Goal: Task Accomplishment & Management: Use online tool/utility

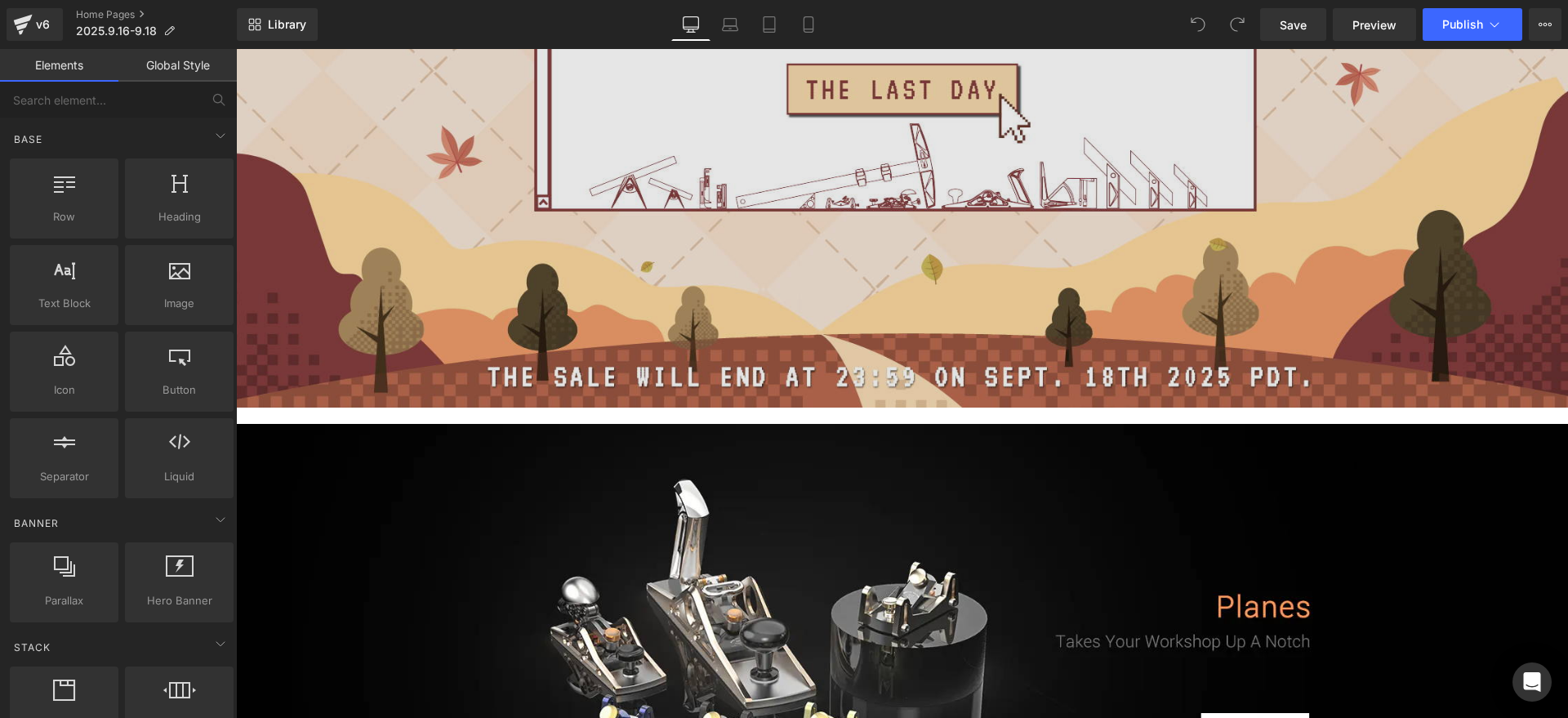
scroll to position [1020, 0]
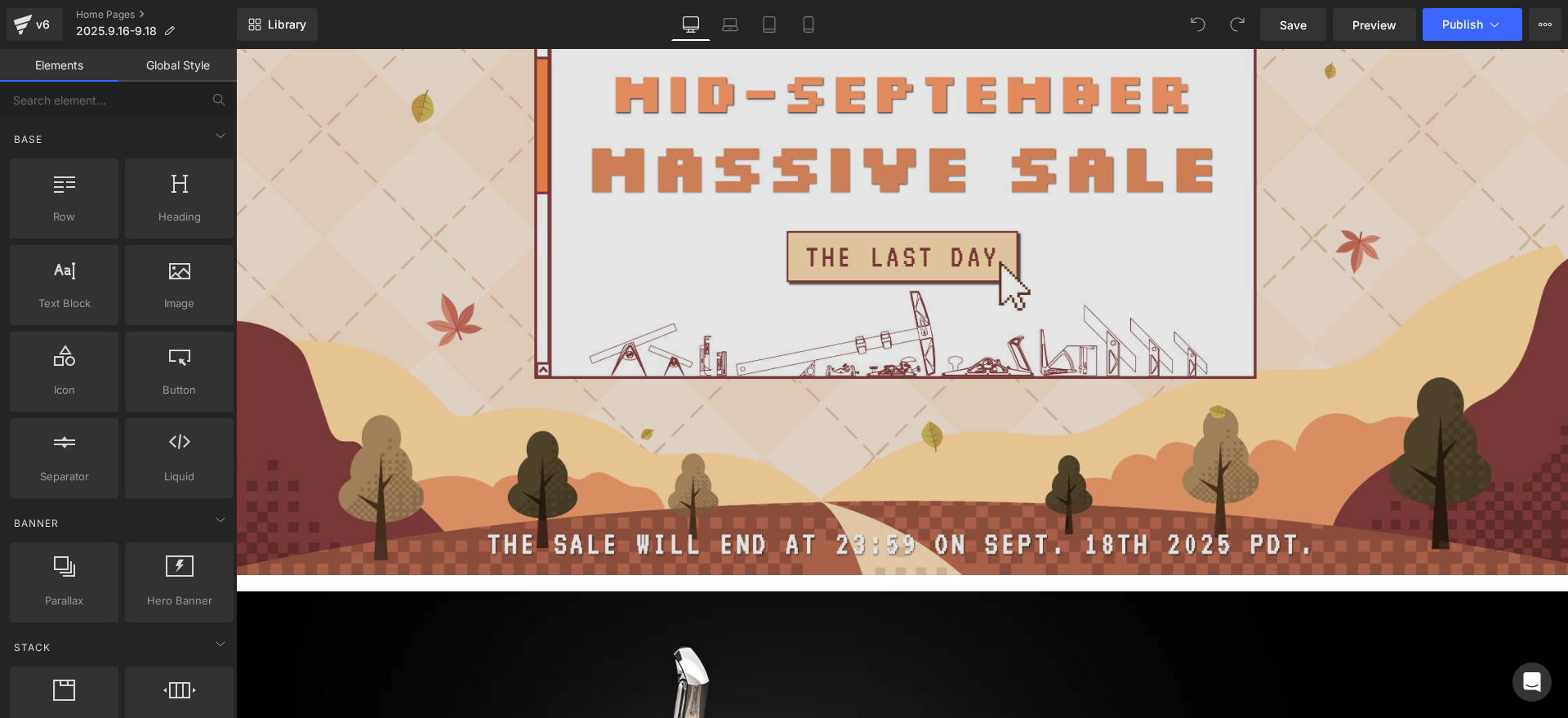
click at [770, 377] on img at bounding box center [901, 185] width 1332 height 780
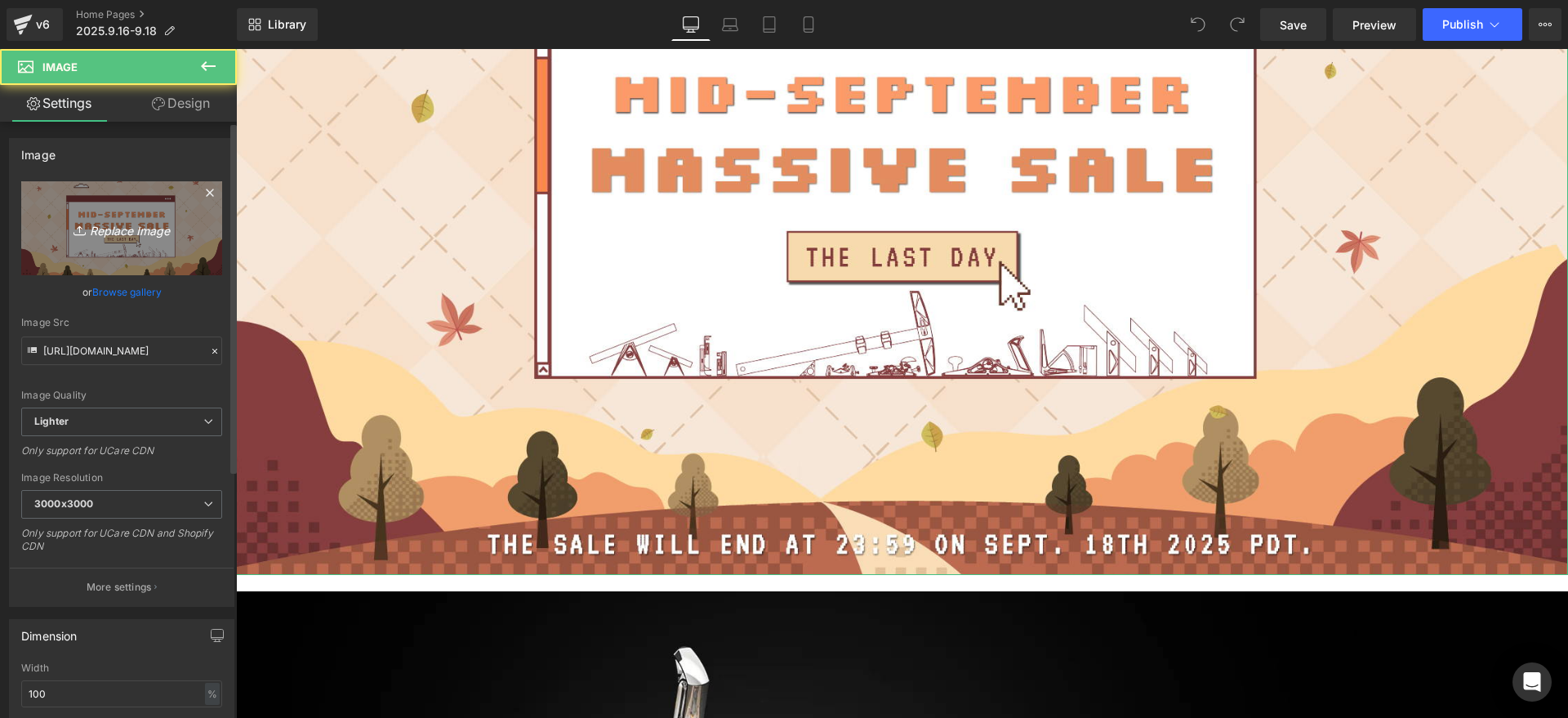
click at [106, 243] on link "Replace Image" at bounding box center [121, 228] width 201 height 94
type input "C:\fakepath\banner.jpg"
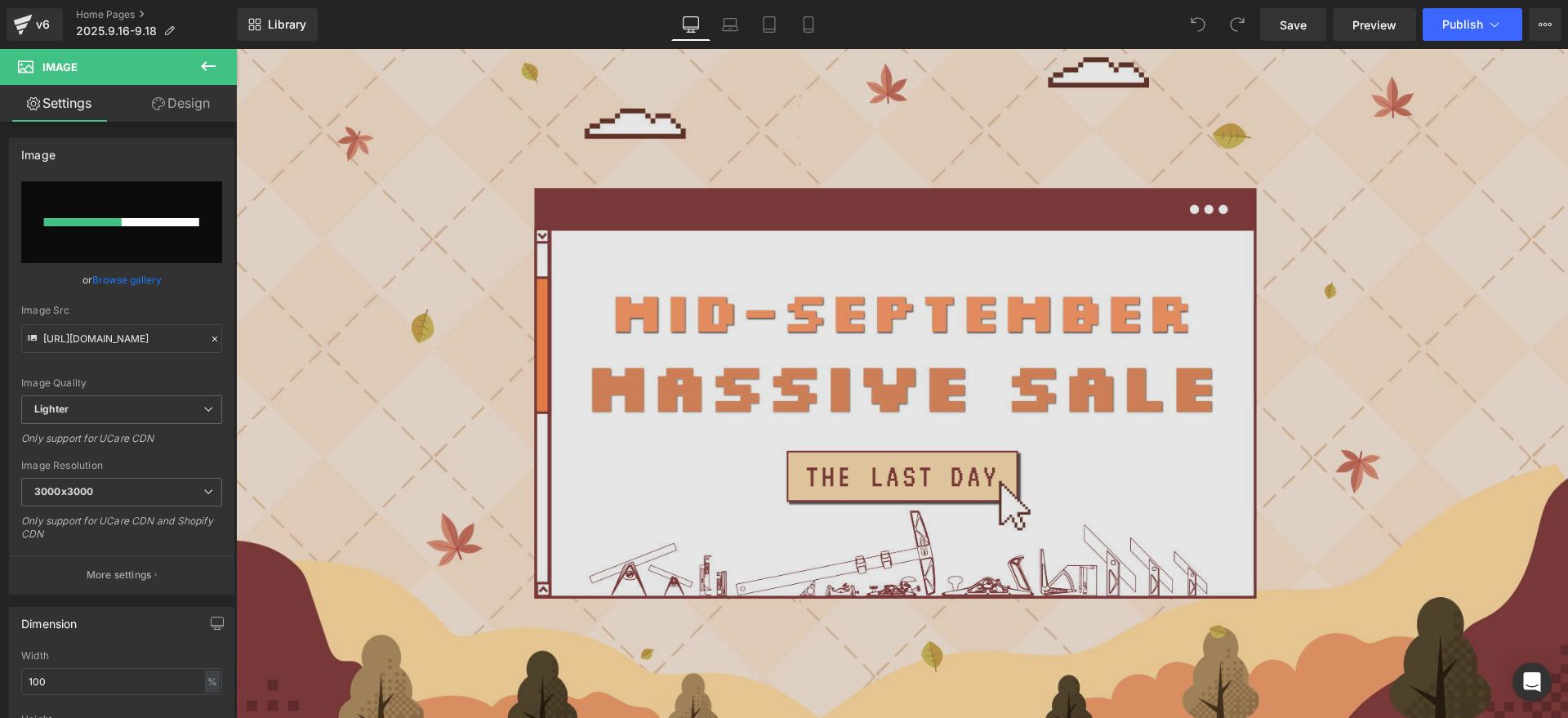
scroll to position [817, 0]
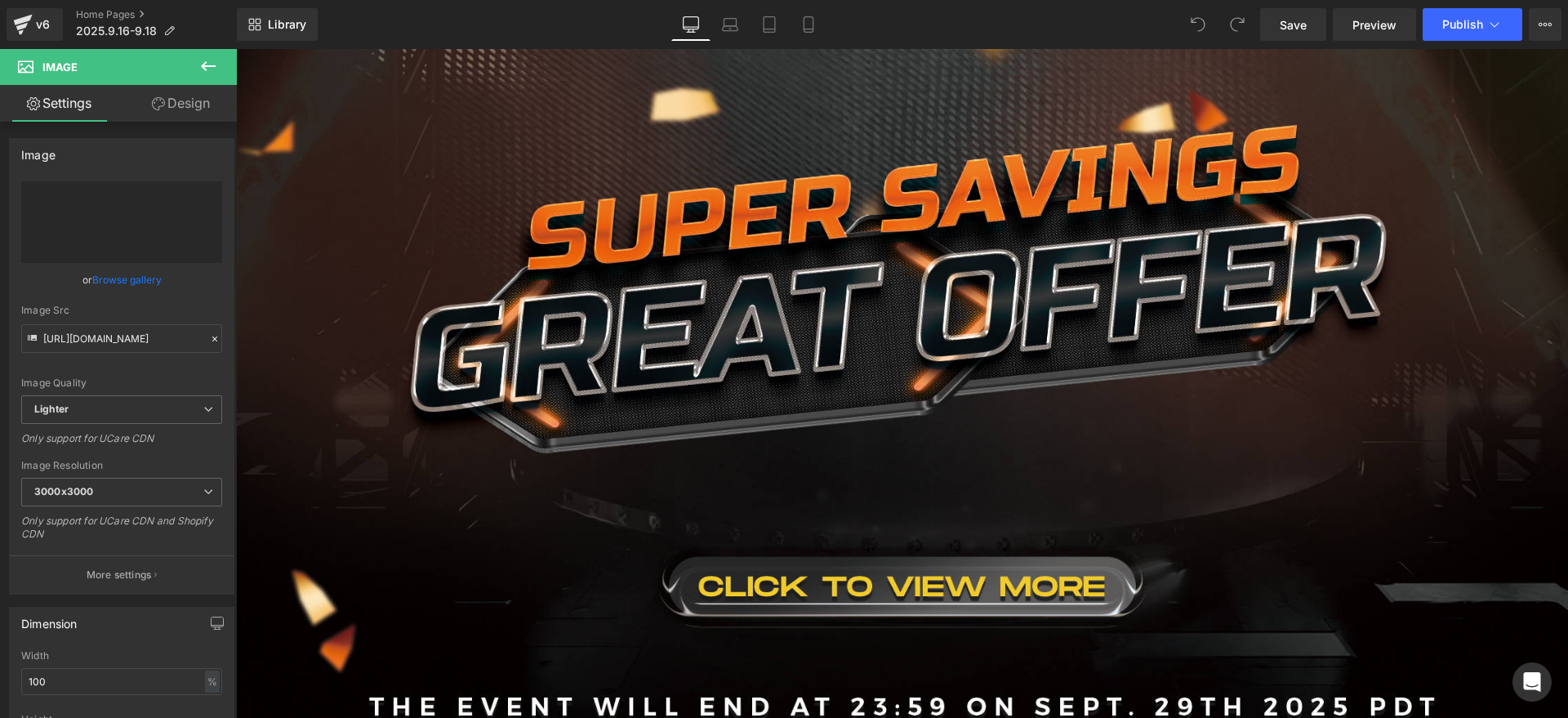
type input "[URL][DOMAIN_NAME]"
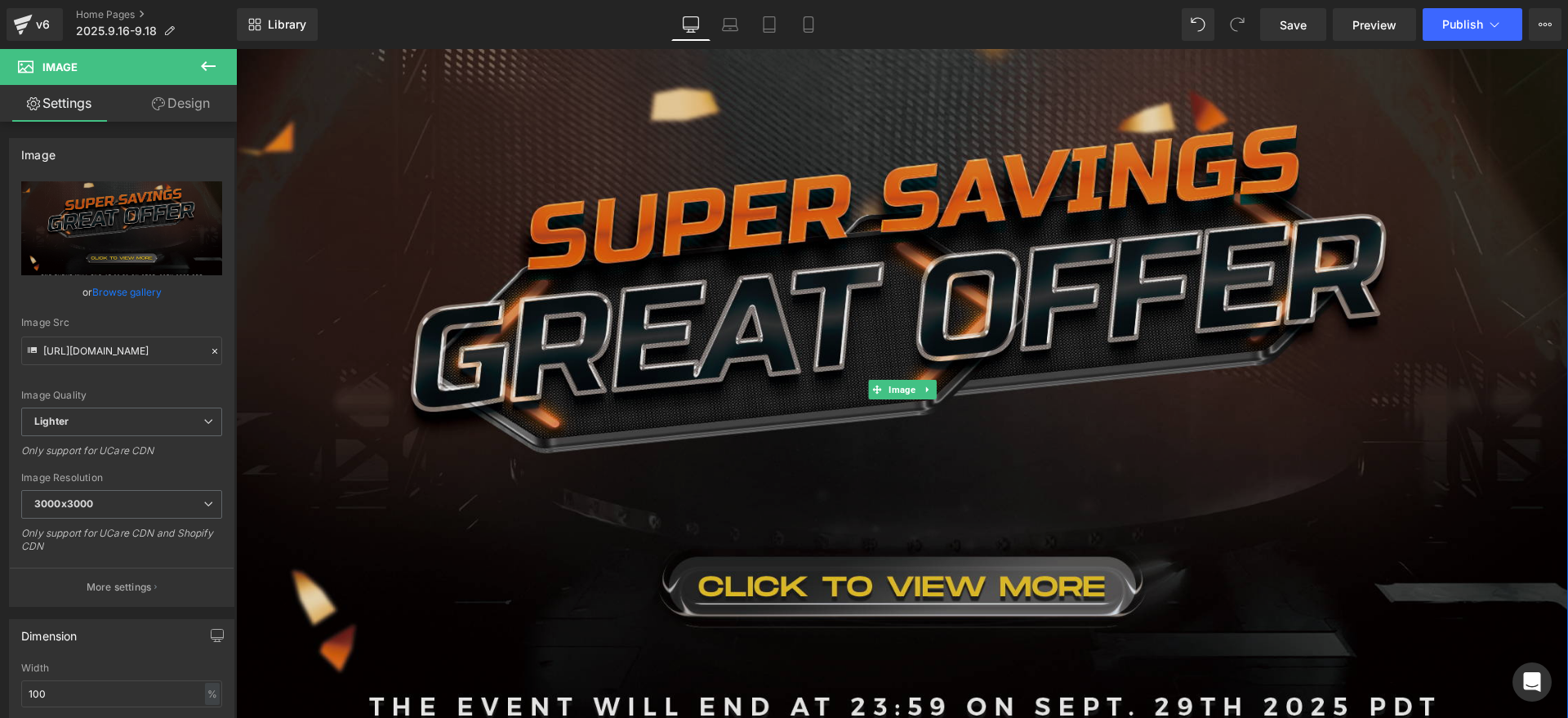
click at [423, 414] on img at bounding box center [901, 390] width 1332 height 780
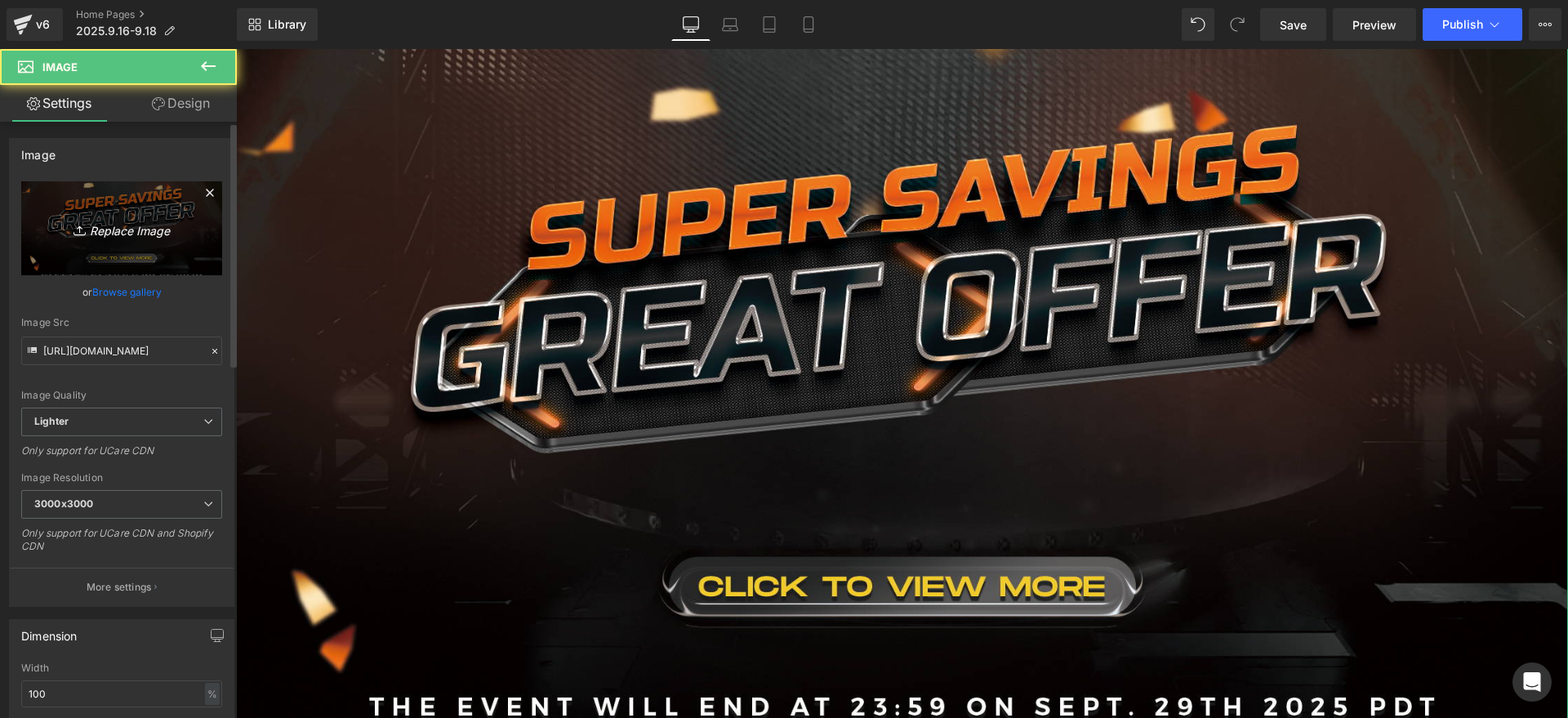
click at [165, 227] on icon "Replace Image" at bounding box center [121, 227] width 130 height 20
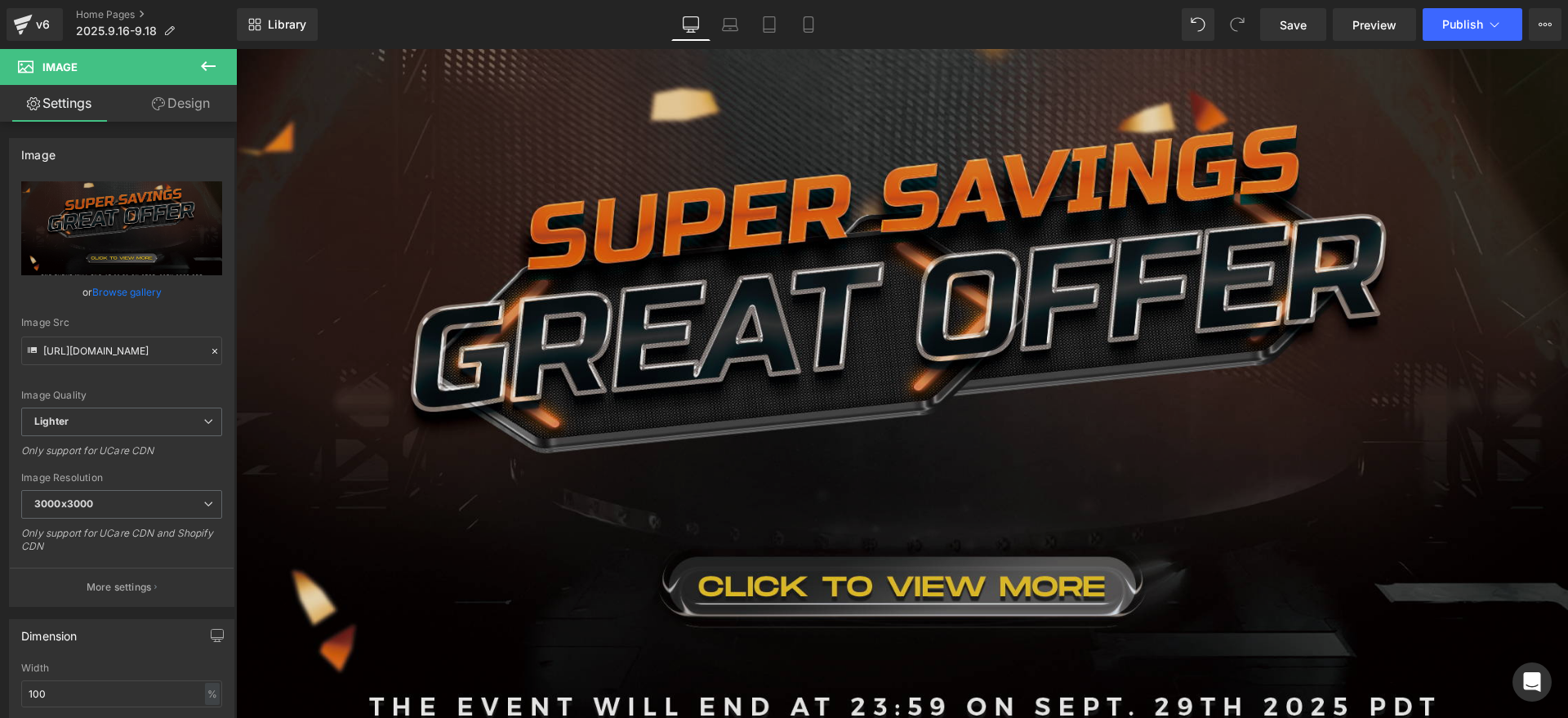
drag, startPoint x: 720, startPoint y: 347, endPoint x: 723, endPoint y: 312, distance: 35.1
click at [718, 347] on img at bounding box center [901, 390] width 1332 height 780
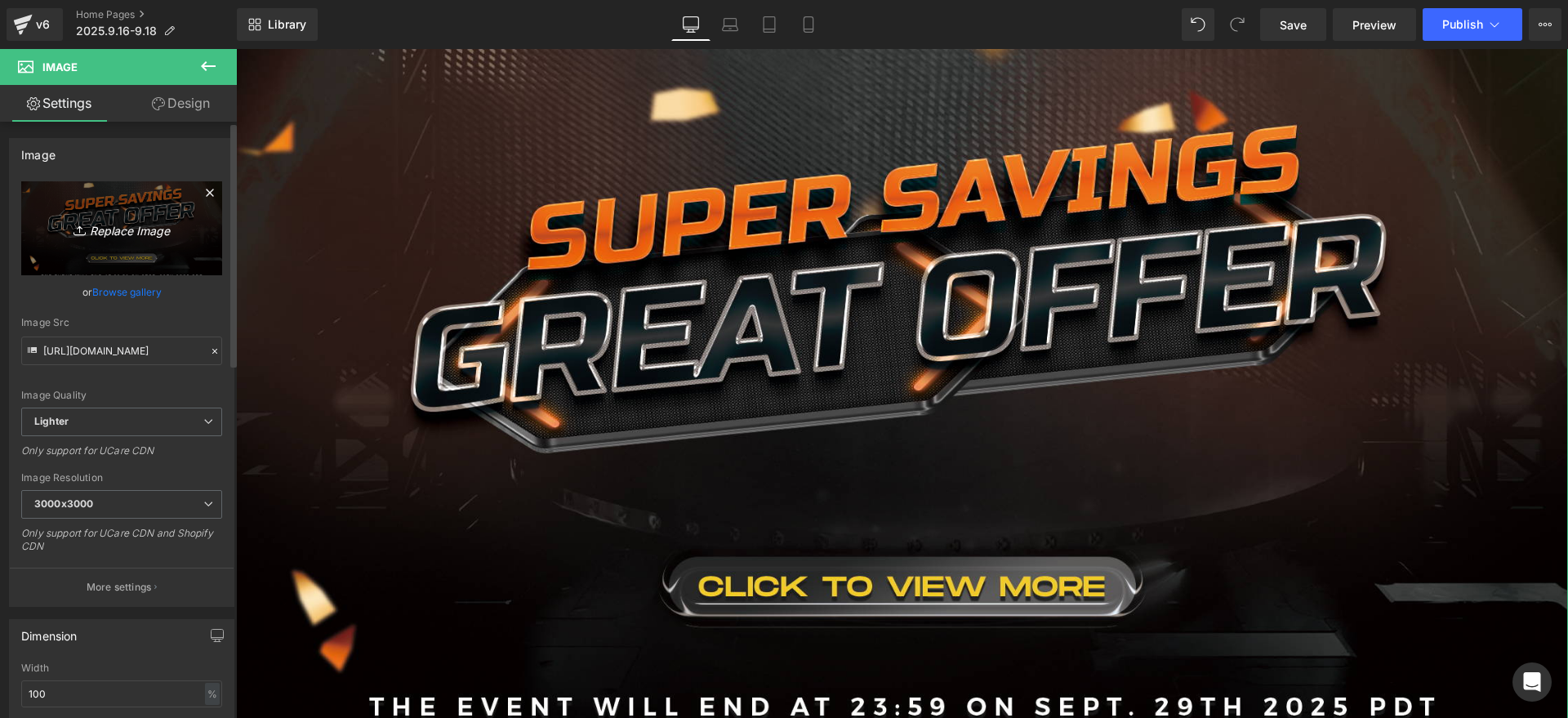
click at [144, 215] on link "Replace Image" at bounding box center [121, 228] width 201 height 94
type input "C:\fakepath\[DATE] ca click.jpg"
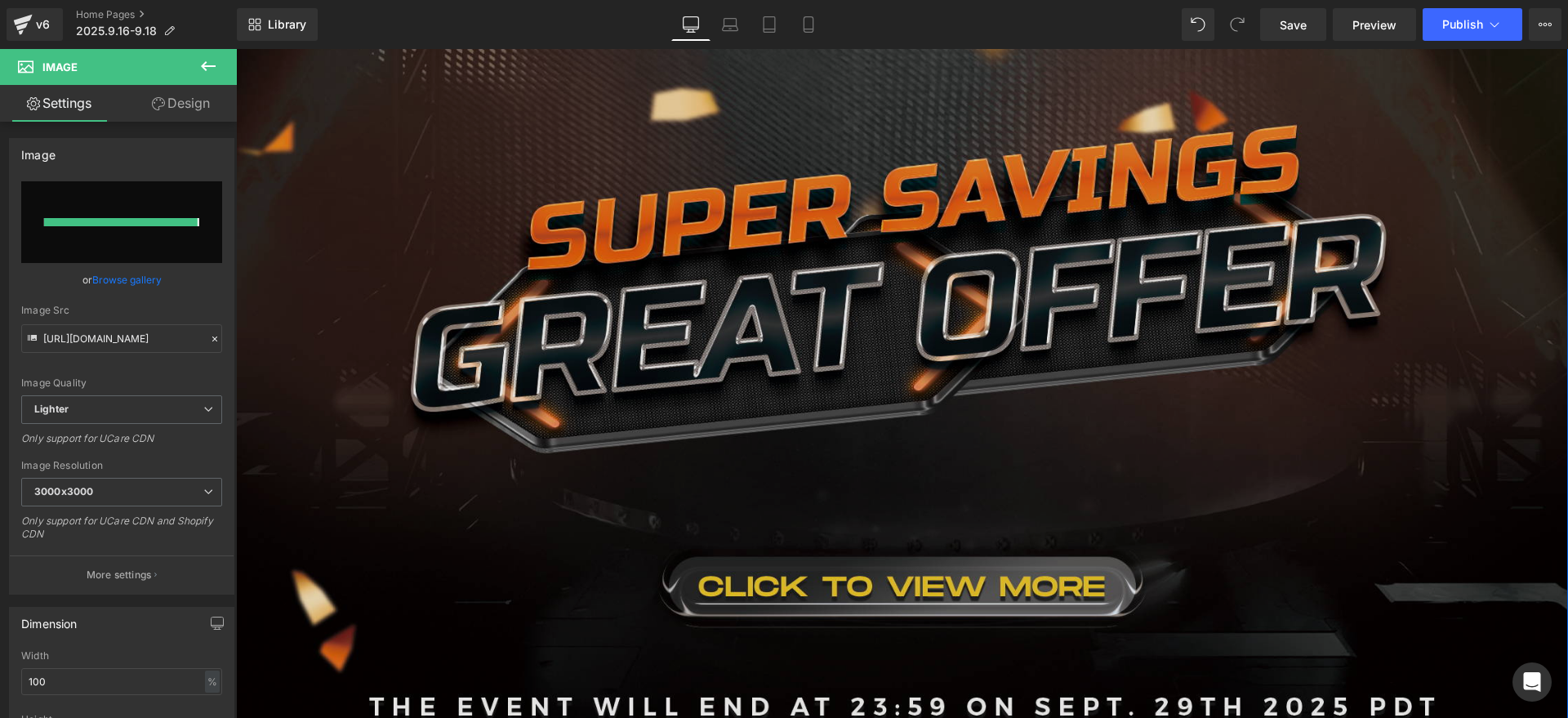
type input "[URL][DOMAIN_NAME]"
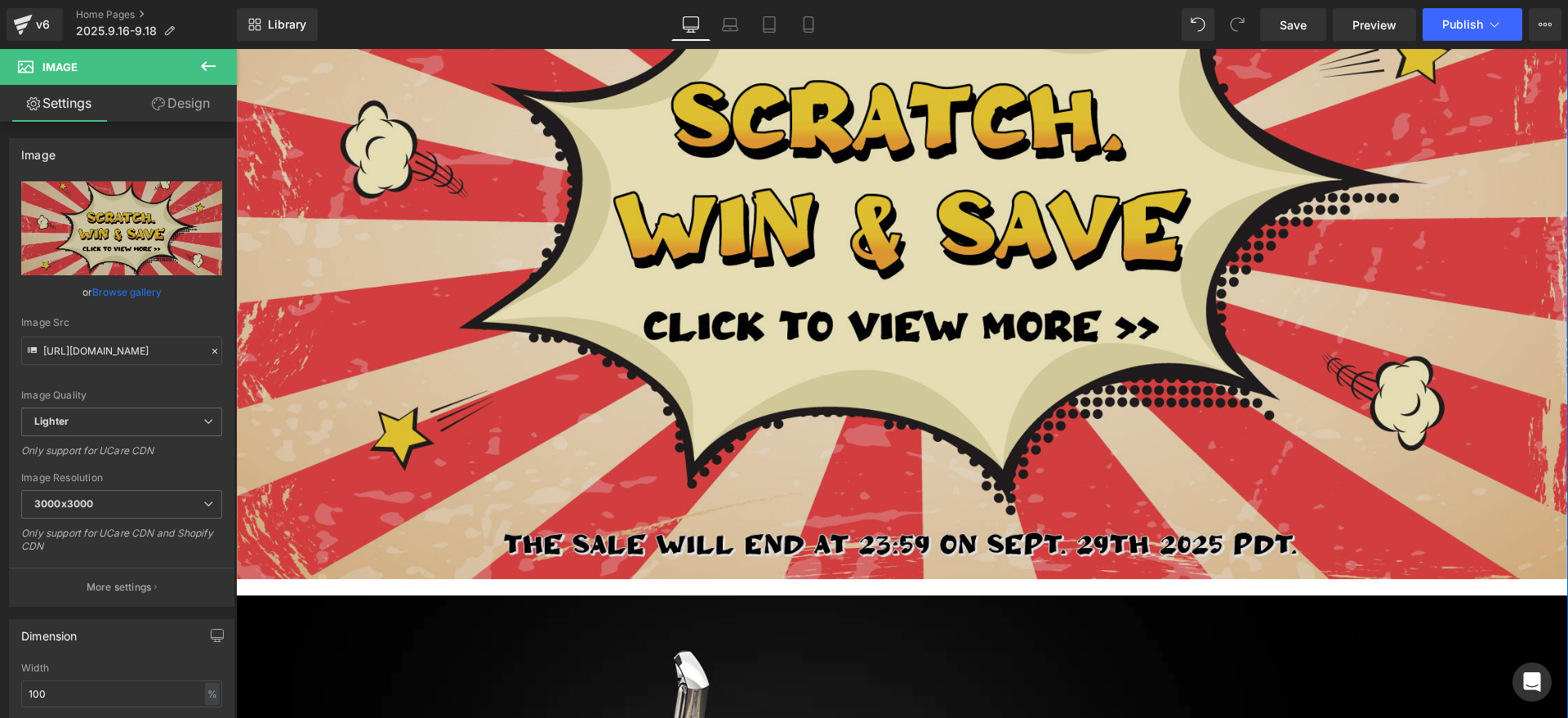
scroll to position [1020, 0]
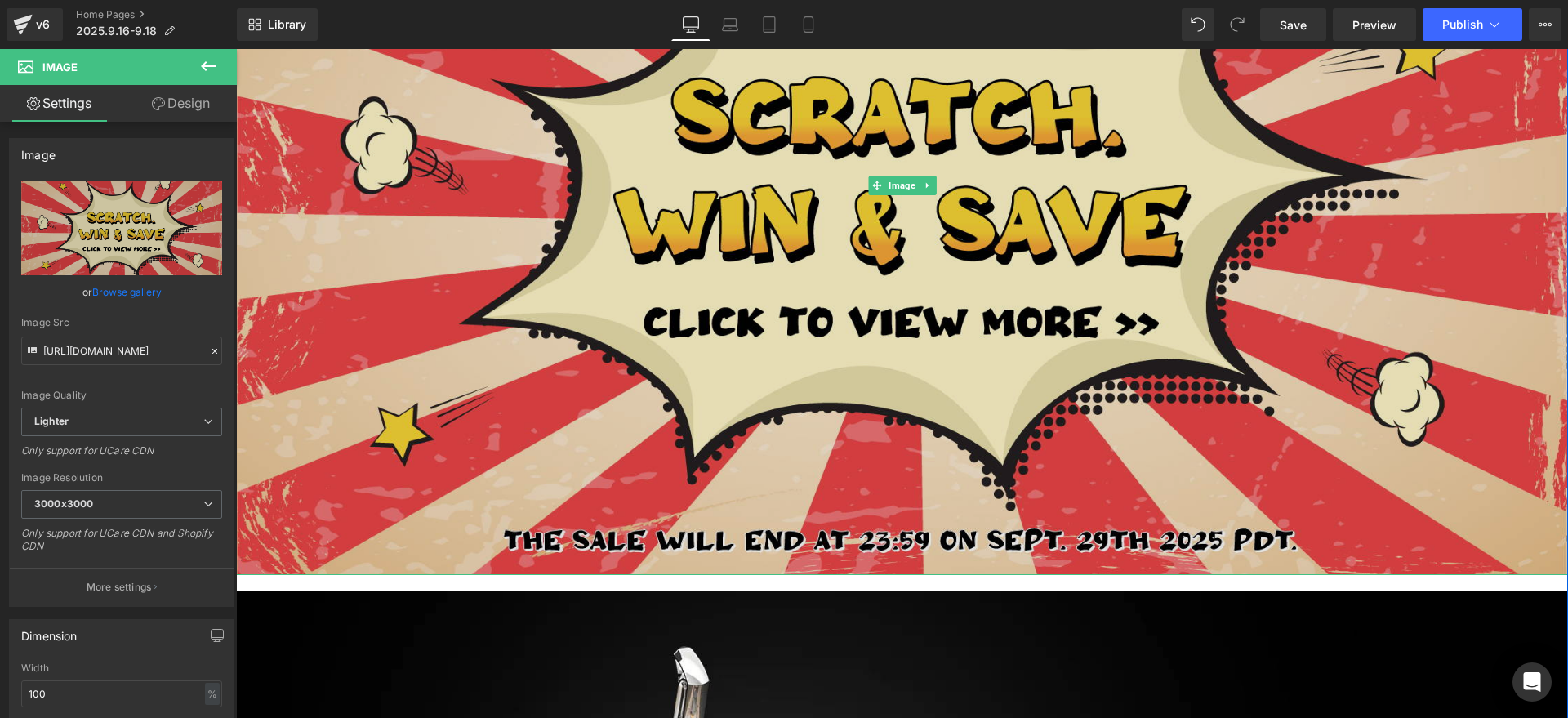
click at [558, 384] on img at bounding box center [901, 184] width 1332 height 779
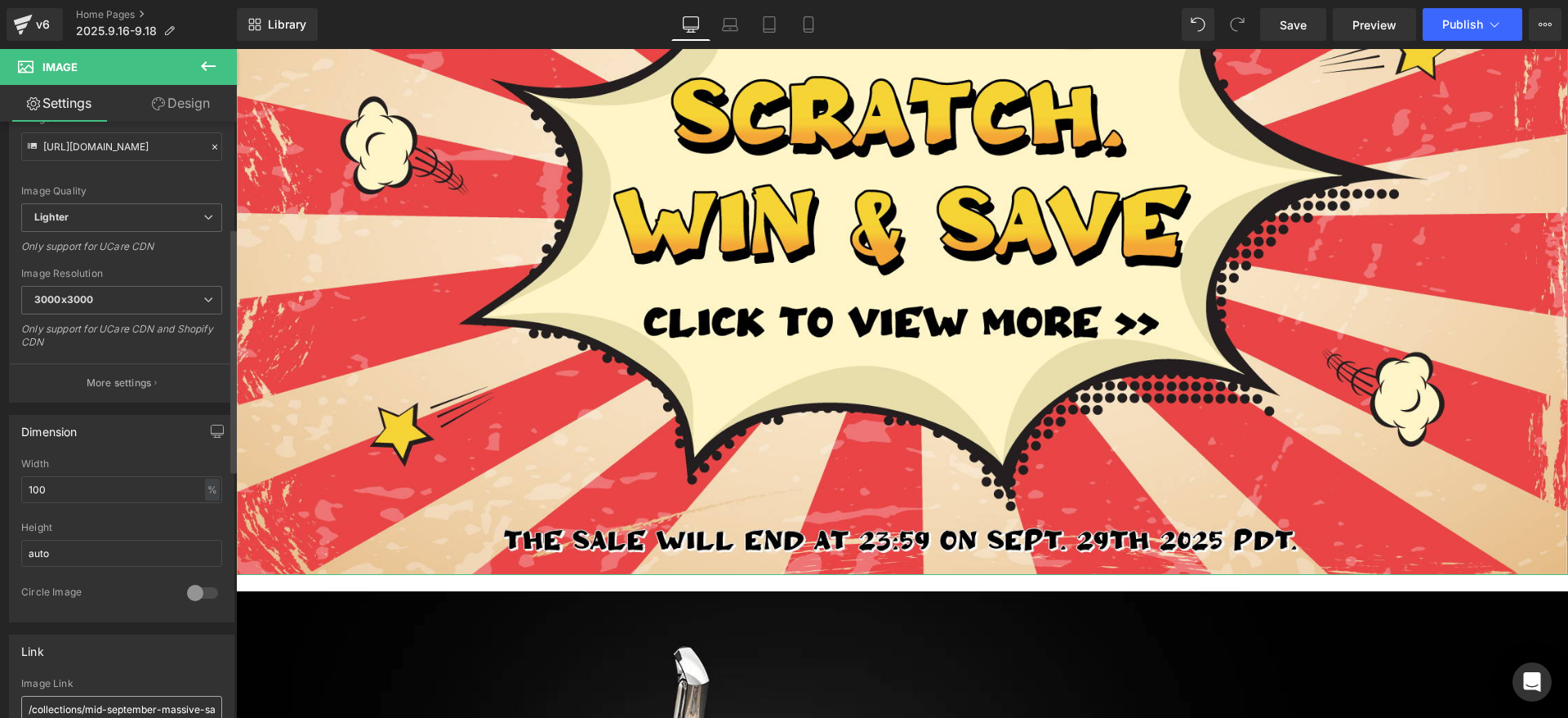
scroll to position [306, 0]
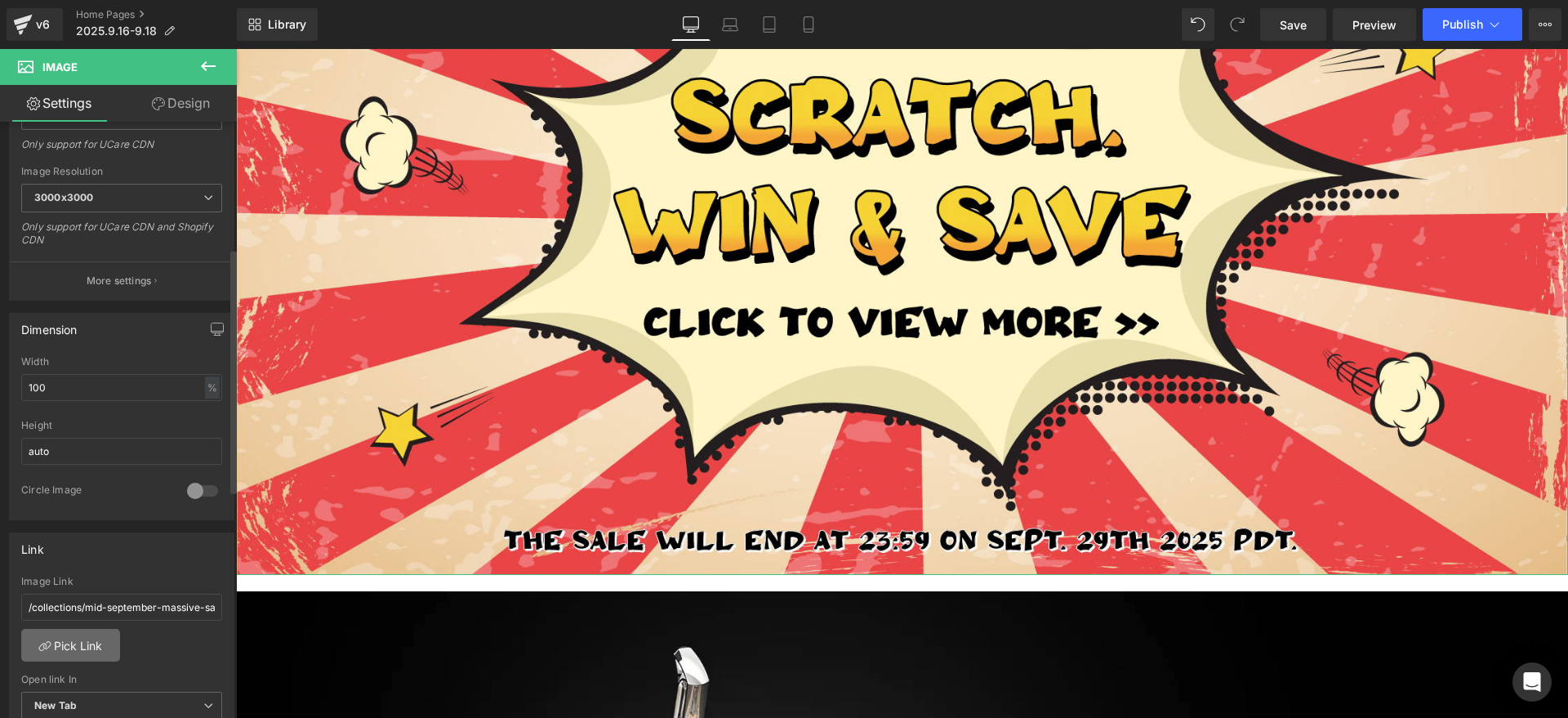
click at [80, 649] on link "Pick Link" at bounding box center [70, 645] width 99 height 32
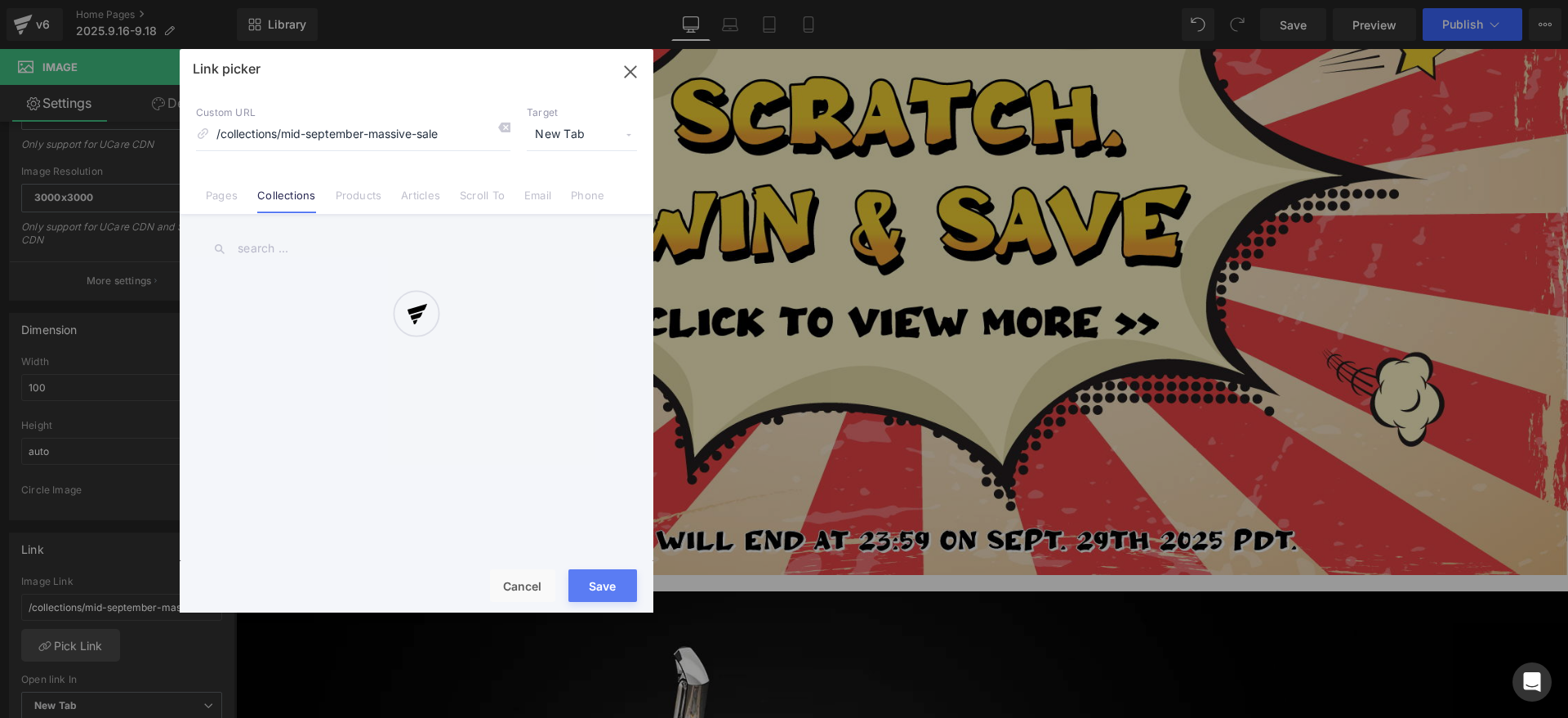
click at [451, 130] on div at bounding box center [416, 331] width 474 height 564
click at [314, 240] on div at bounding box center [416, 331] width 474 height 564
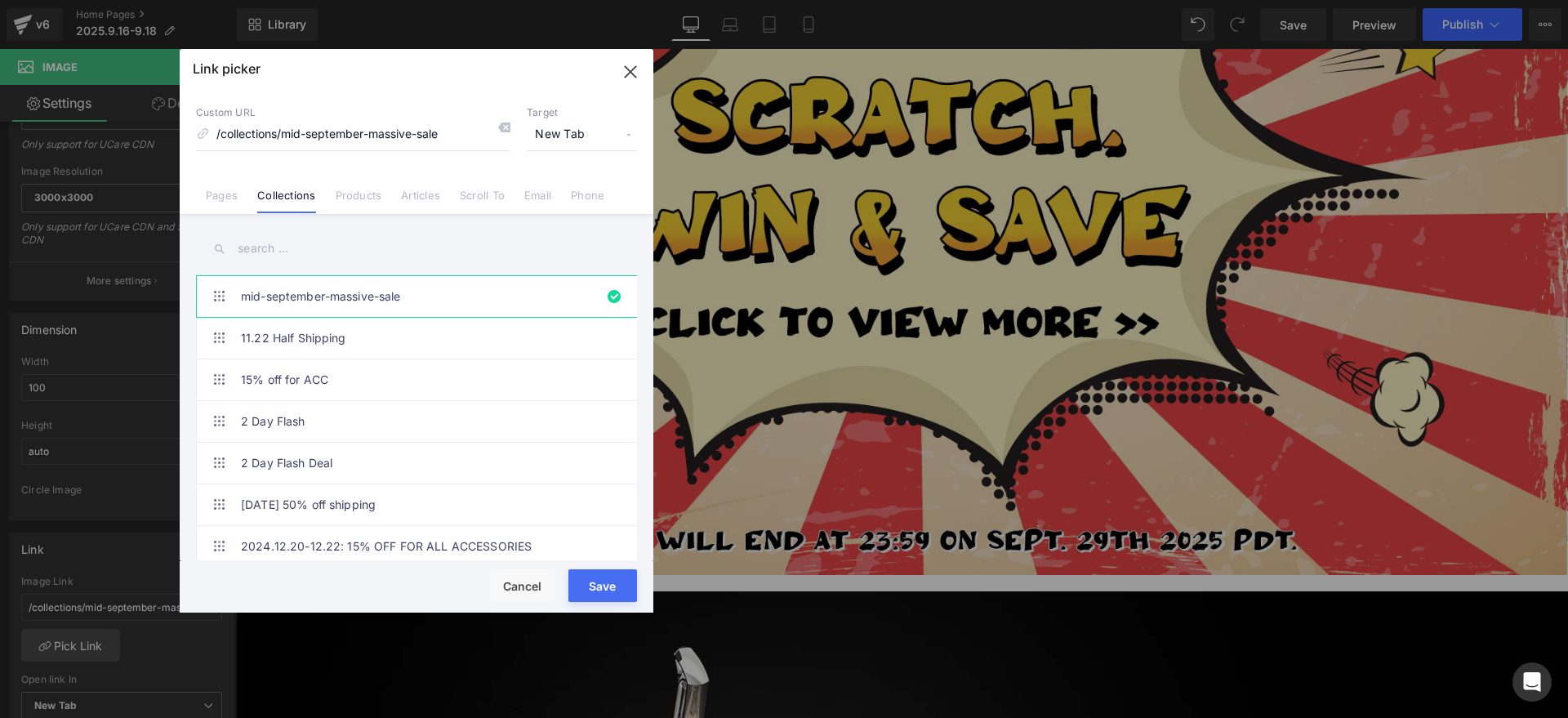
click at [281, 252] on input "text" at bounding box center [416, 248] width 441 height 37
paste input "s"
click at [314, 247] on input "text" at bounding box center [416, 248] width 441 height 37
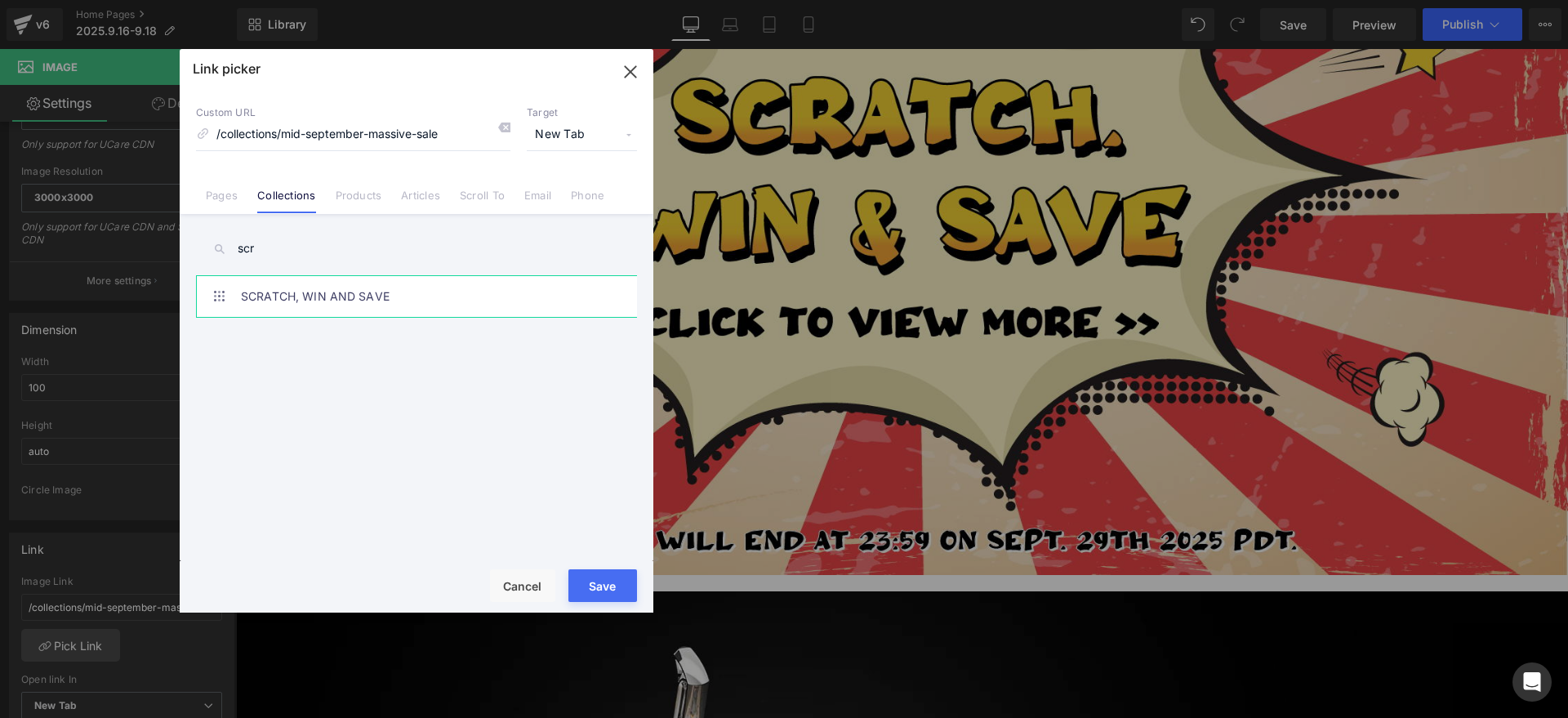
type input "scr"
click at [320, 301] on link "SCRATCH, WIN AND SAVE" at bounding box center [420, 296] width 359 height 41
type input "/collections/scratch-win-and-save"
click at [596, 575] on button "Save" at bounding box center [603, 586] width 68 height 32
type input "/collections/scratch-win-and-save"
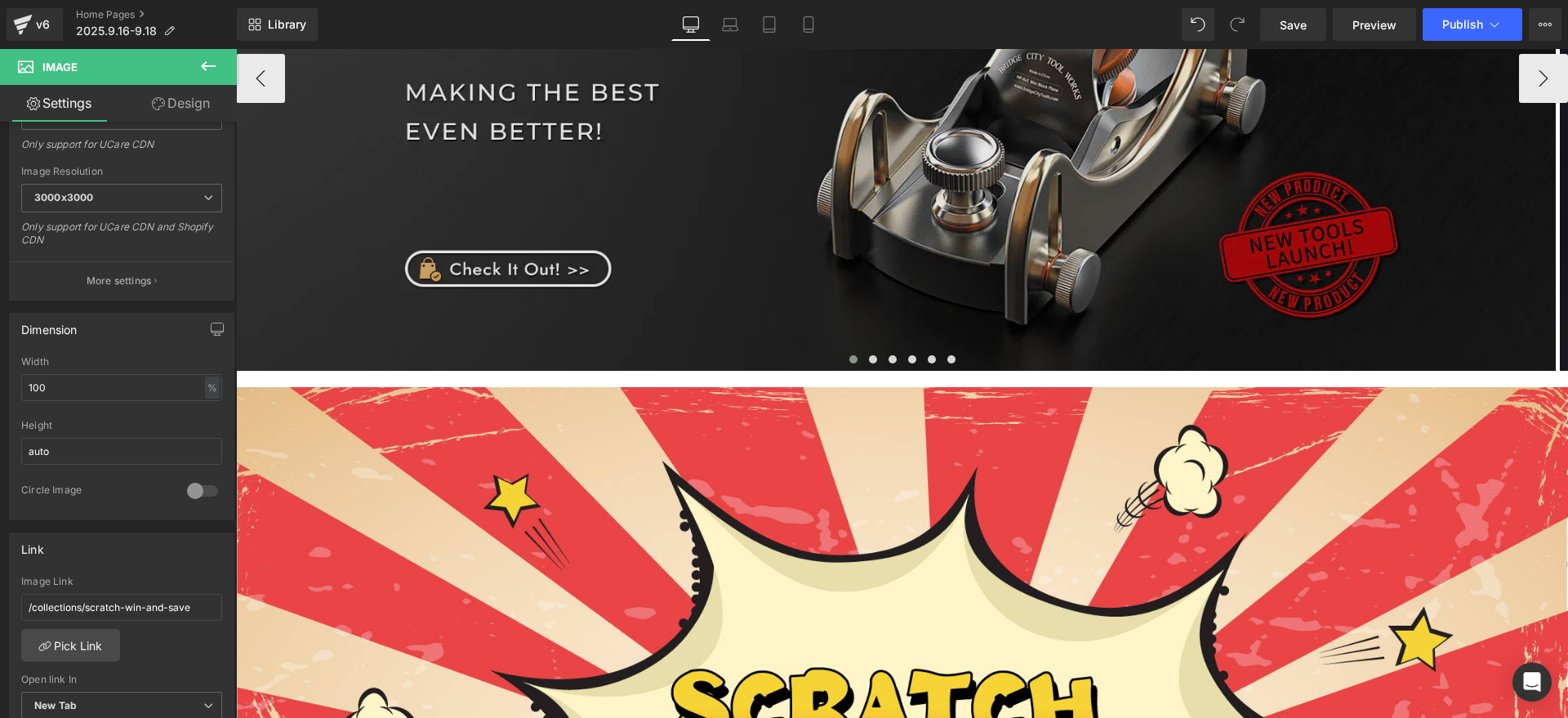
scroll to position [306, 0]
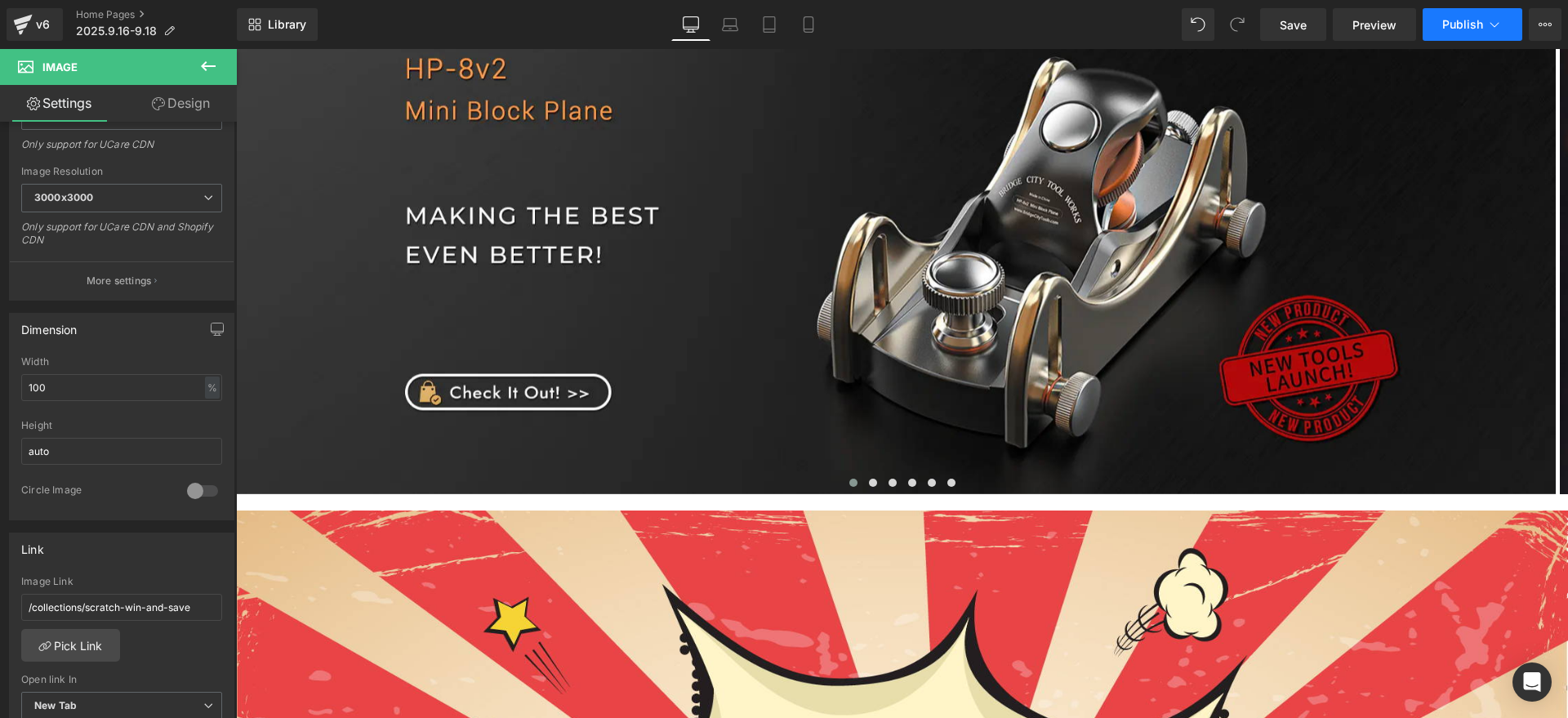
click at [1504, 20] on button "Publish" at bounding box center [1472, 25] width 100 height 32
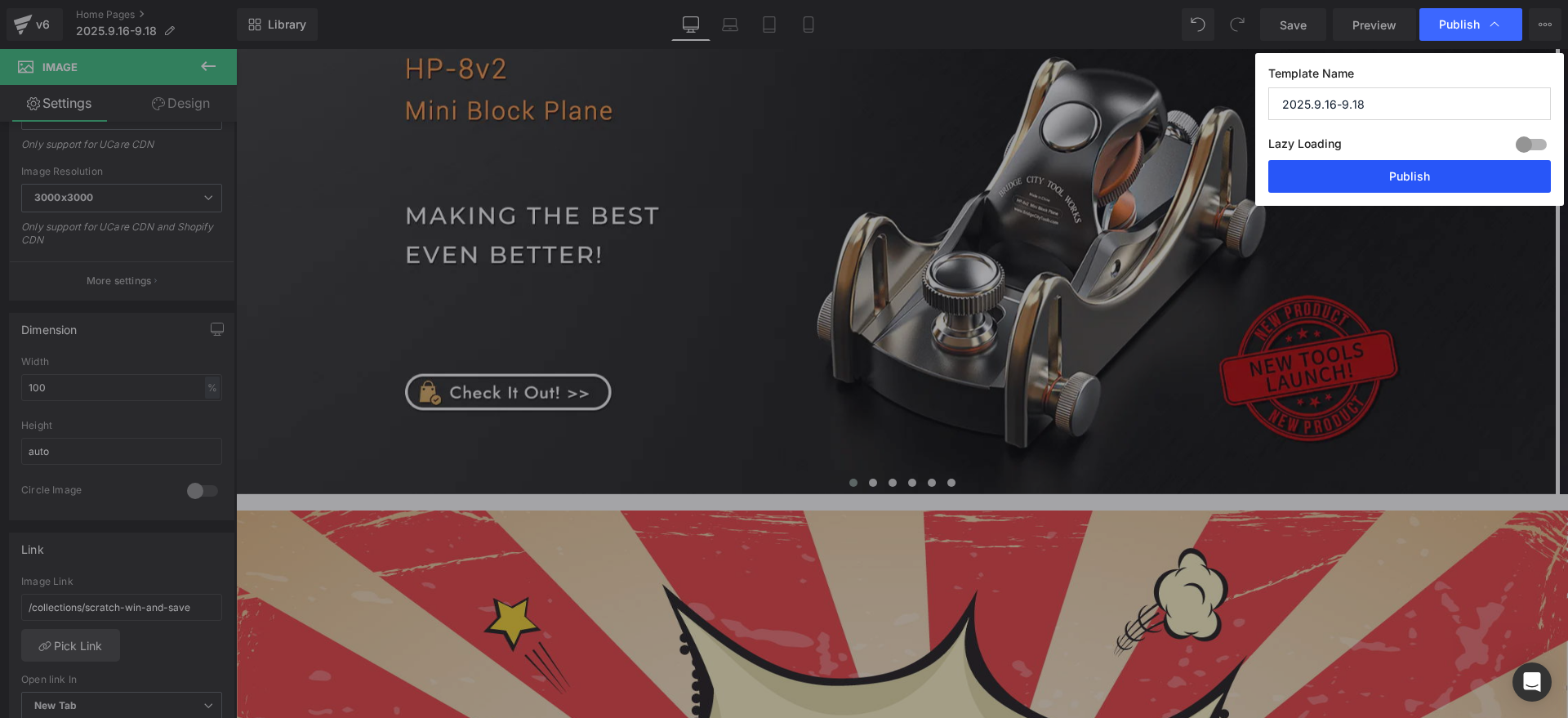
click at [1454, 165] on button "Publish" at bounding box center [1409, 176] width 282 height 32
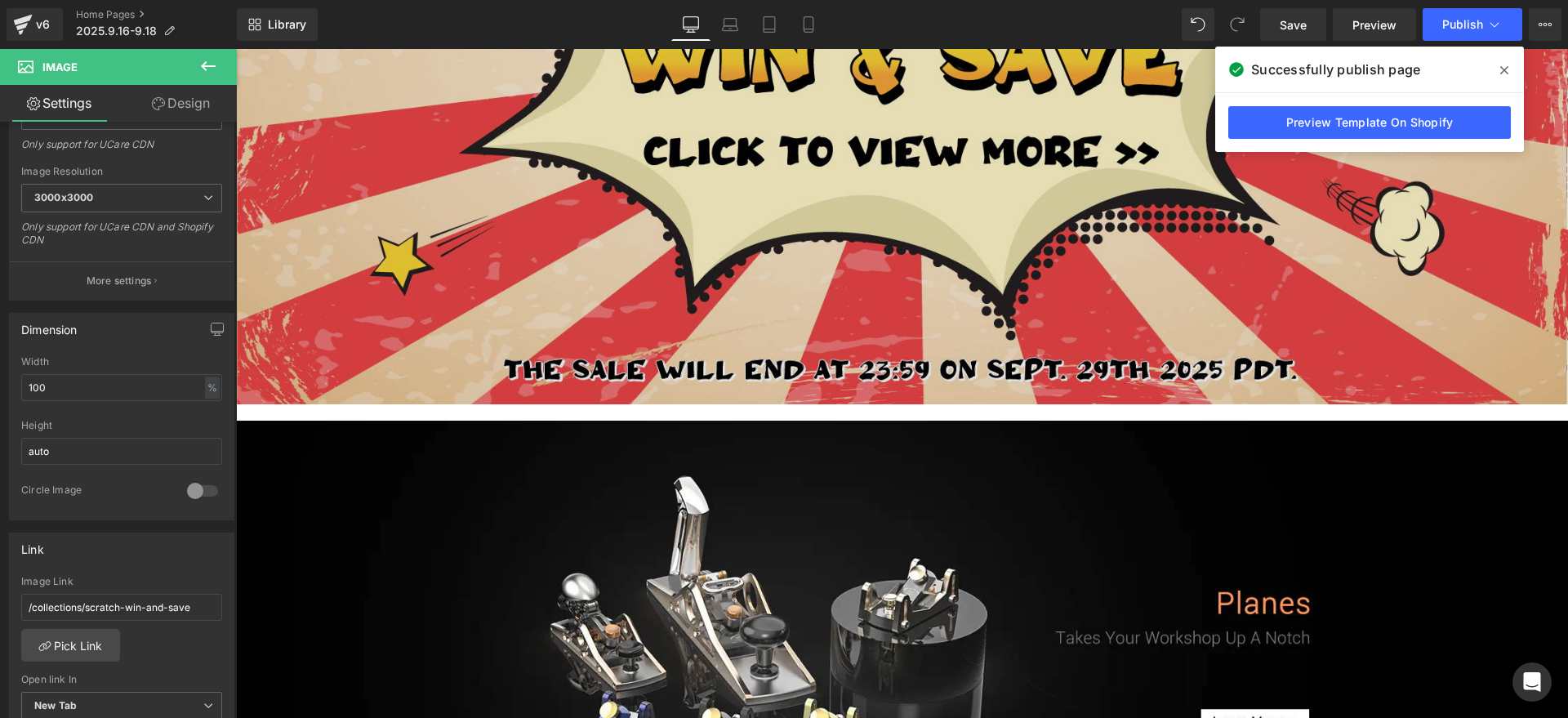
scroll to position [1225, 0]
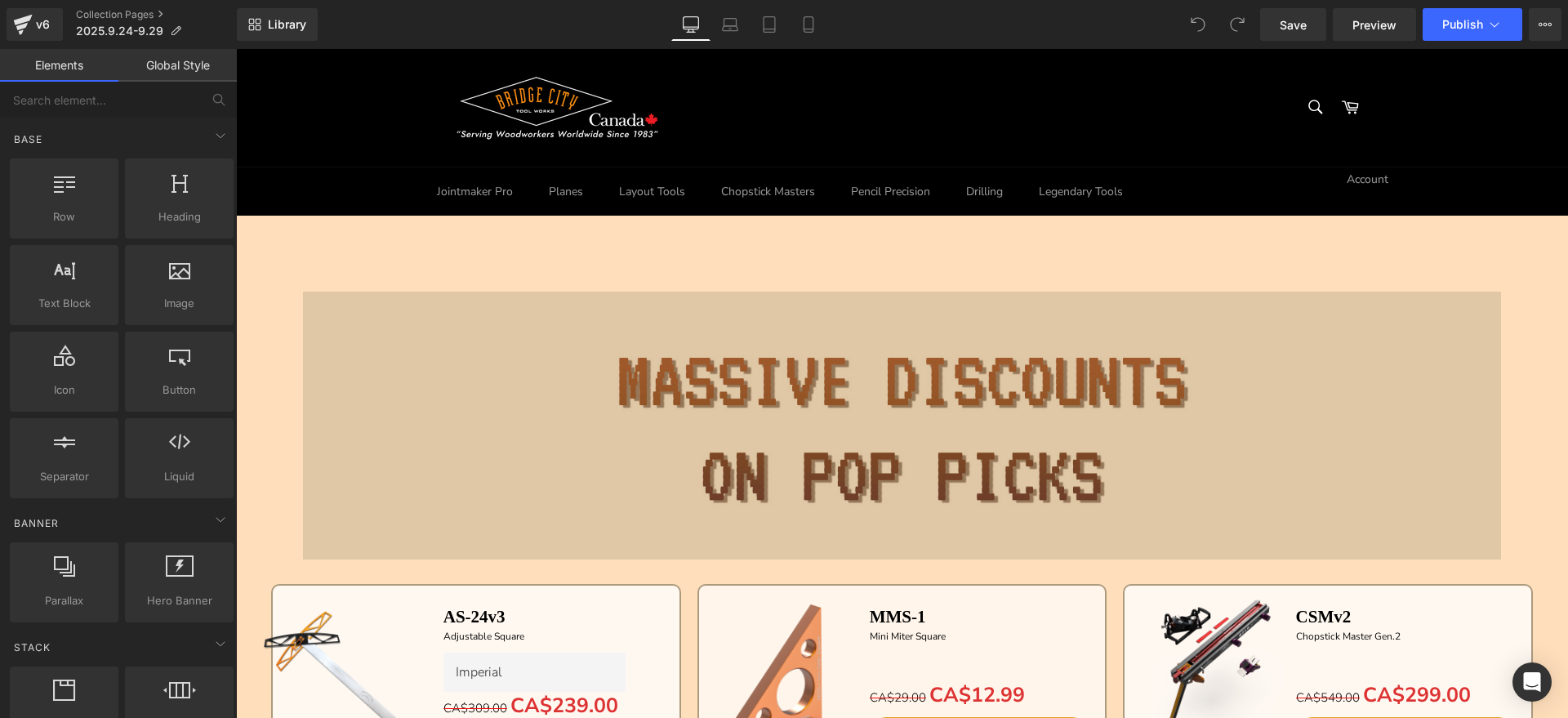
scroll to position [102, 0]
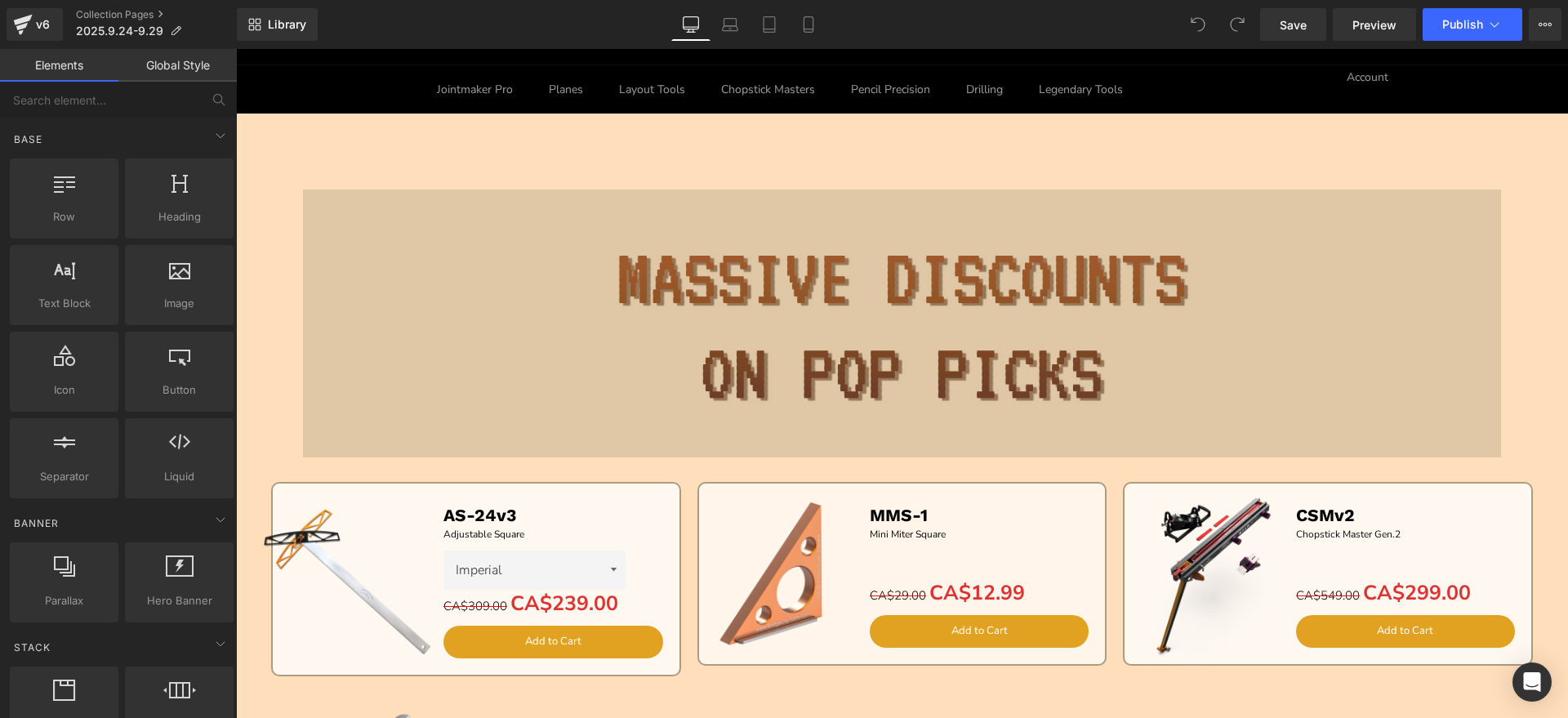
click at [841, 303] on img at bounding box center [902, 273] width 1199 height 368
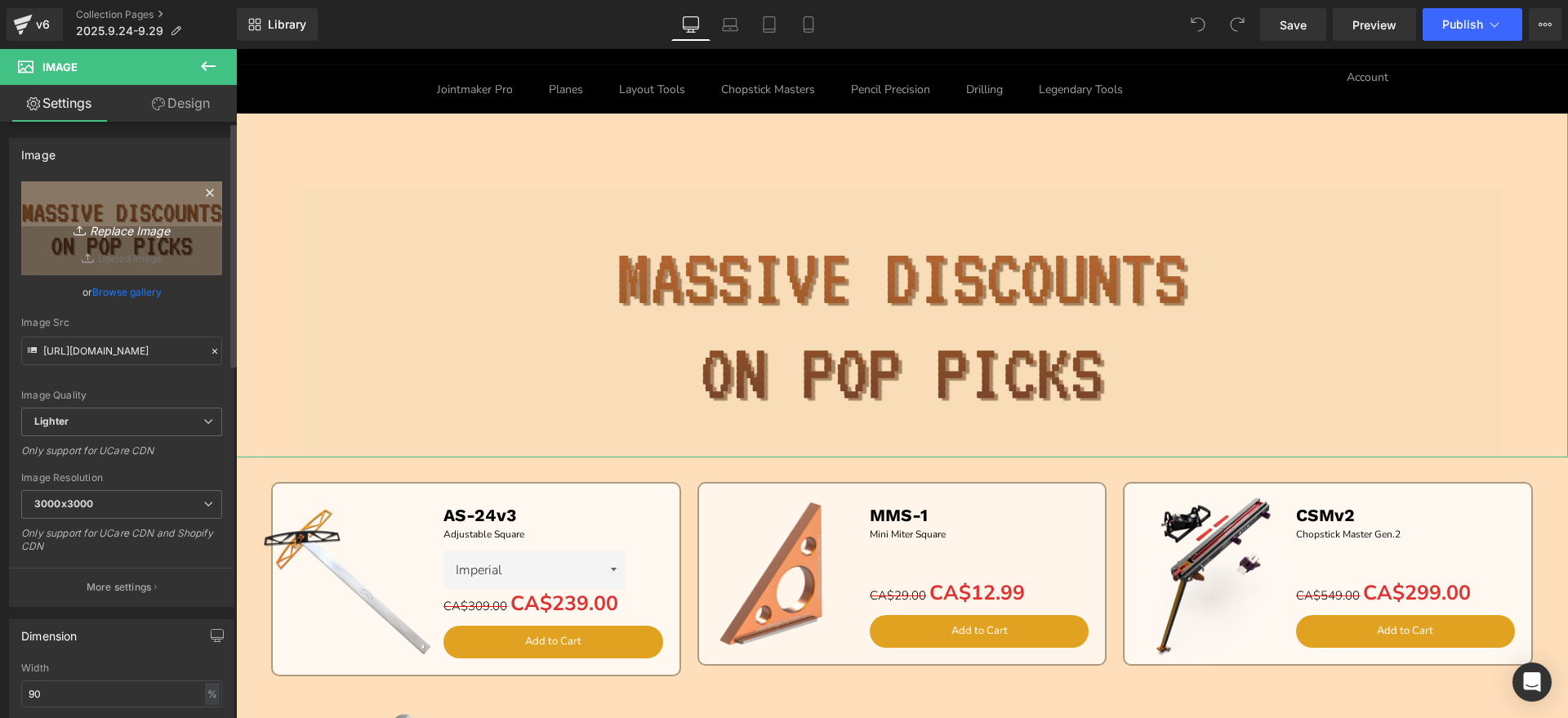
click at [159, 234] on icon "Replace Image" at bounding box center [121, 227] width 130 height 20
type input "C:\fakepath\S_02.jpg"
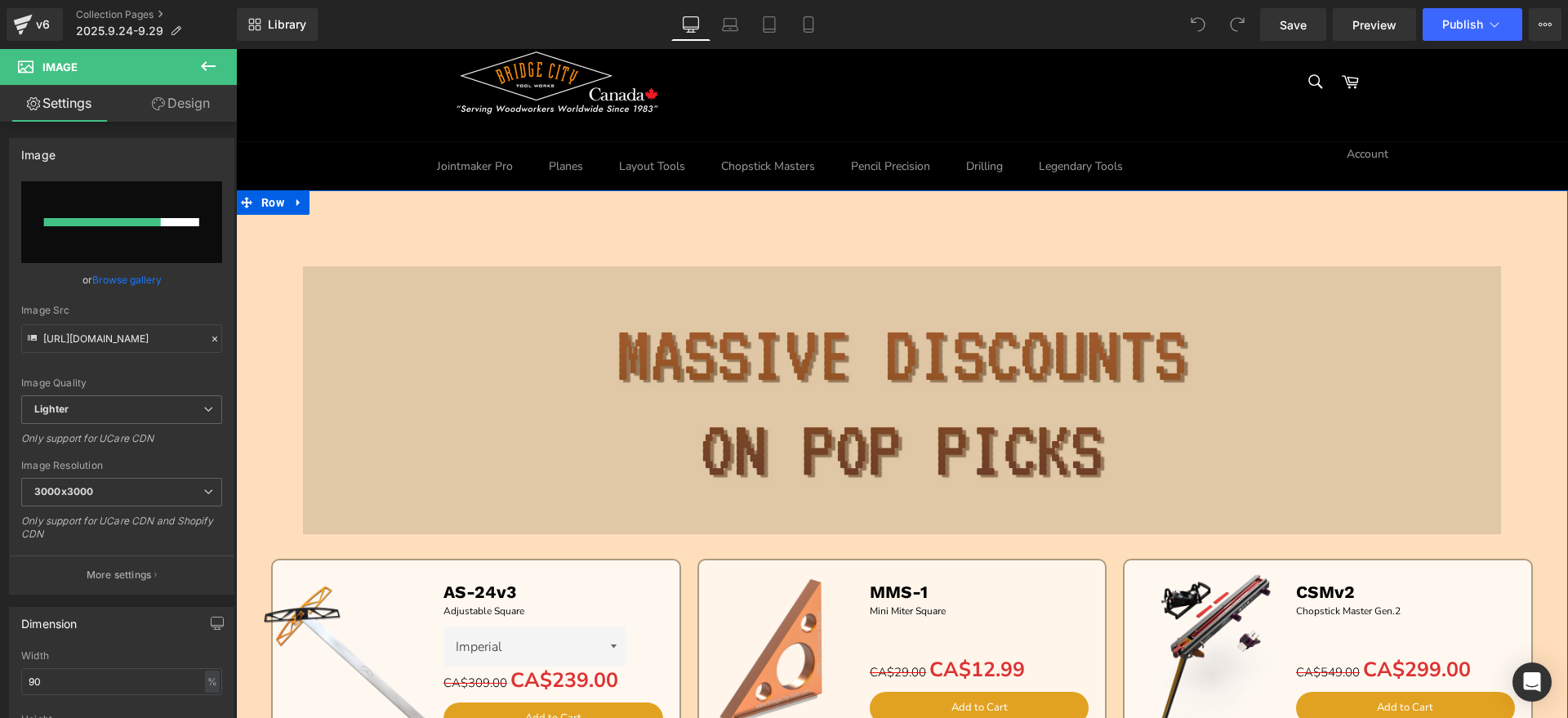
scroll to position [0, 0]
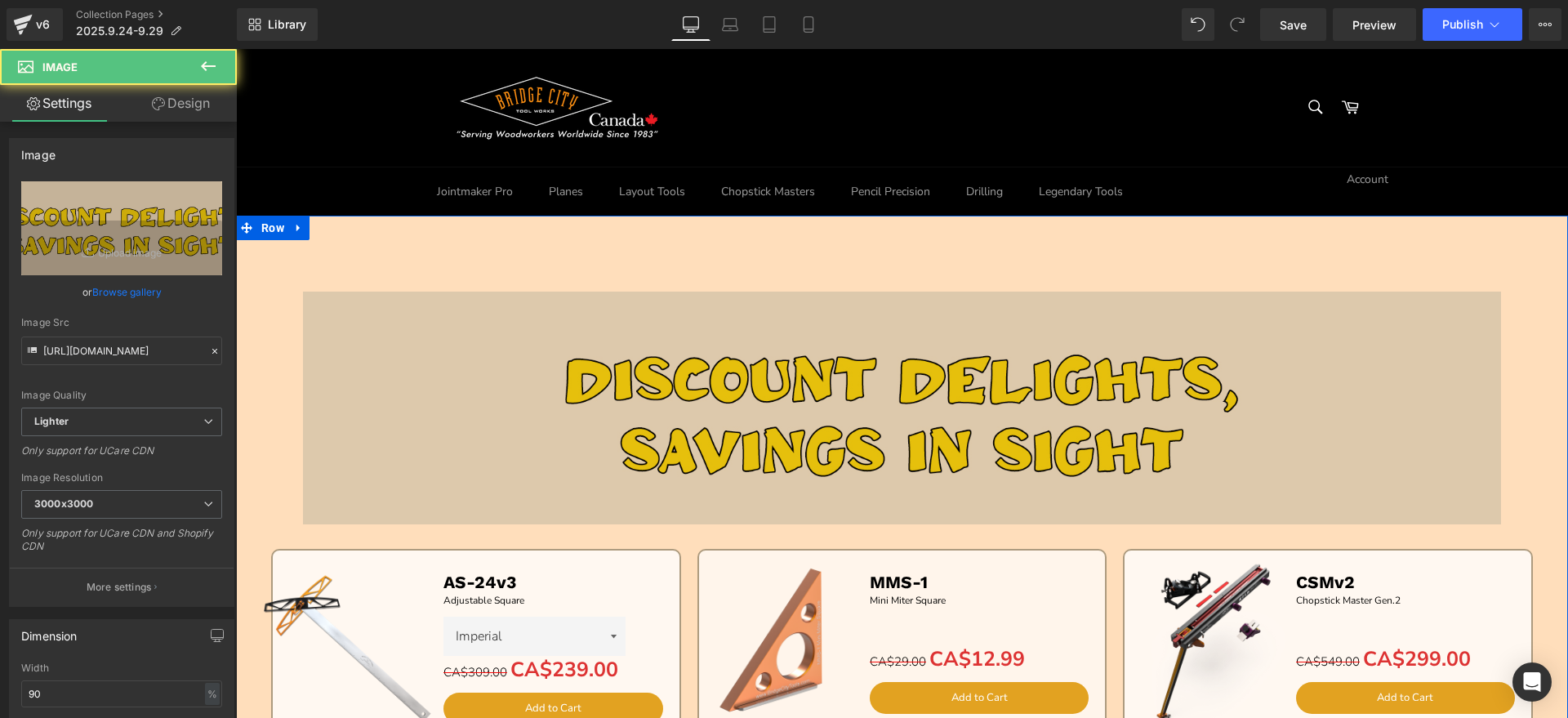
click at [699, 368] on img at bounding box center [902, 357] width 1199 height 332
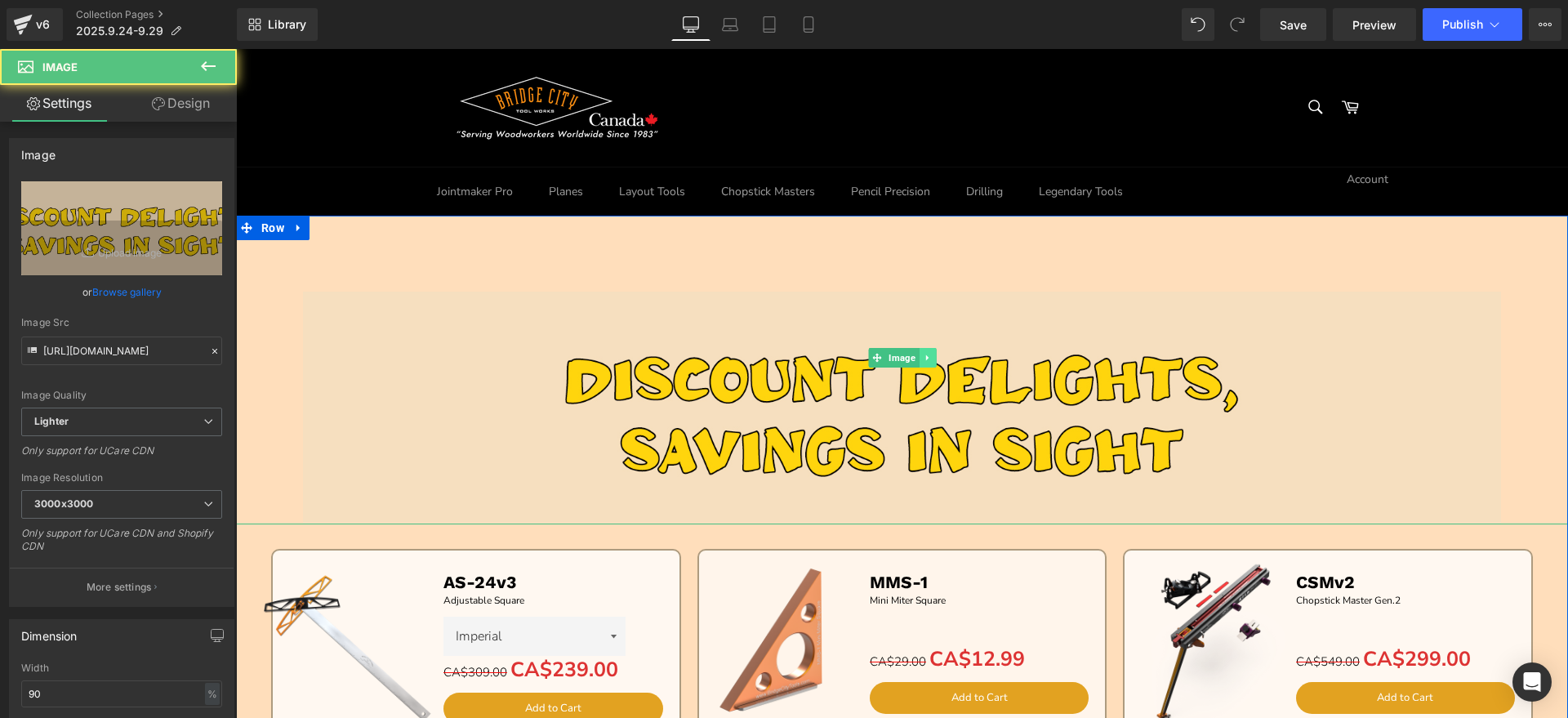
click at [925, 356] on link at bounding box center [927, 358] width 17 height 20
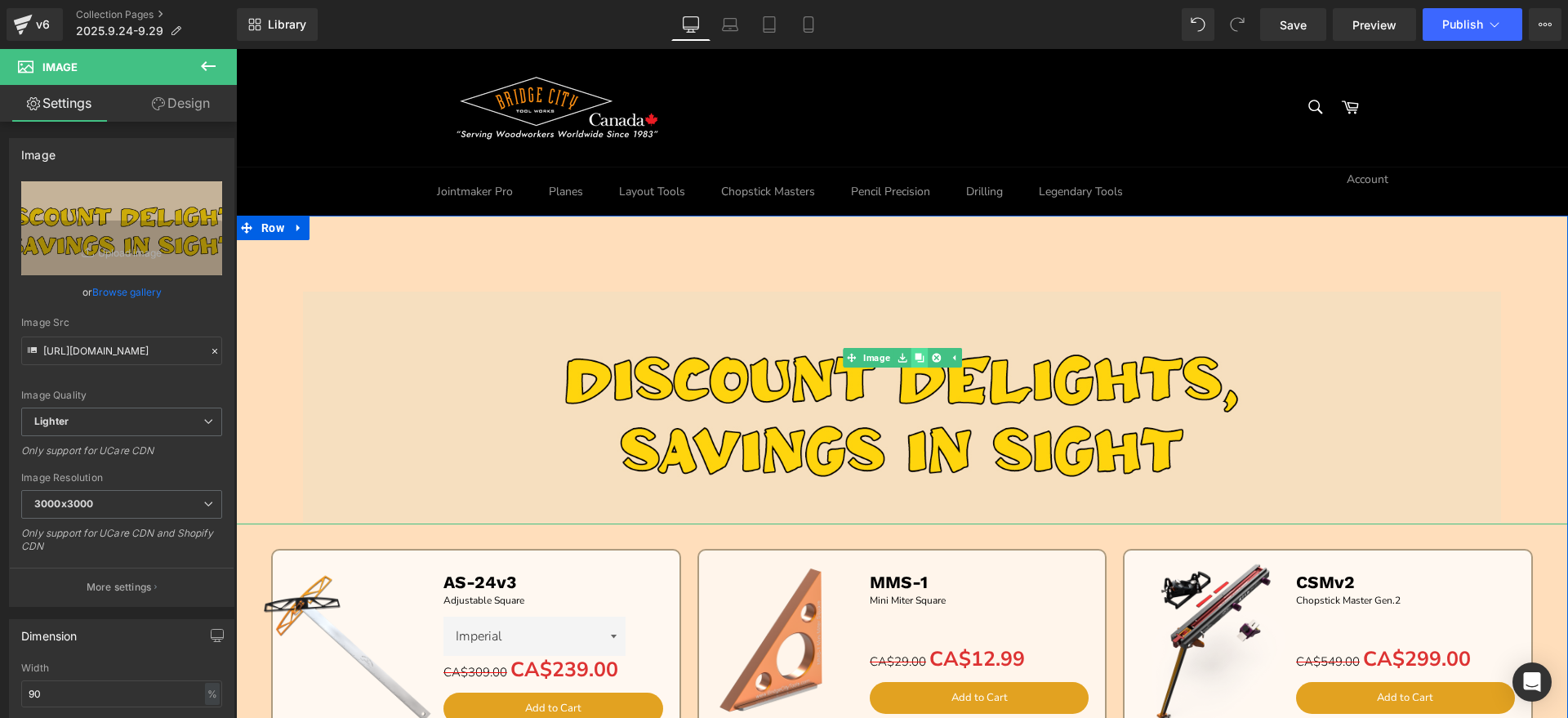
click at [915, 359] on icon at bounding box center [919, 357] width 9 height 9
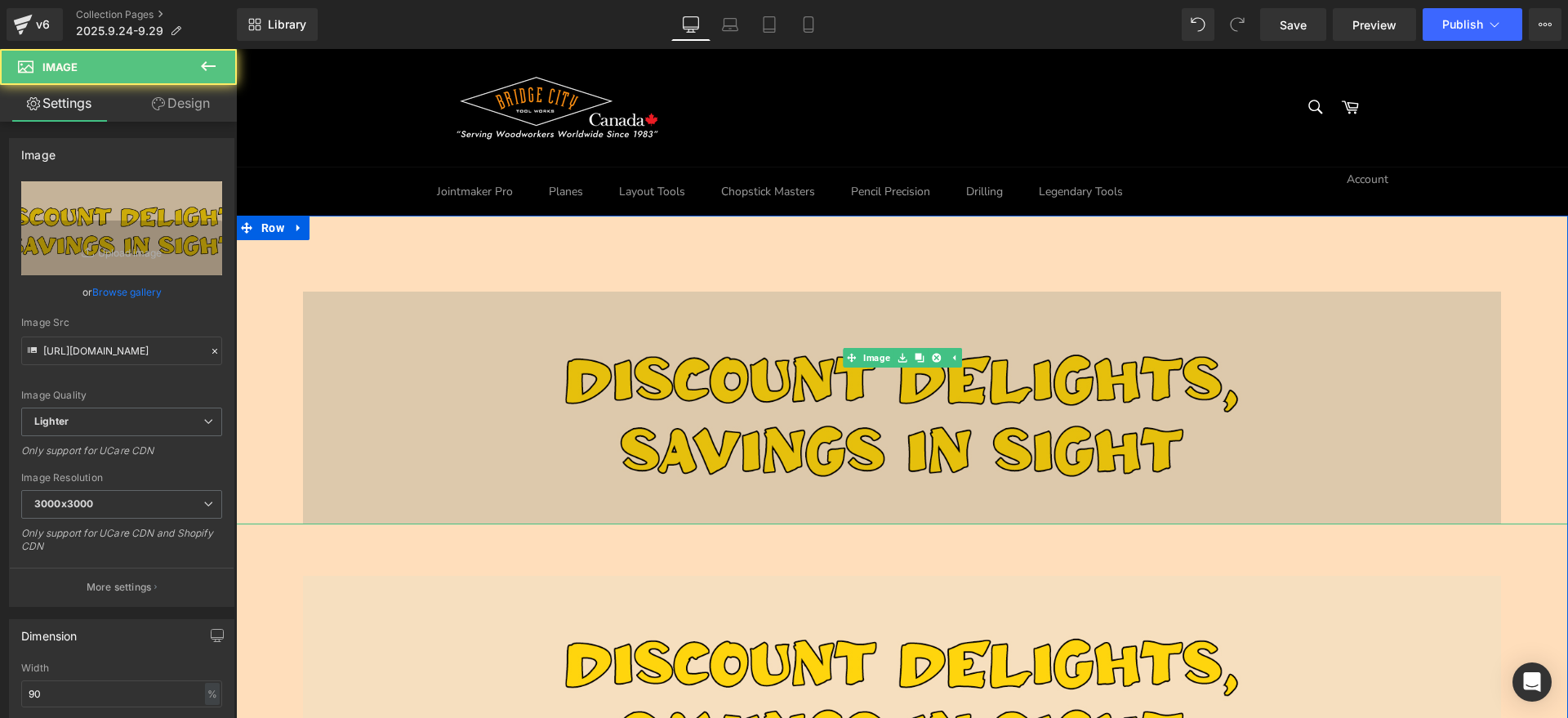
click at [662, 401] on img at bounding box center [902, 357] width 1199 height 332
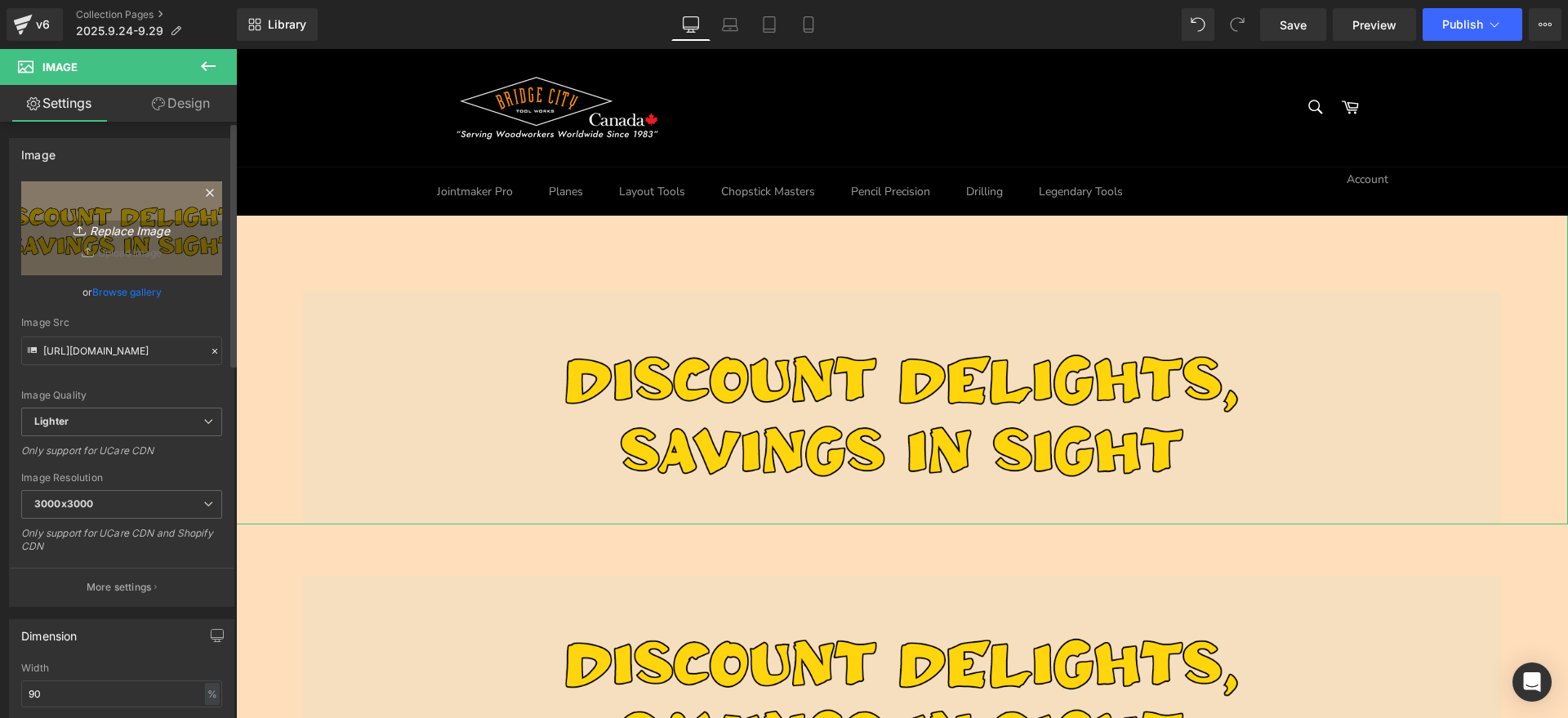
click at [126, 202] on link "Replace Image" at bounding box center [121, 228] width 201 height 94
type input "C:\fakepath\9d47e57b5bed96d83127a1b02f10eae1.jpg"
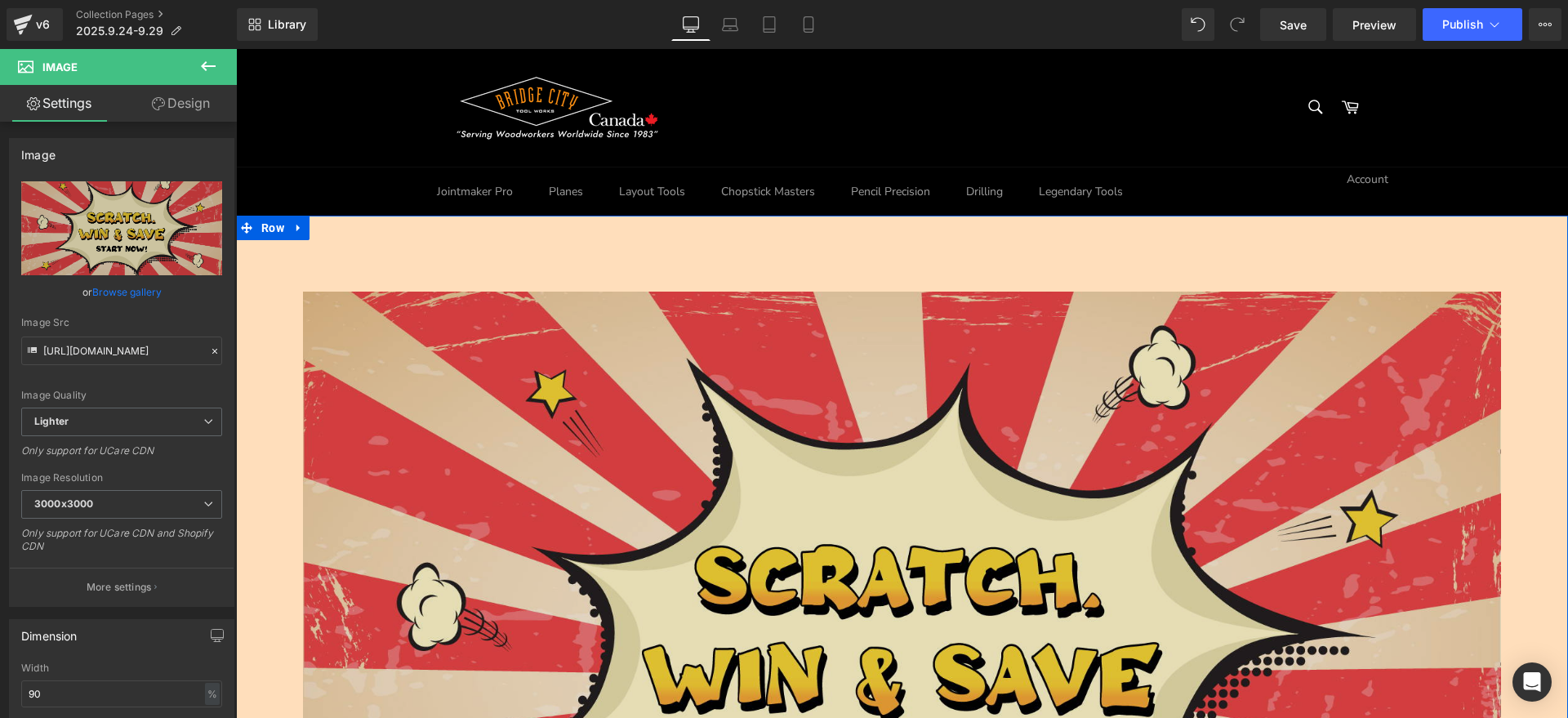
click at [862, 256] on img at bounding box center [902, 592] width 1199 height 802
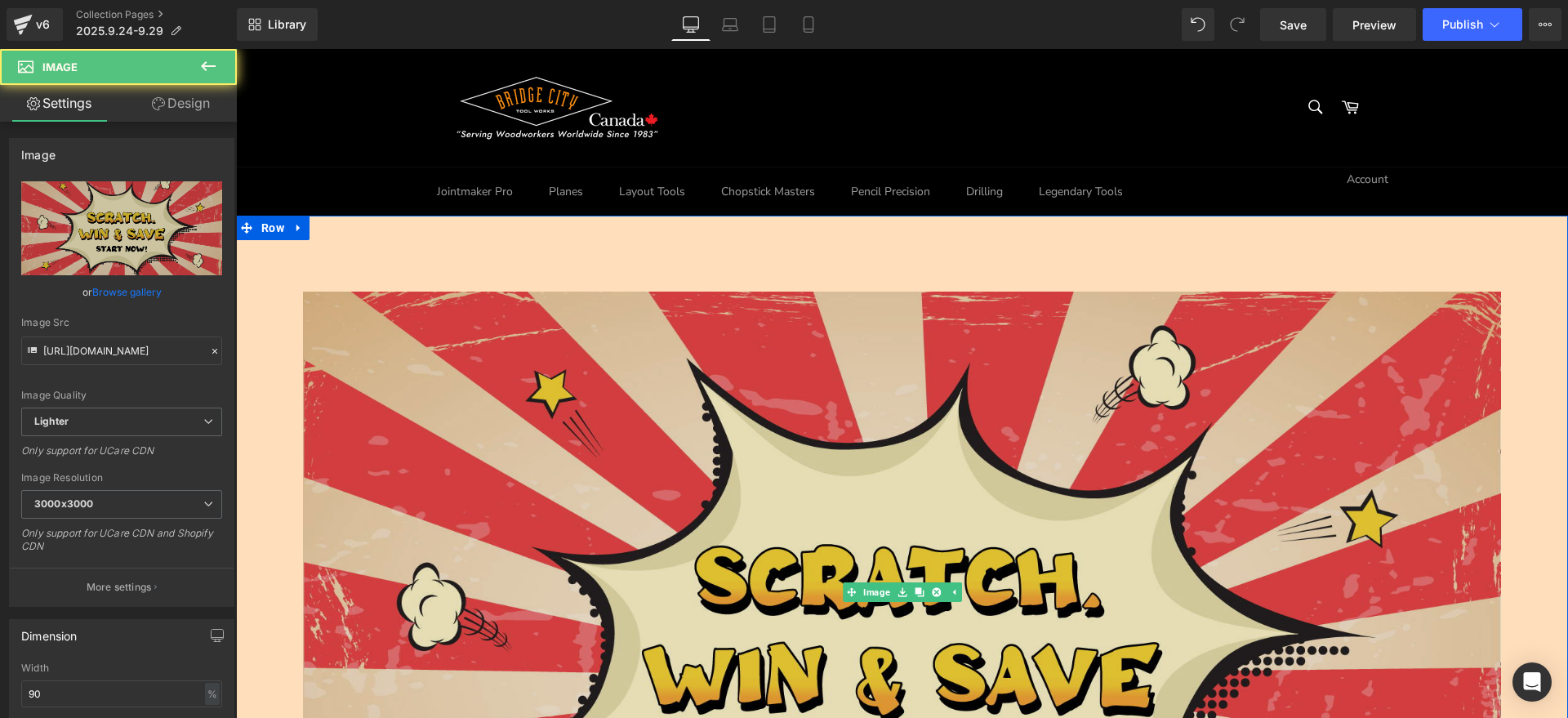
click at [815, 334] on img at bounding box center [902, 592] width 1199 height 802
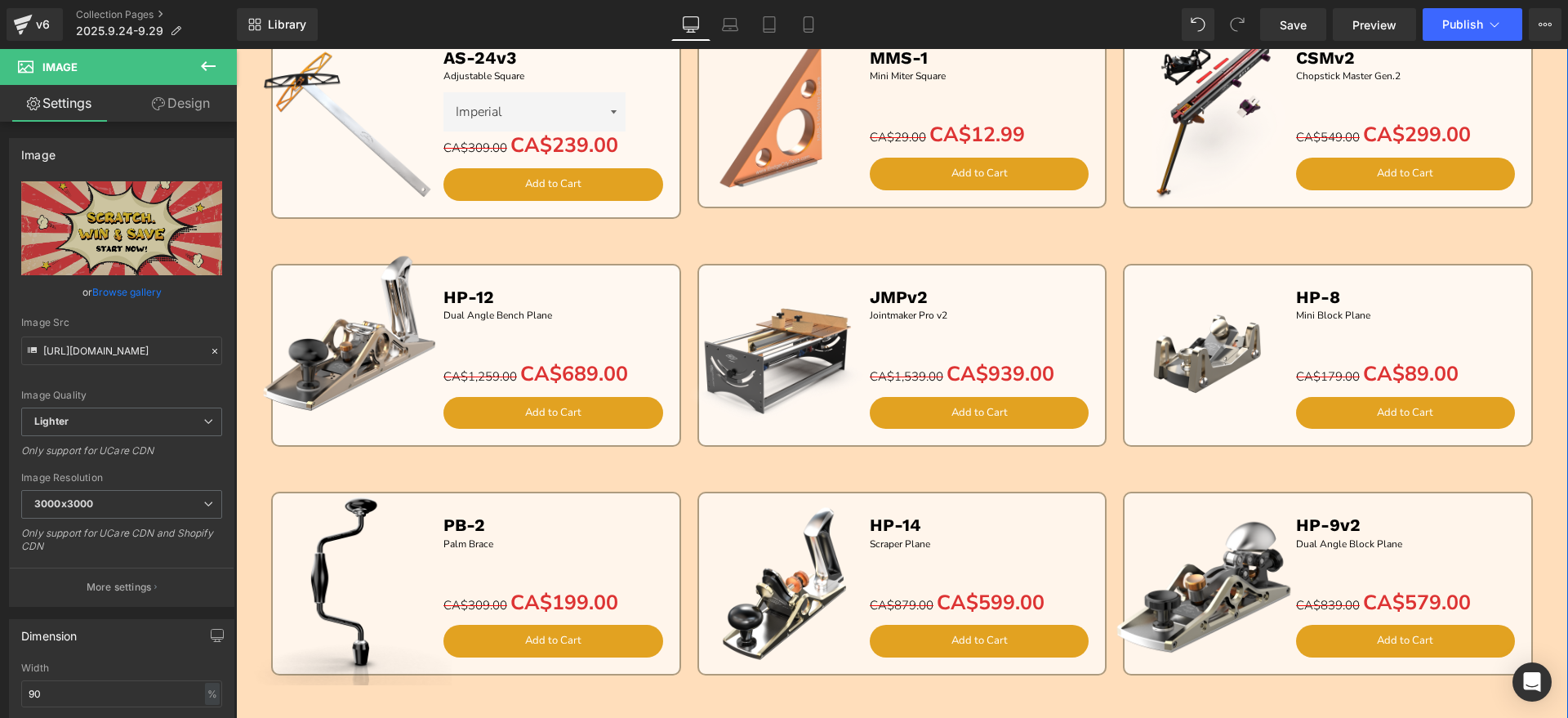
scroll to position [1327, 0]
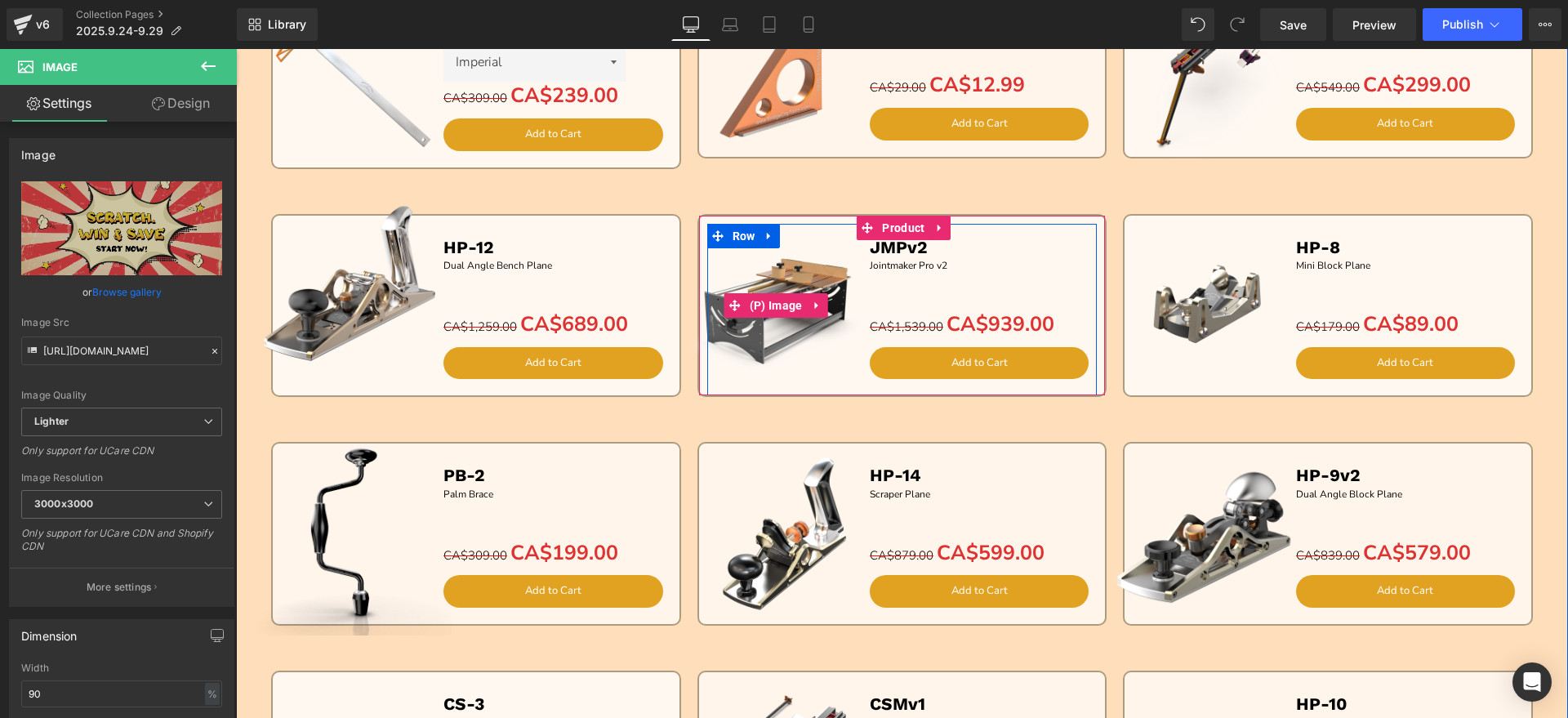
drag, startPoint x: 829, startPoint y: 257, endPoint x: 852, endPoint y: 235, distance: 31.8
click at [829, 257] on img at bounding box center [776, 305] width 183 height 183
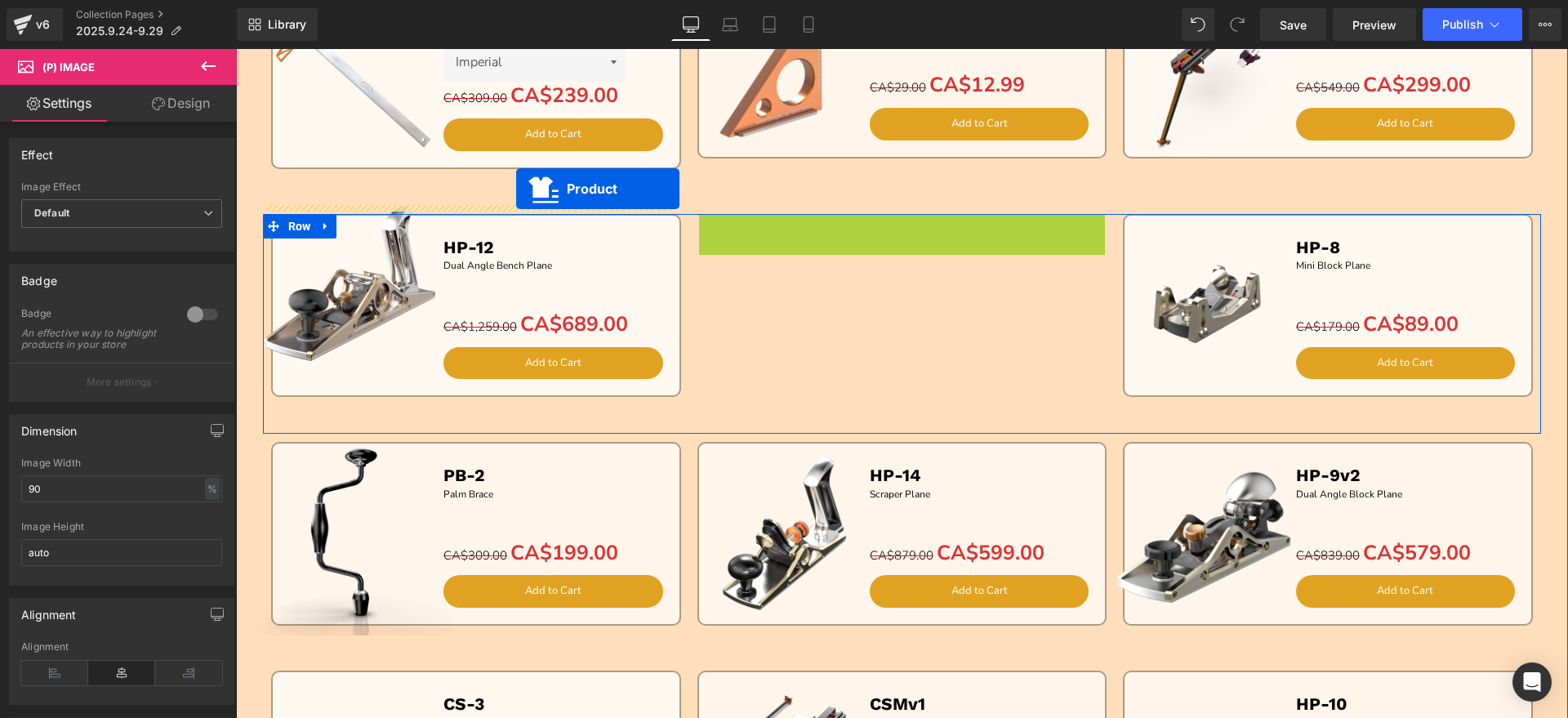
drag, startPoint x: 856, startPoint y: 230, endPoint x: 516, endPoint y: 188, distance: 342.6
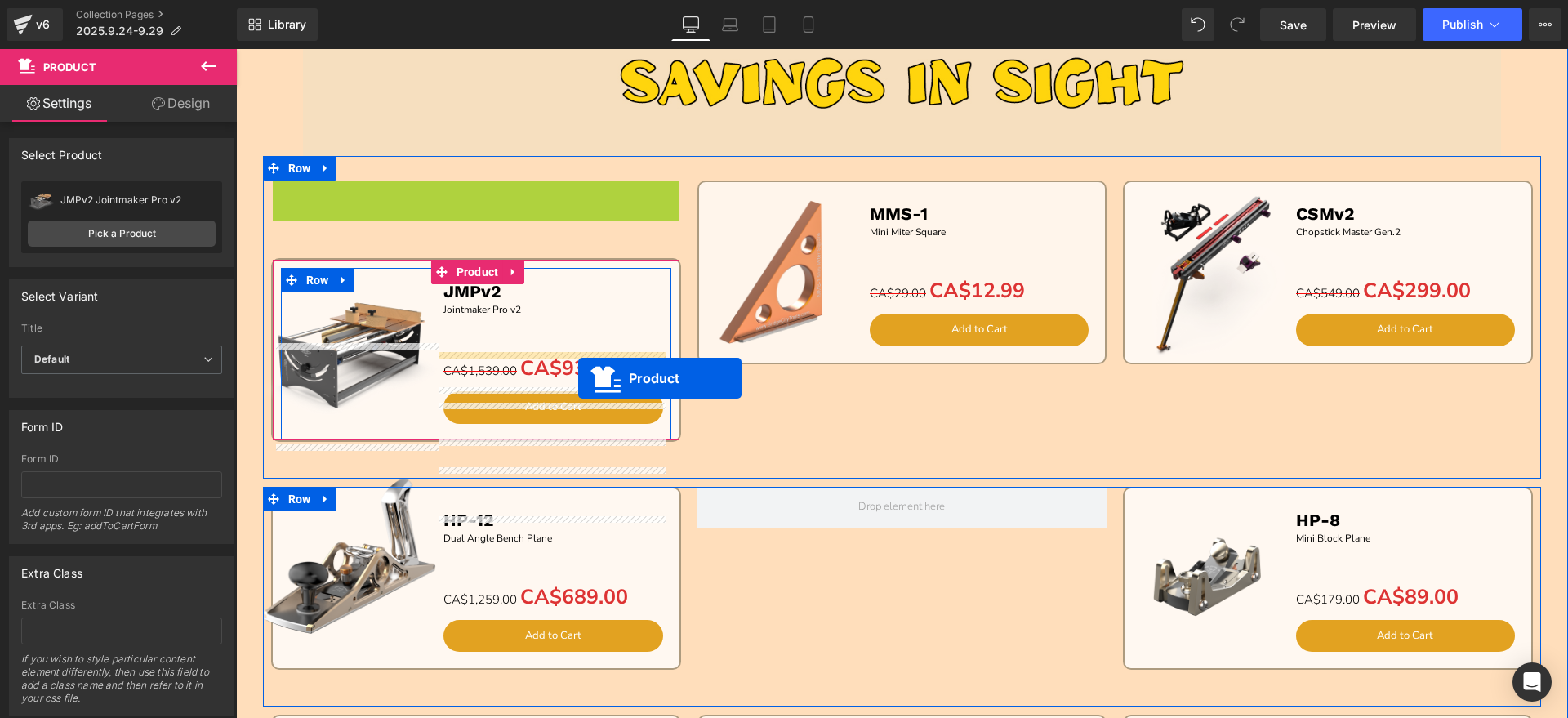
scroll to position [1123, 0]
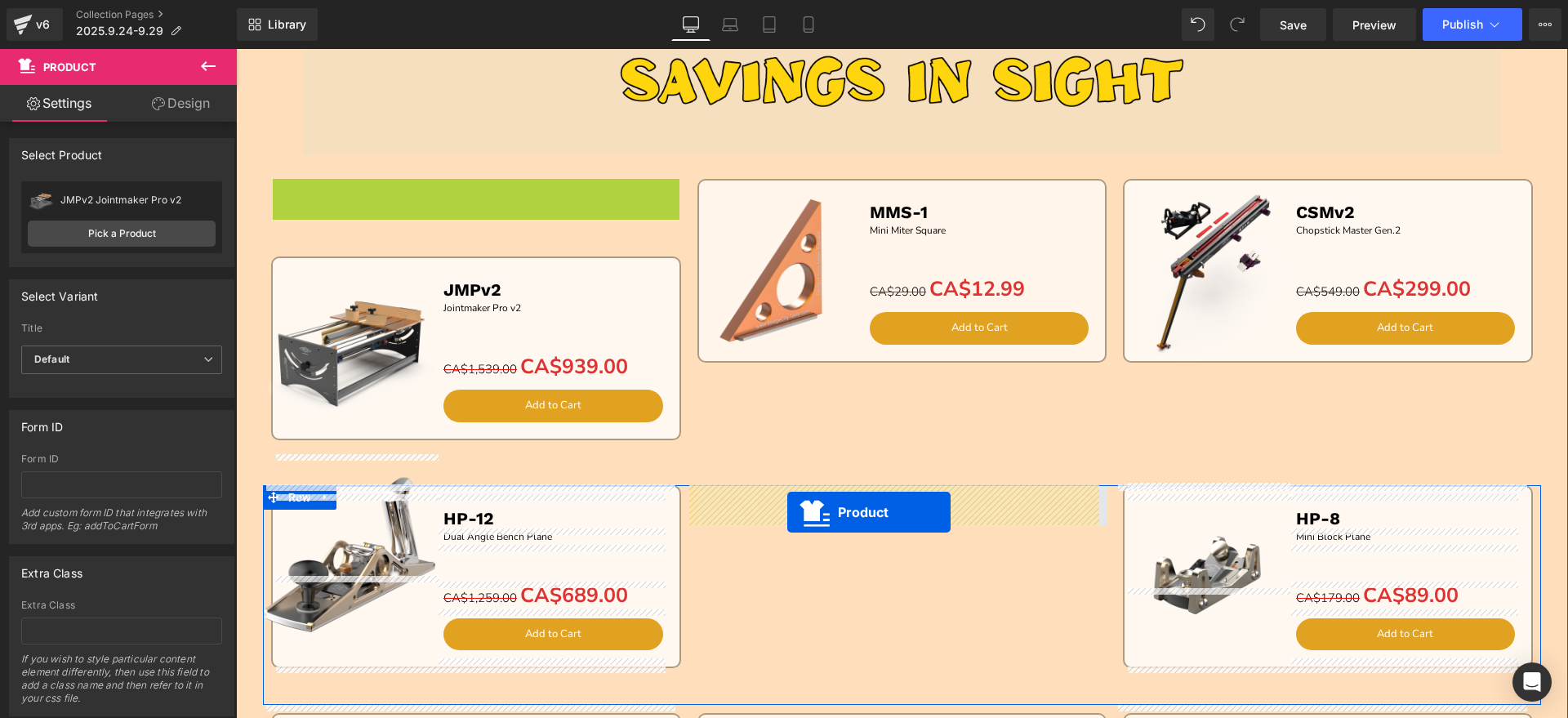
drag, startPoint x: 513, startPoint y: 345, endPoint x: 787, endPoint y: 512, distance: 320.9
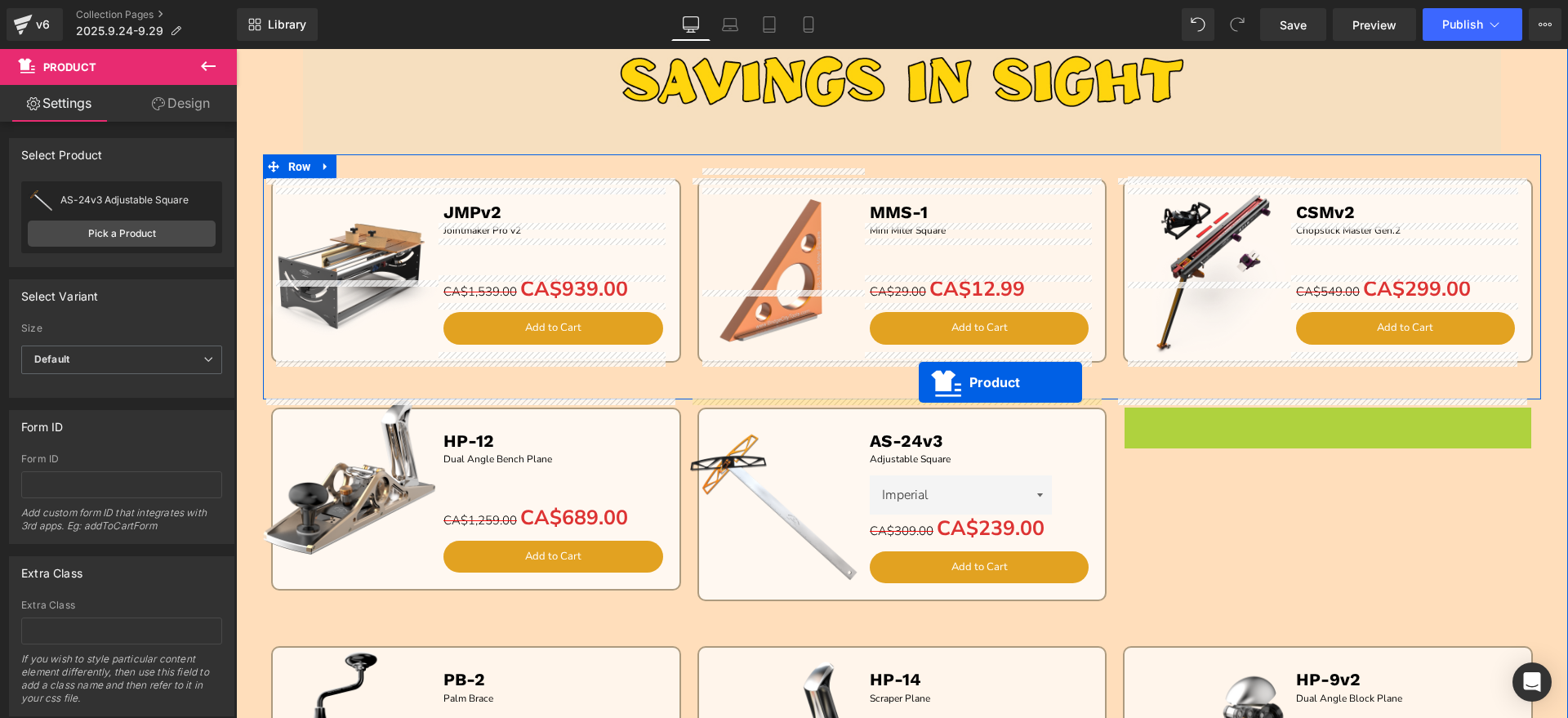
drag, startPoint x: 1286, startPoint y: 422, endPoint x: 919, endPoint y: 382, distance: 369.2
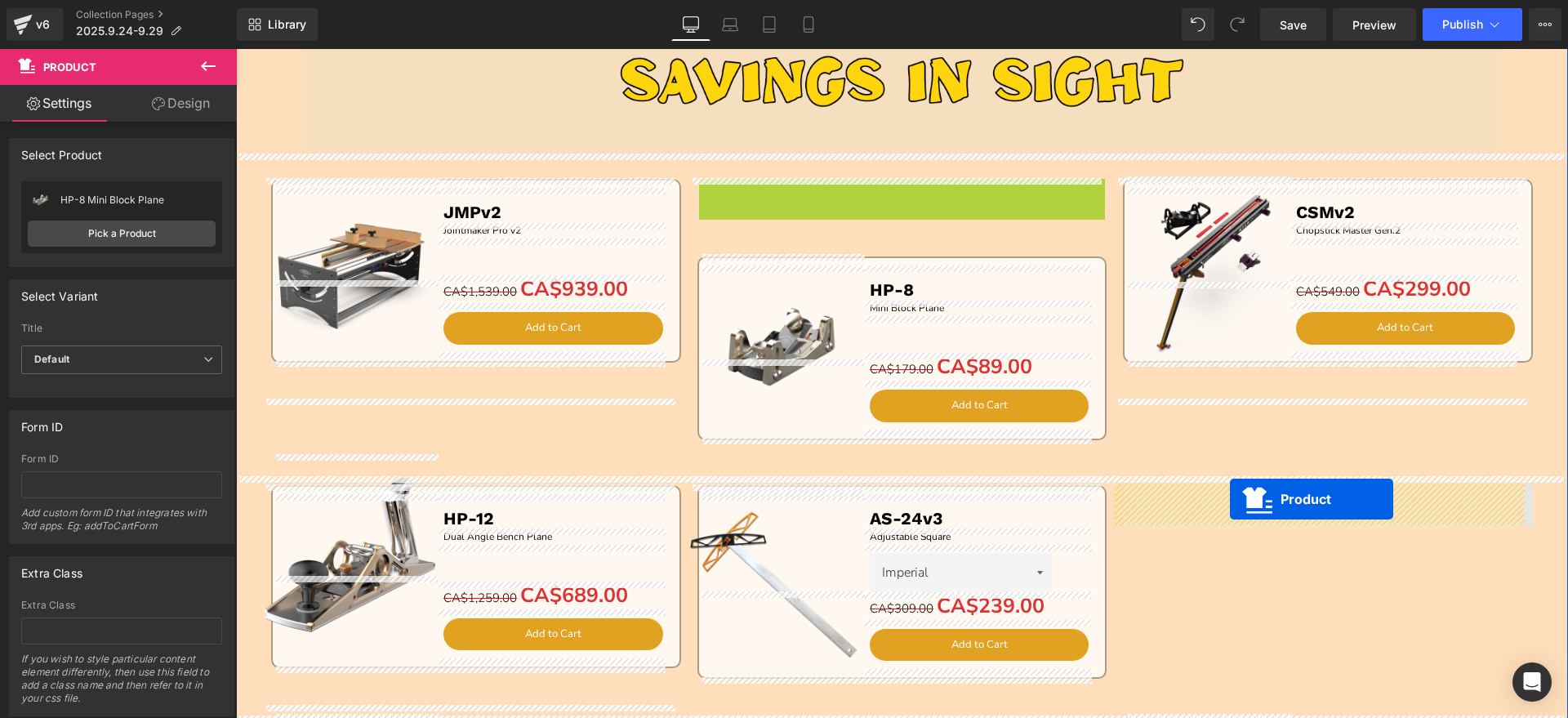
drag, startPoint x: 859, startPoint y: 192, endPoint x: 1229, endPoint y: 499, distance: 480.8
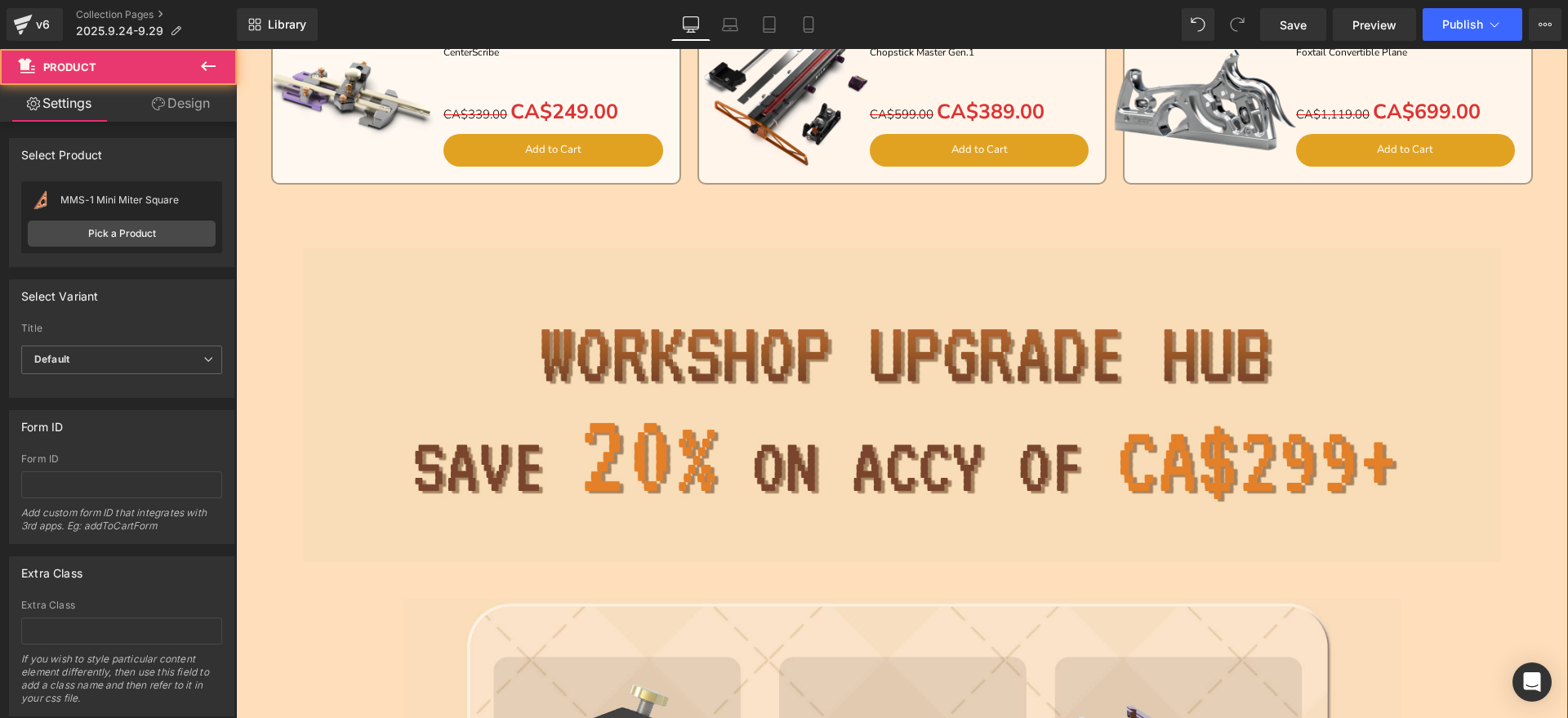
scroll to position [2245, 0]
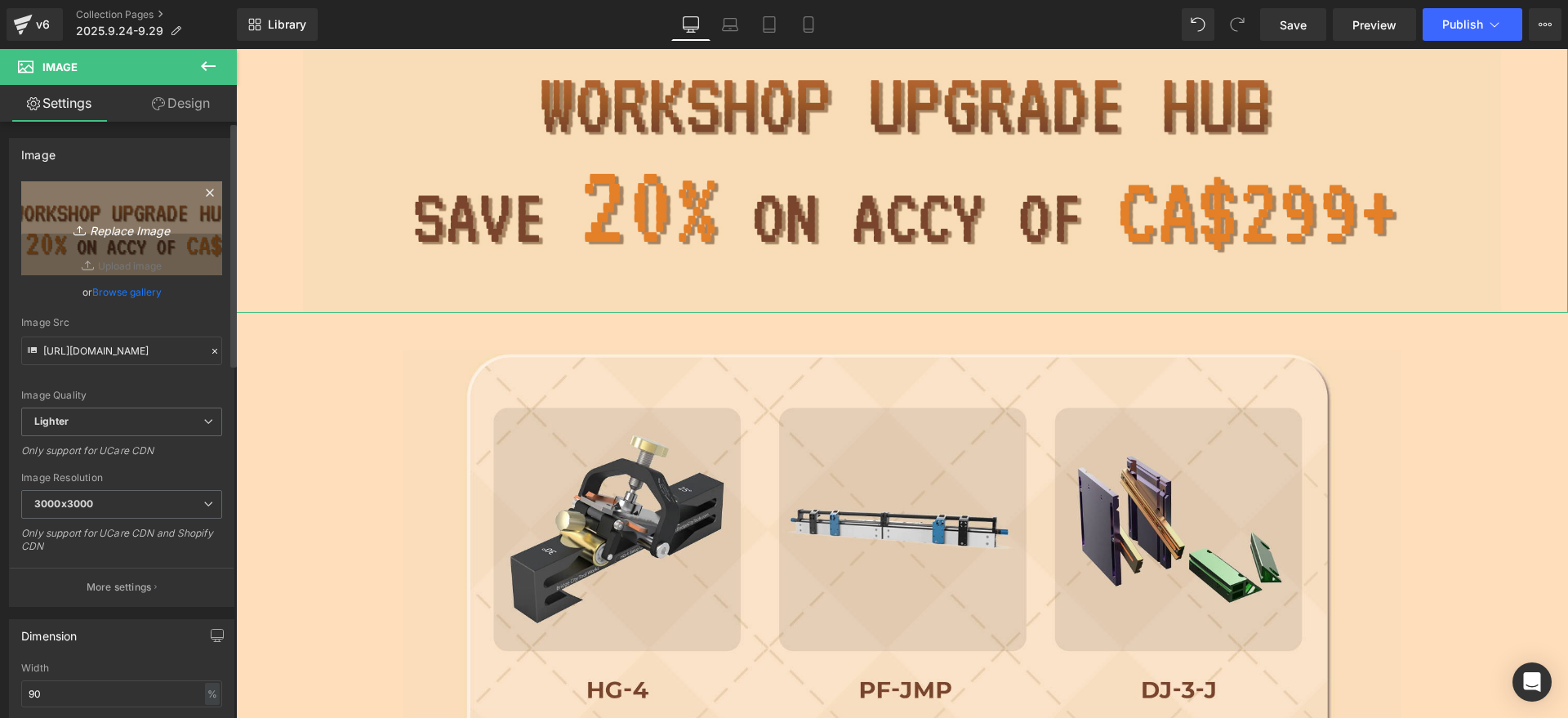
click at [165, 245] on link "Replace Image" at bounding box center [121, 228] width 201 height 94
type input "C:\fakepath\S_04.jpg"
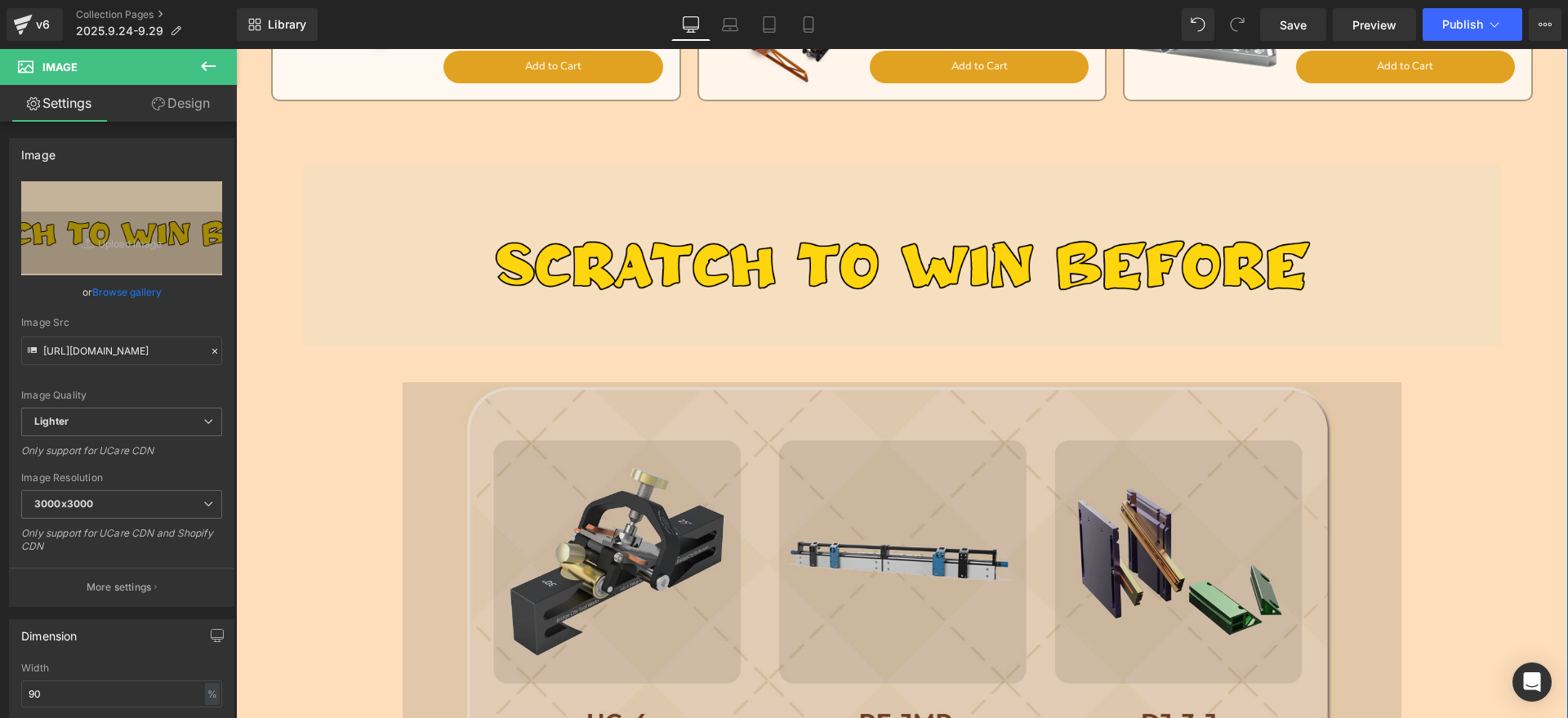
scroll to position [2348, 0]
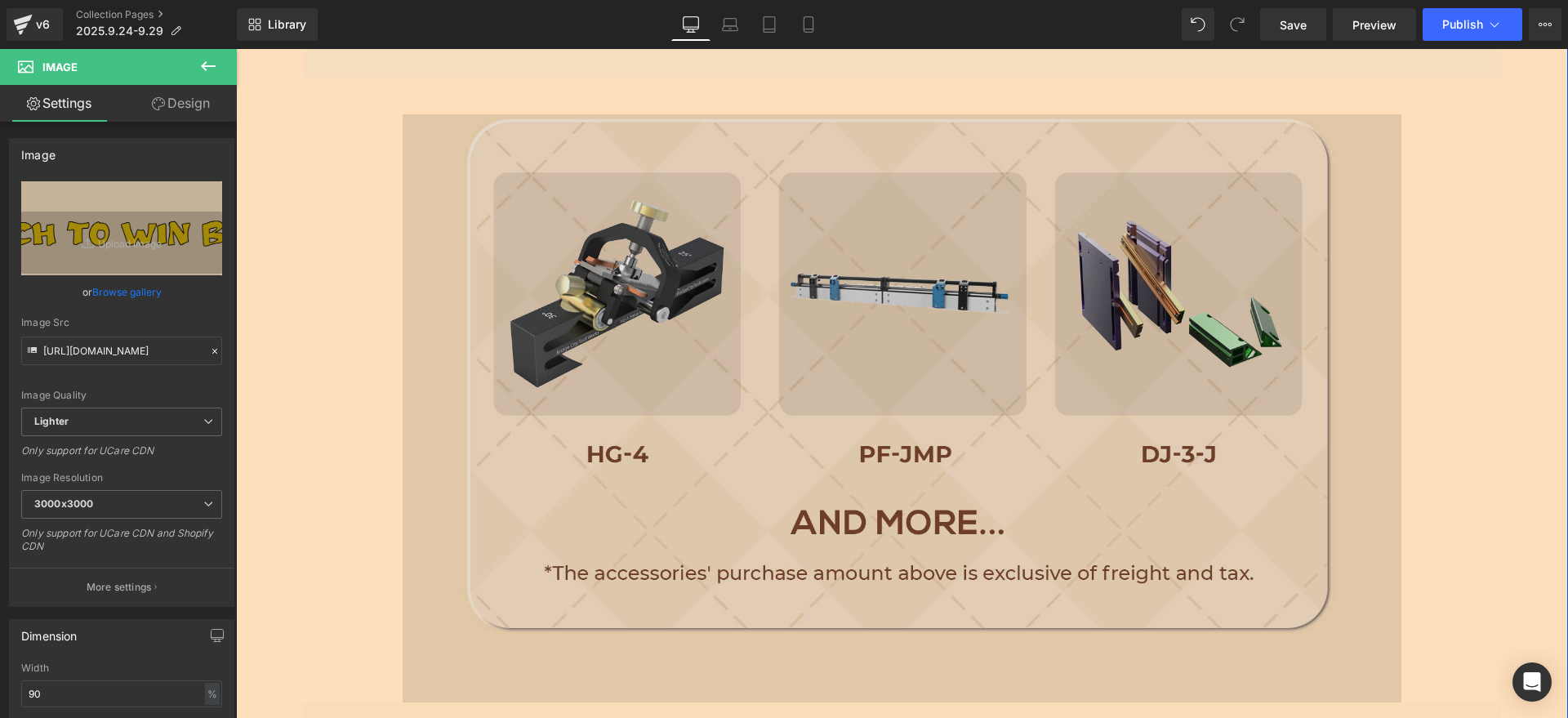
click at [746, 414] on img at bounding box center [901, 366] width 998 height 675
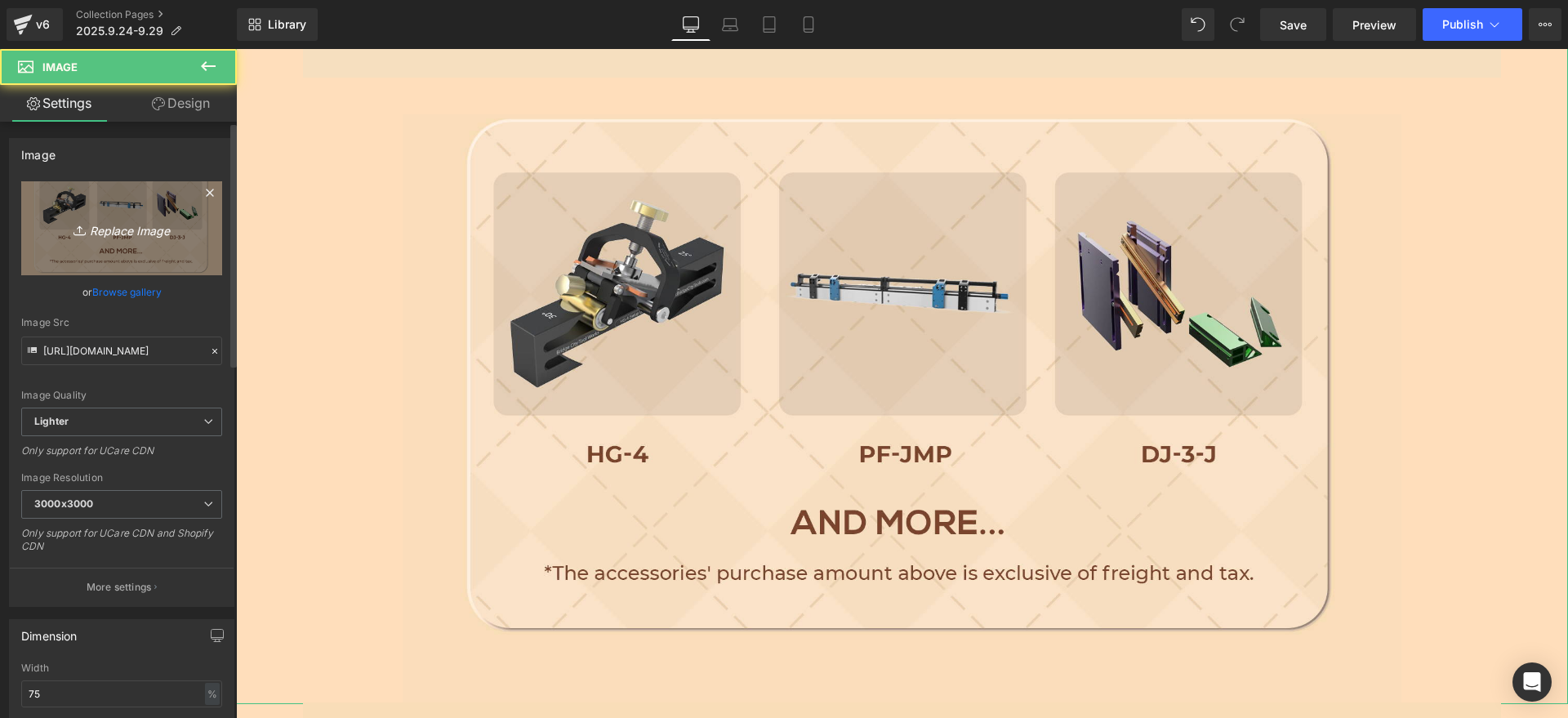
click at [167, 237] on icon "Replace Image" at bounding box center [121, 227] width 130 height 20
type input "C:\fakepath\S_05.jpg"
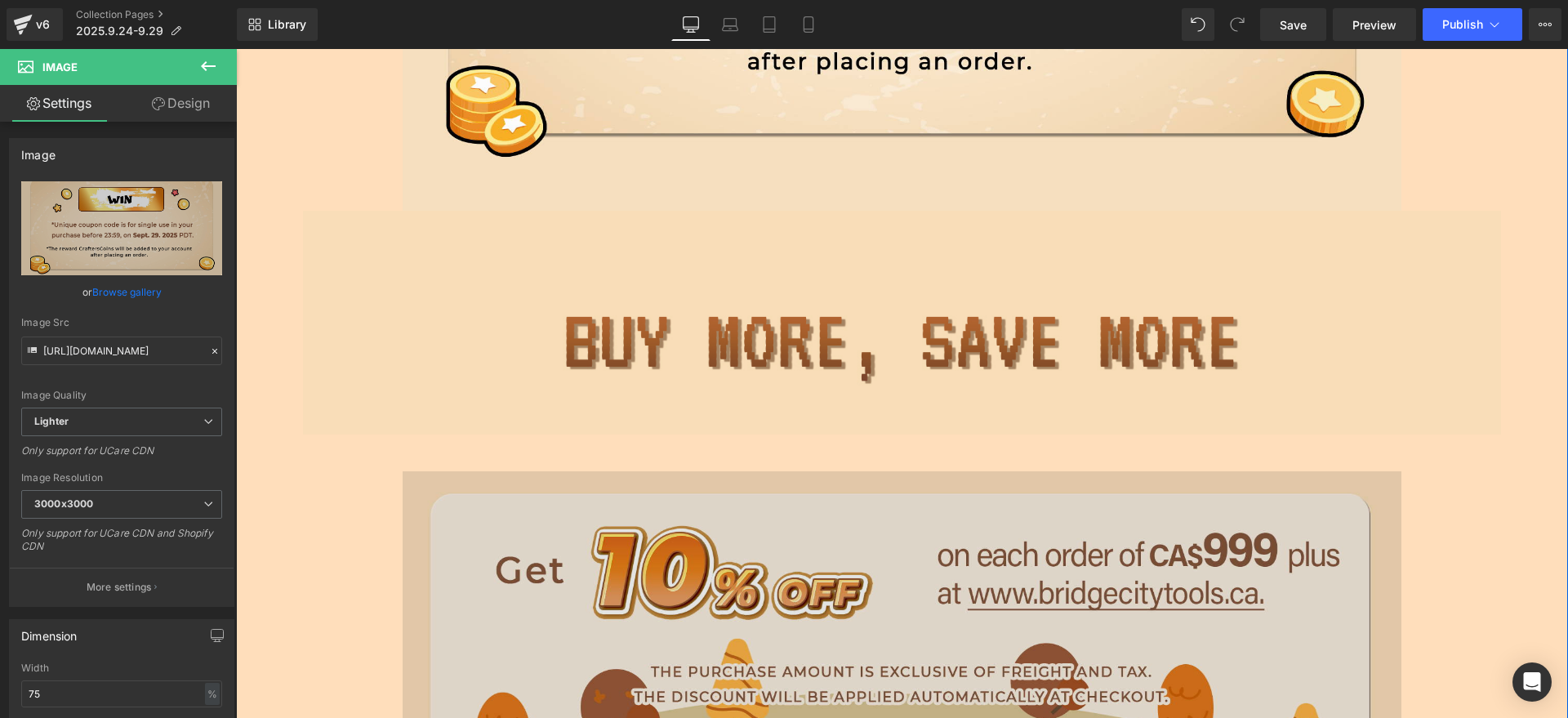
scroll to position [2858, 0]
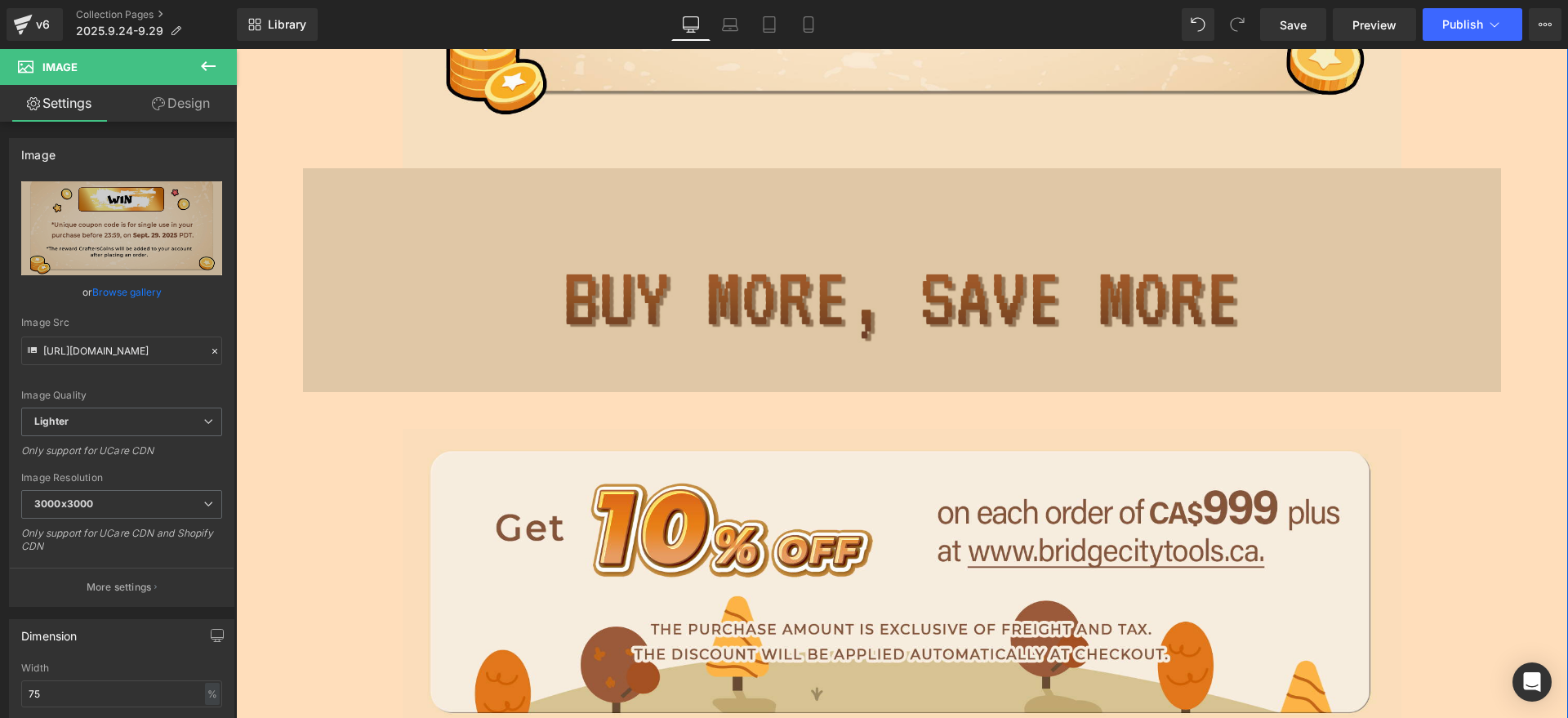
click at [917, 339] on img at bounding box center [902, 256] width 1199 height 271
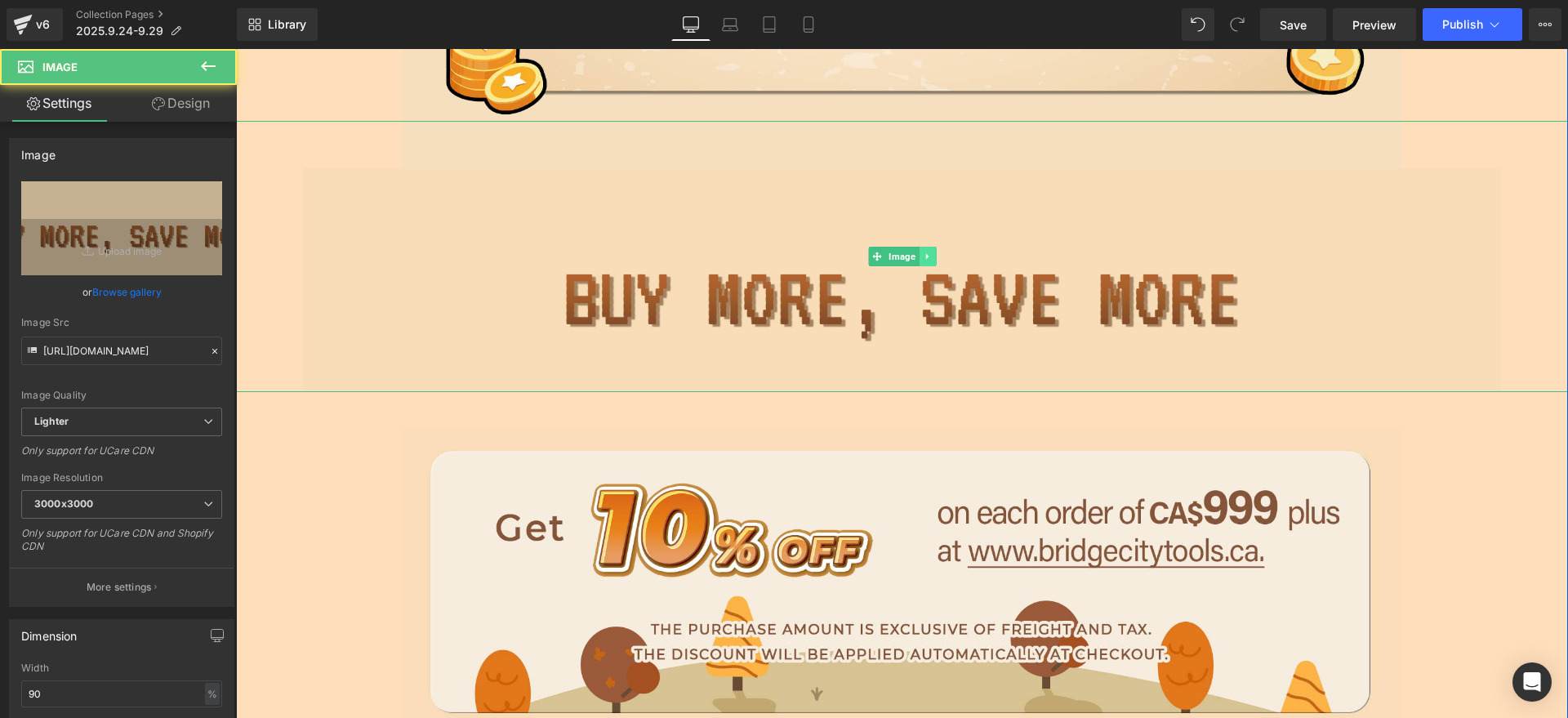
click at [922, 255] on icon at bounding box center [926, 256] width 9 height 10
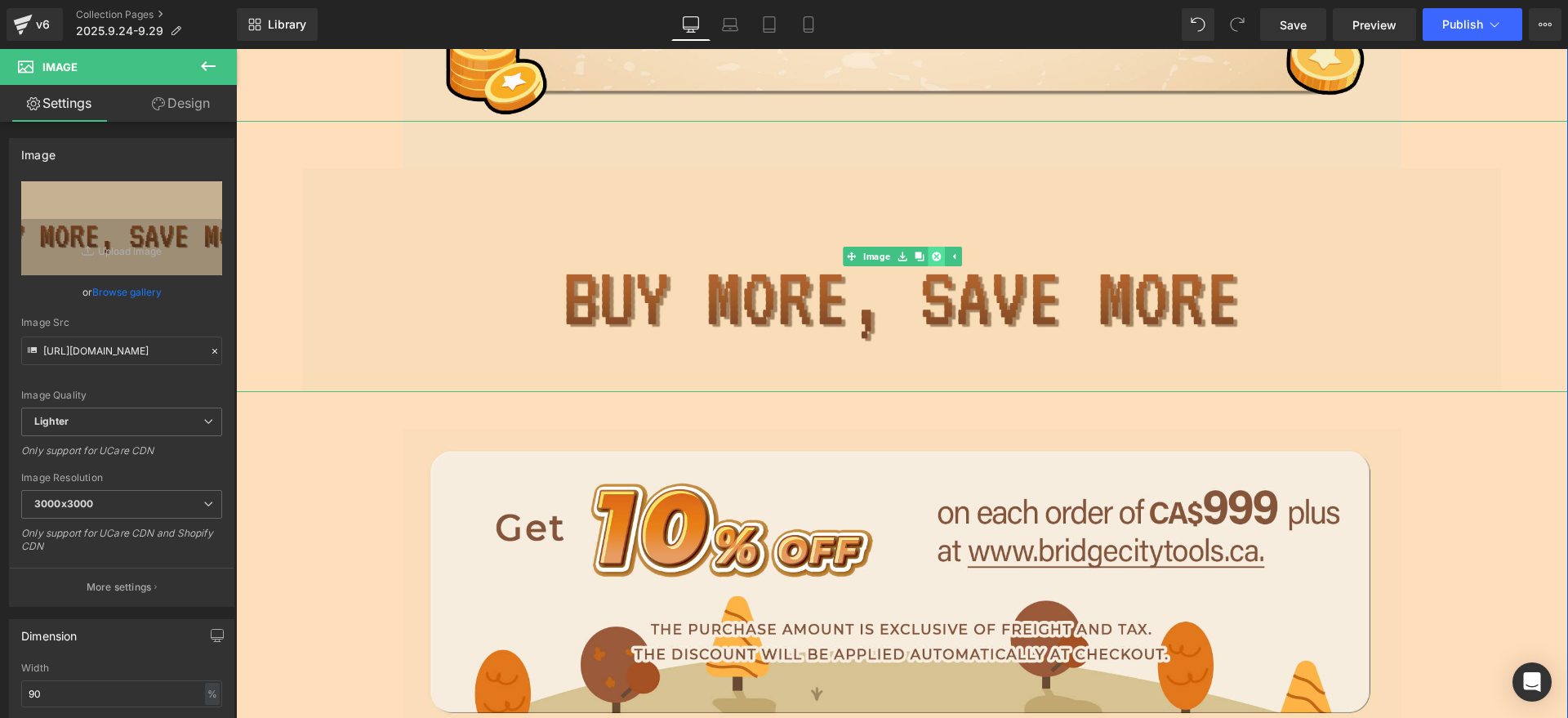
click at [931, 258] on icon at bounding box center [935, 256] width 9 height 9
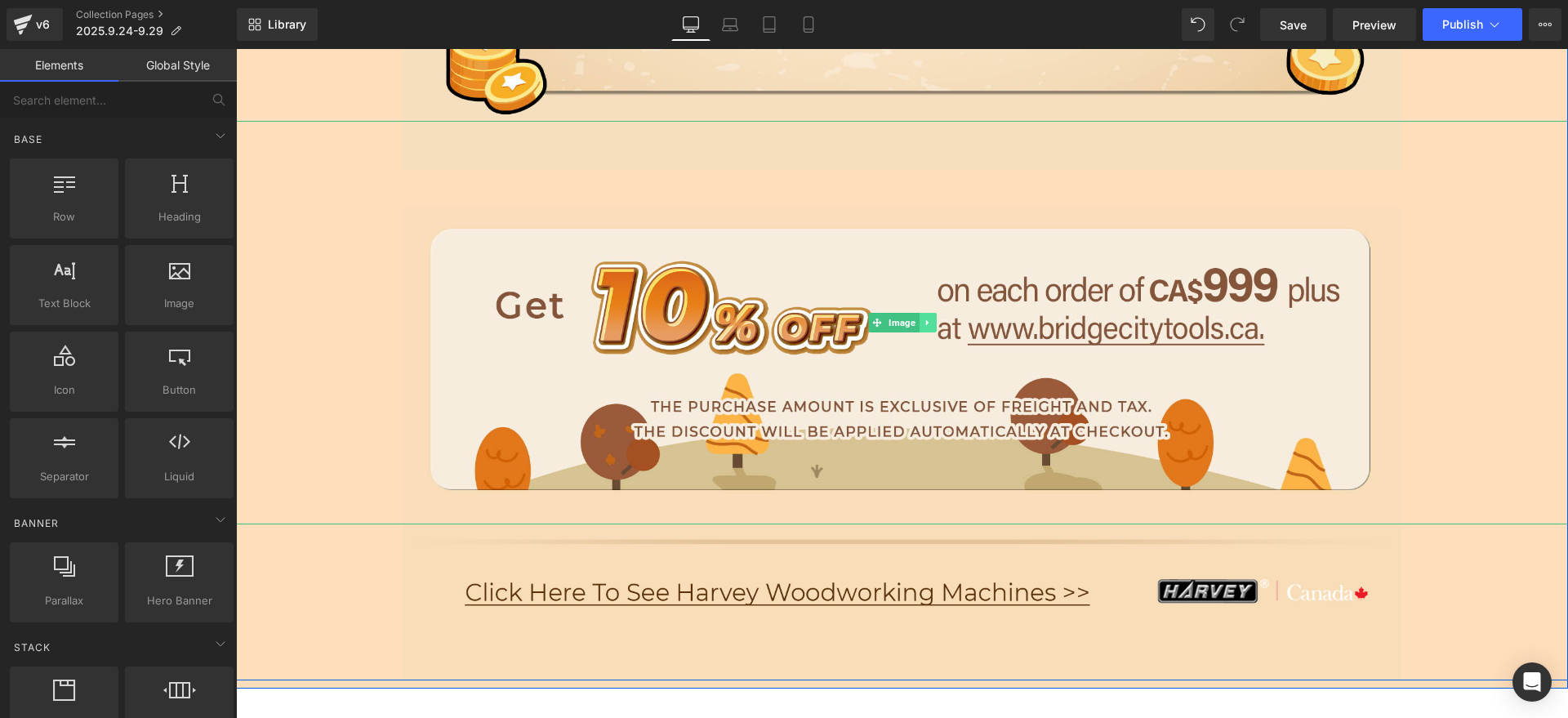
click at [923, 320] on icon at bounding box center [926, 322] width 9 height 10
click at [931, 323] on icon at bounding box center [935, 322] width 9 height 9
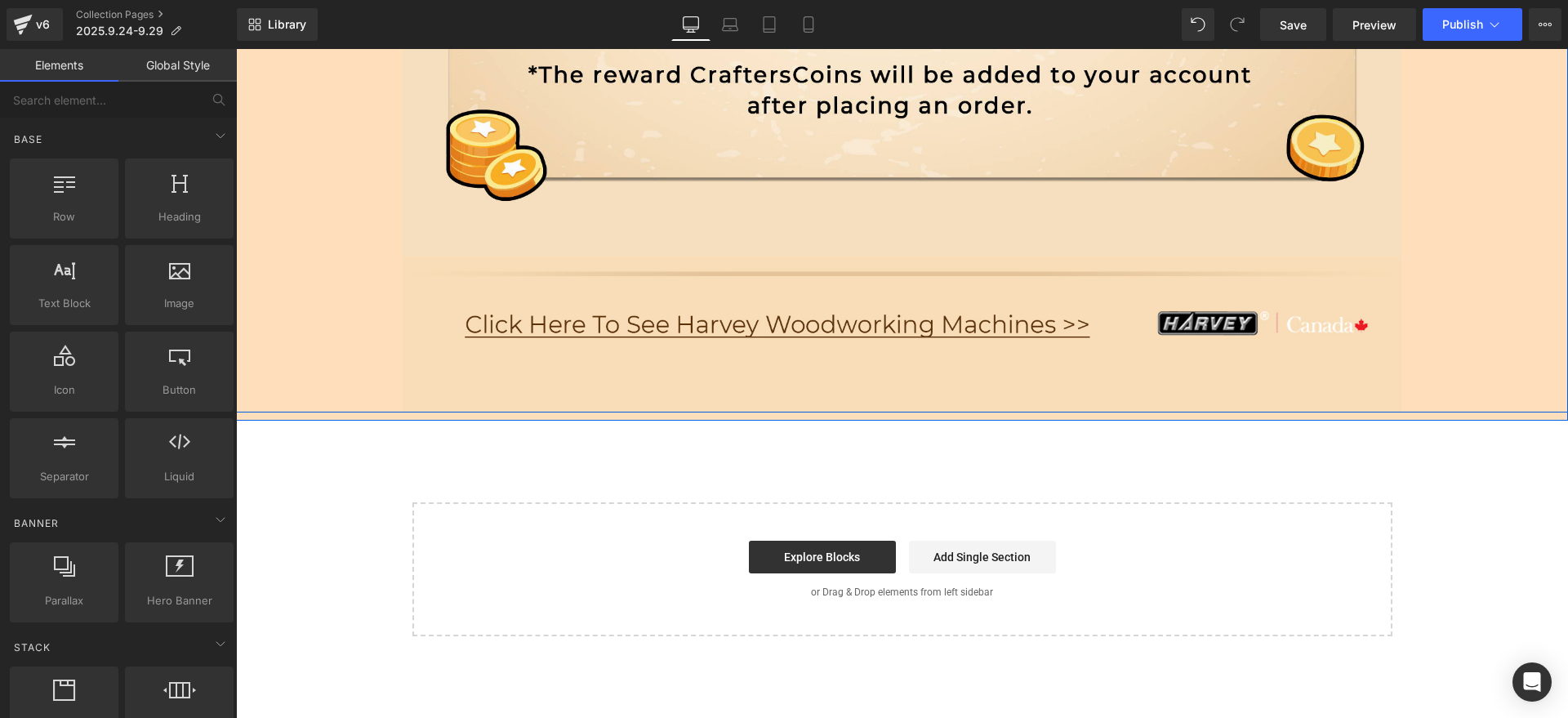
scroll to position [2771, 0]
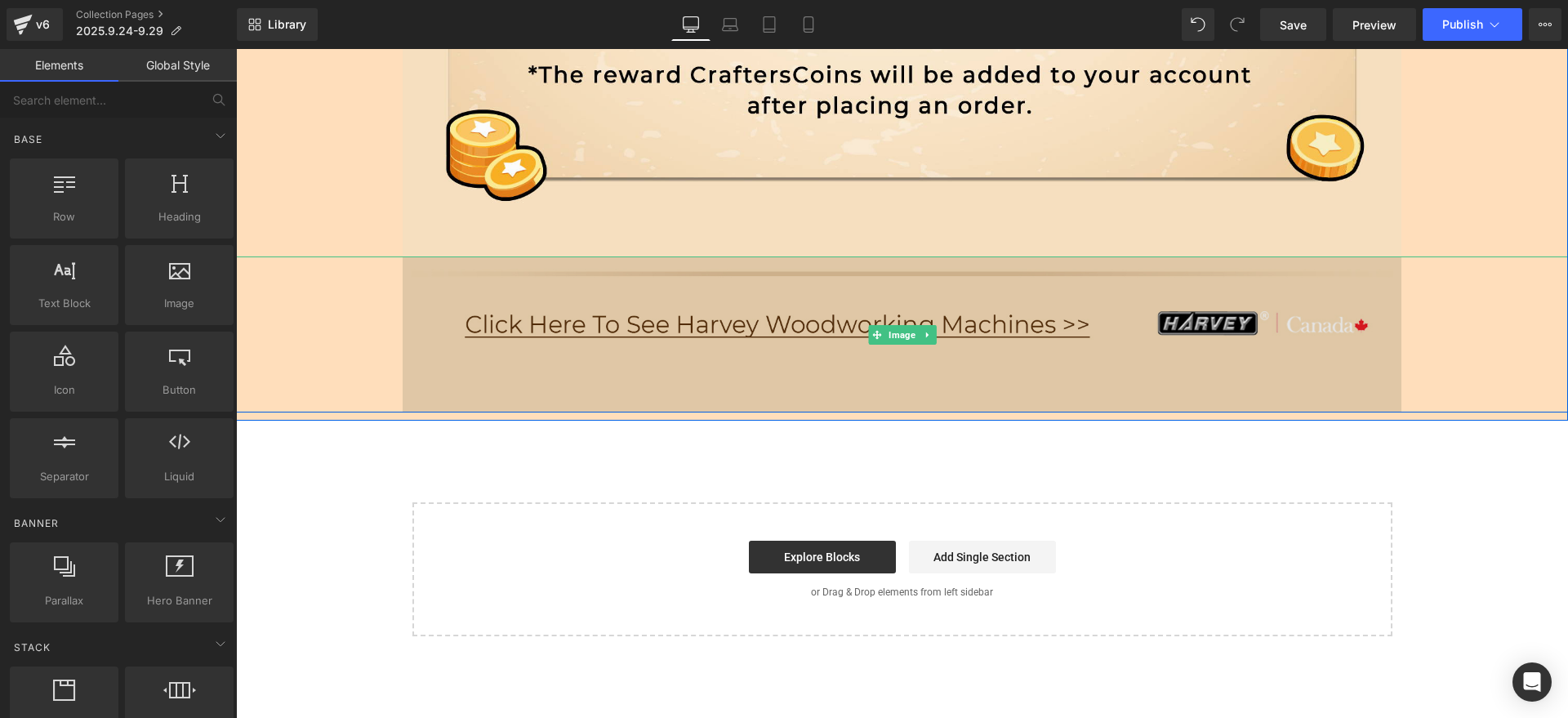
click at [735, 350] on img at bounding box center [901, 335] width 998 height 156
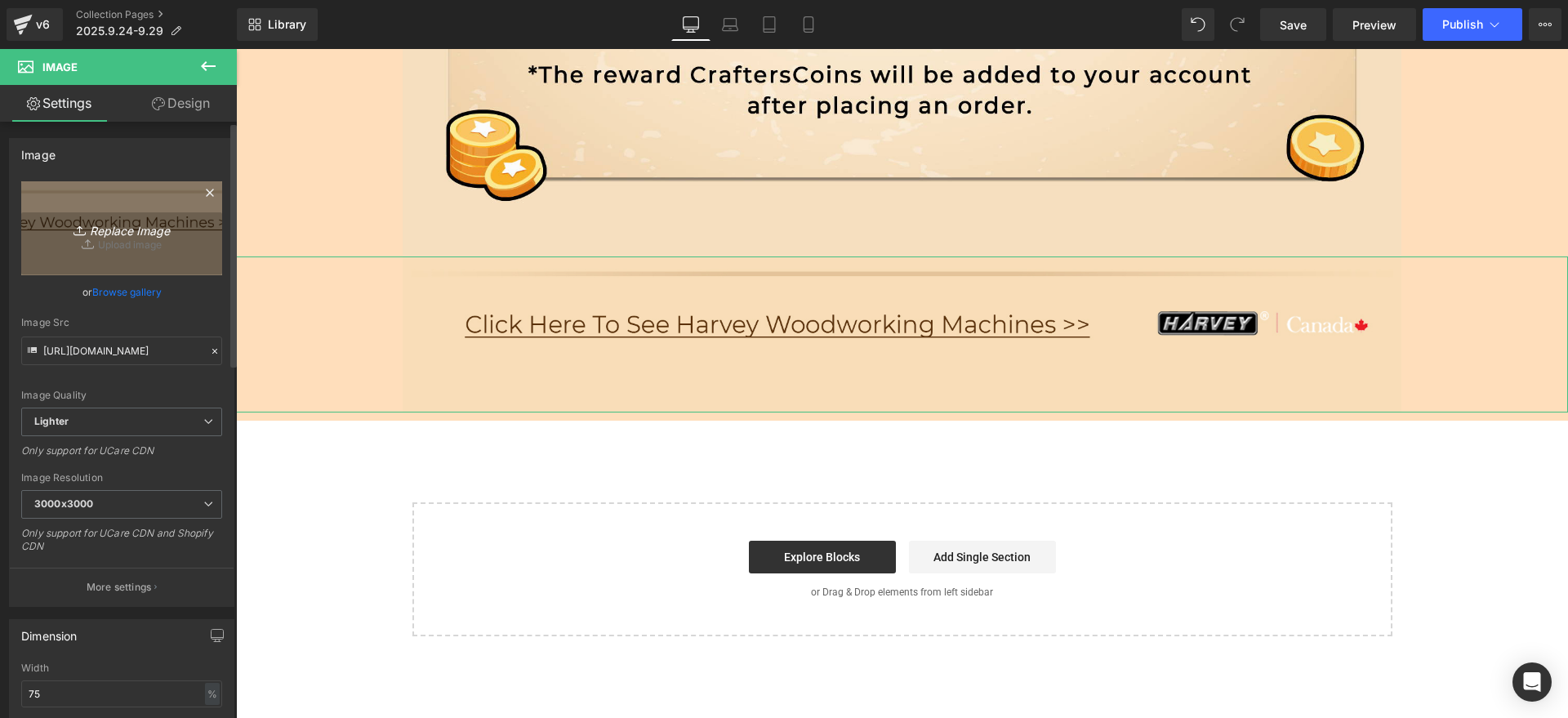
click at [126, 245] on link "Replace Image" at bounding box center [121, 228] width 201 height 94
type input "C:\fakepath\S_07.jpg"
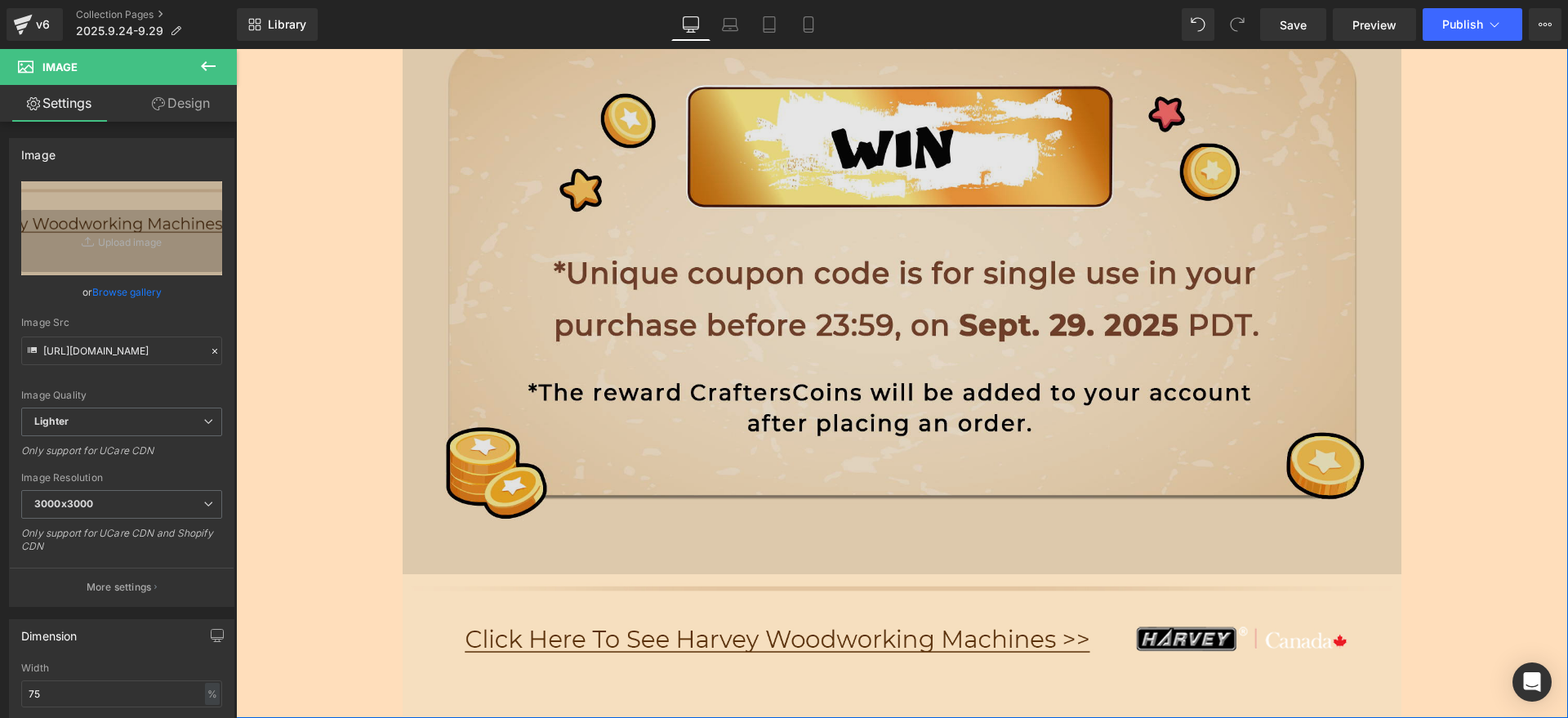
scroll to position [2450, 0]
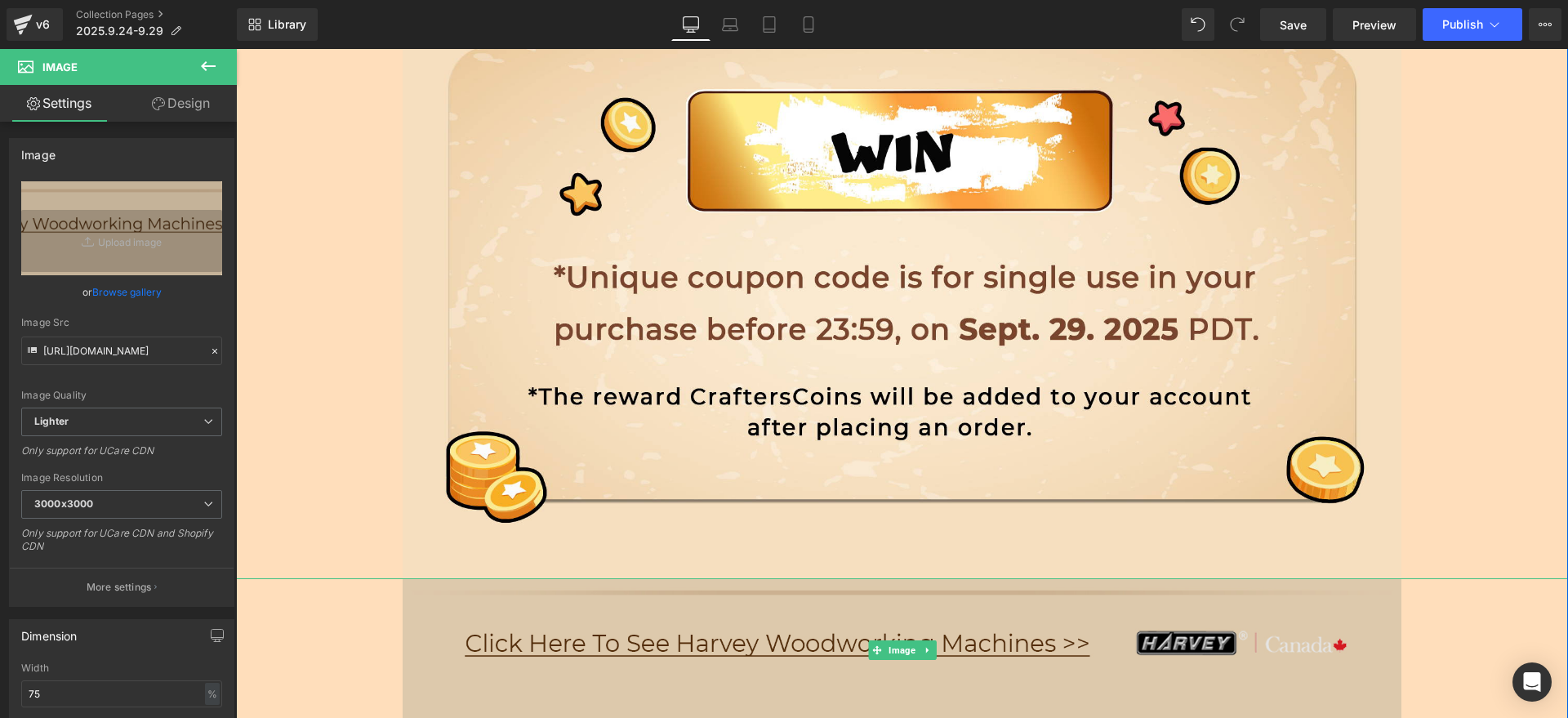
click at [650, 636] on img at bounding box center [901, 650] width 998 height 144
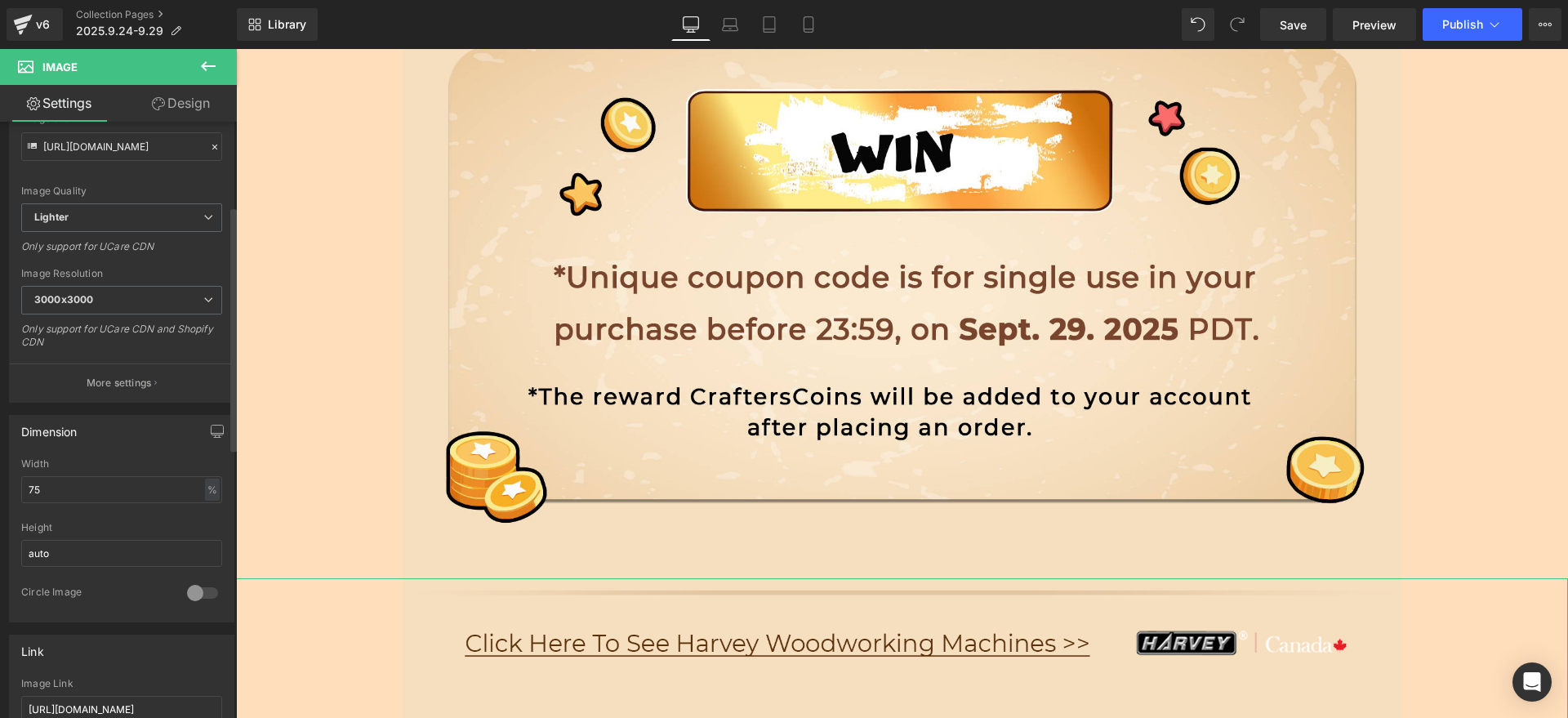
scroll to position [408, 0]
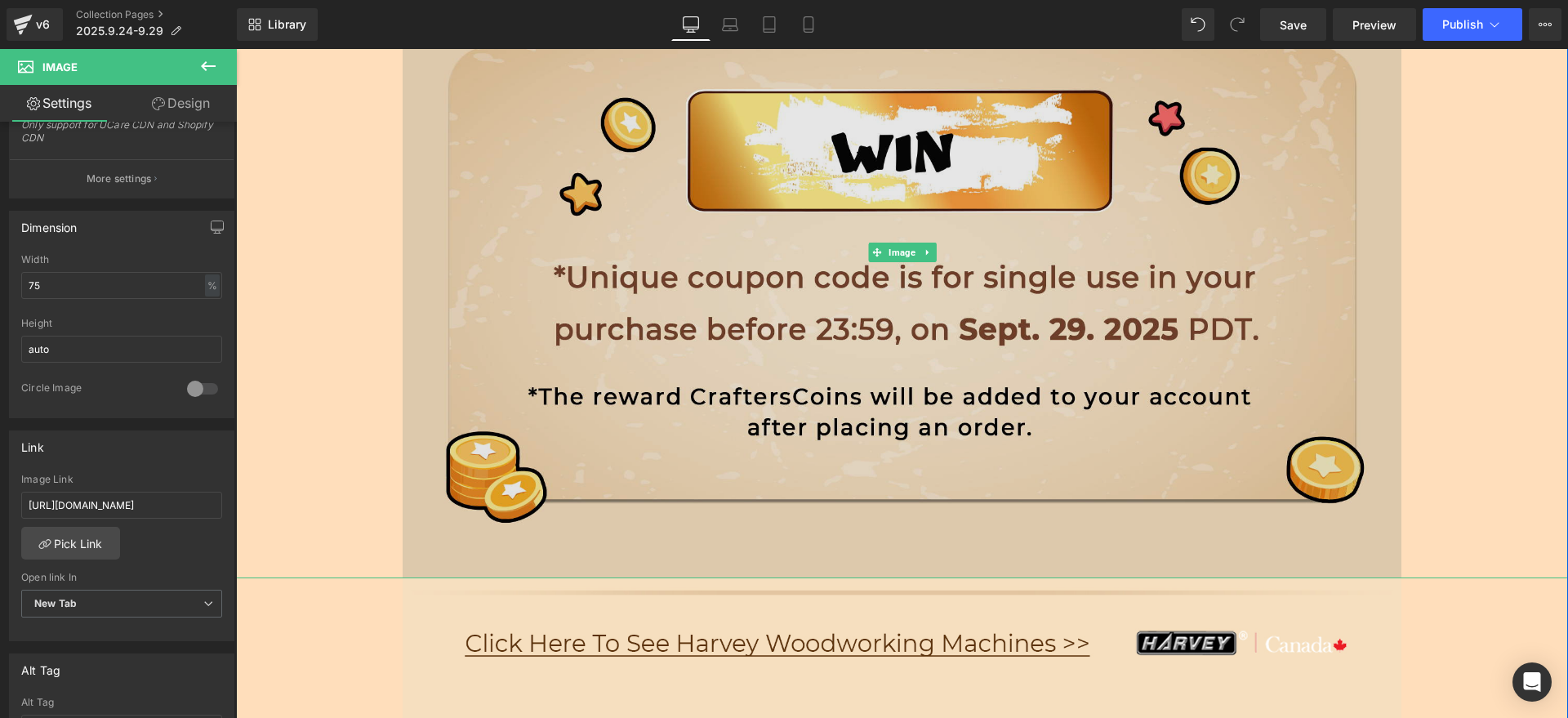
click at [569, 344] on img at bounding box center [901, 252] width 998 height 651
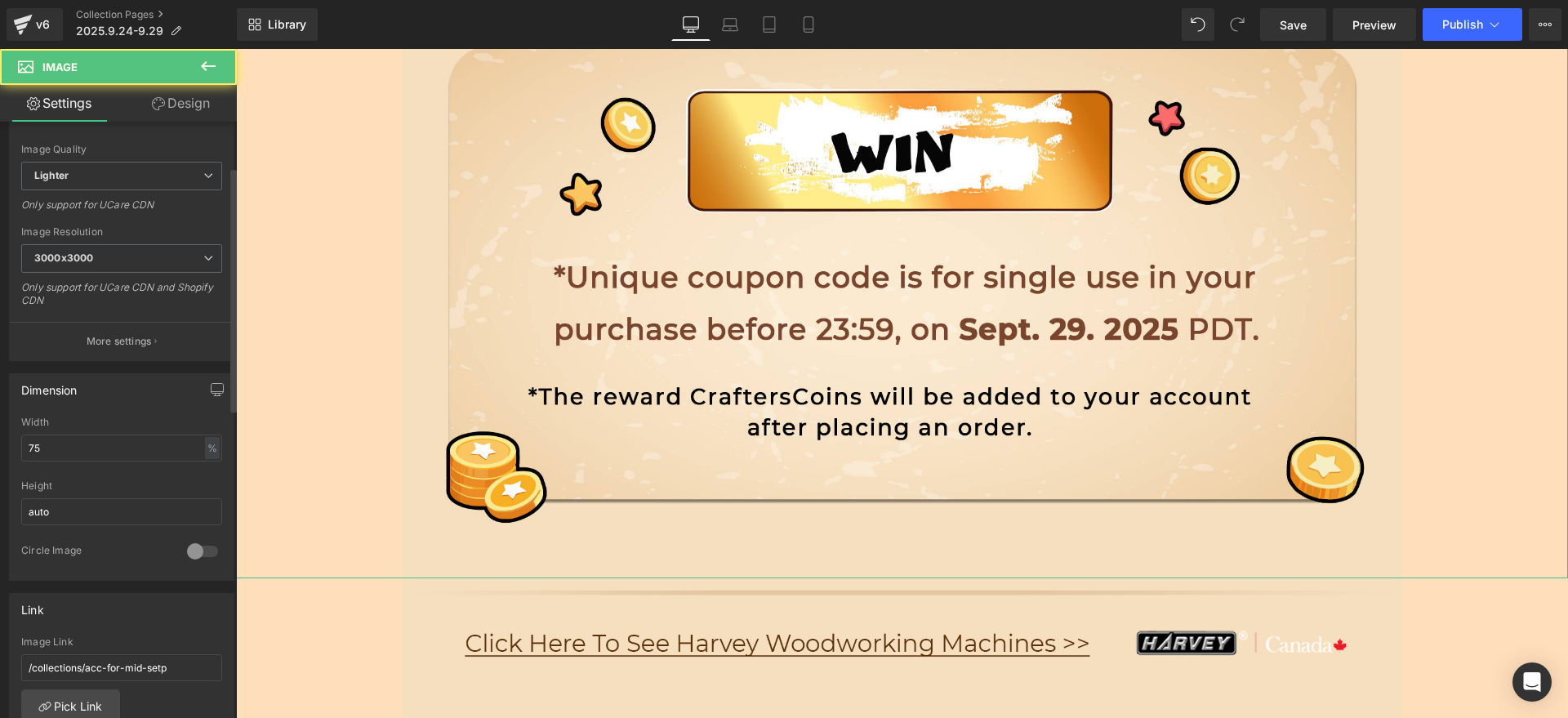
scroll to position [306, 0]
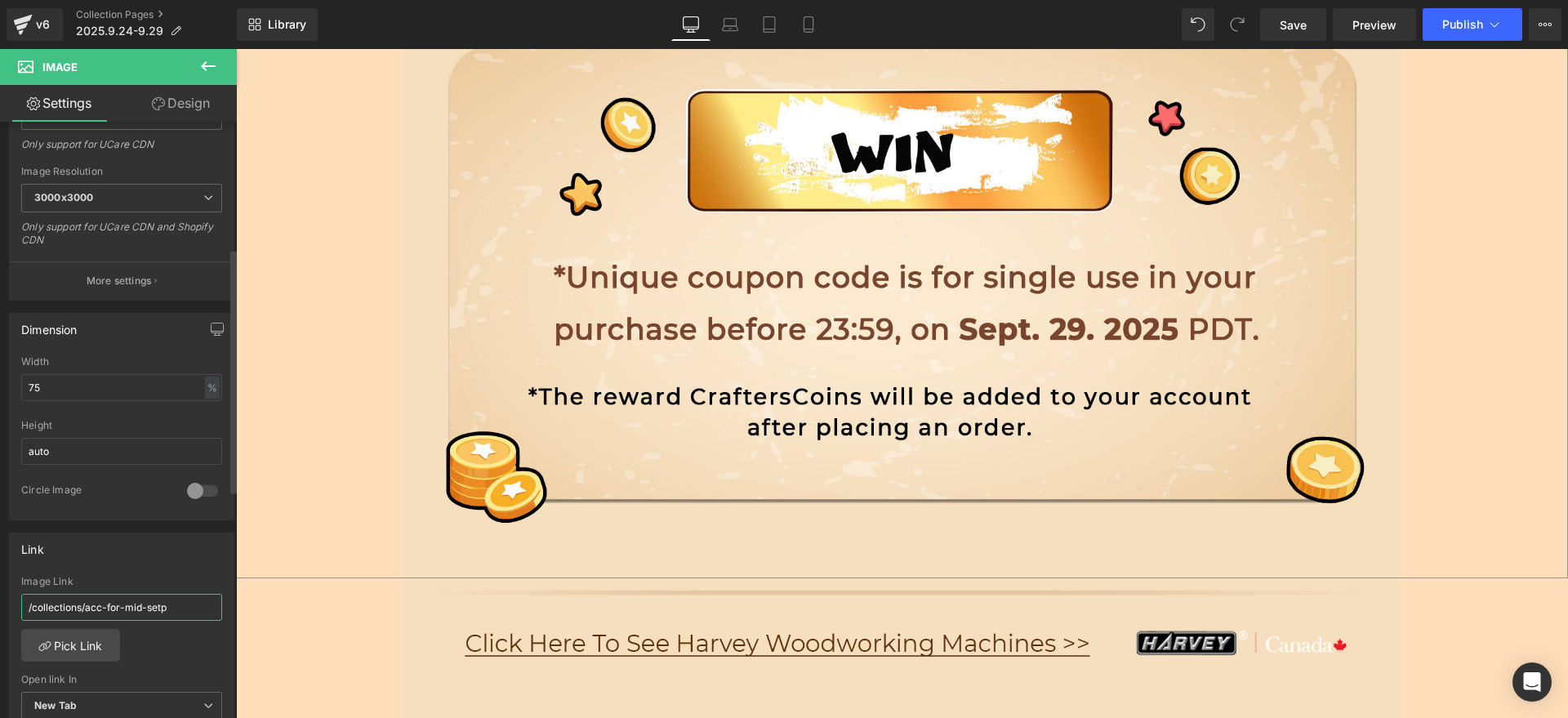
drag, startPoint x: 186, startPoint y: 601, endPoint x: 0, endPoint y: 631, distance: 188.4
click at [0, 631] on div "Link /collections/acc-for-mid-setp Image Link /collections/acc-for-mid-setp Pic…" at bounding box center [122, 631] width 244 height 223
click at [181, 566] on div "Link /collections/acc-for-mid-setp Image Link Pick Link Current Tab New Tab Ope…" at bounding box center [121, 638] width 225 height 211
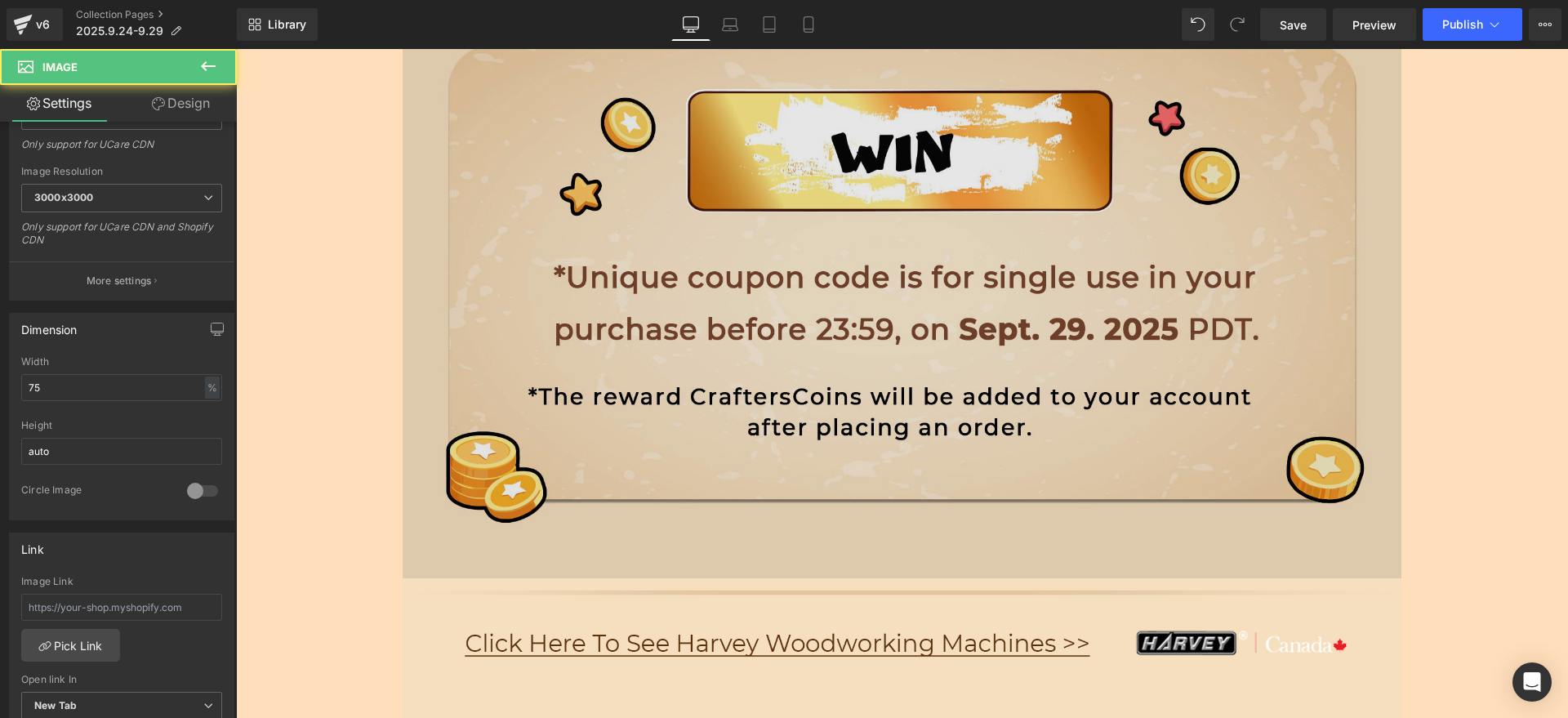
click at [416, 449] on img at bounding box center [901, 252] width 998 height 651
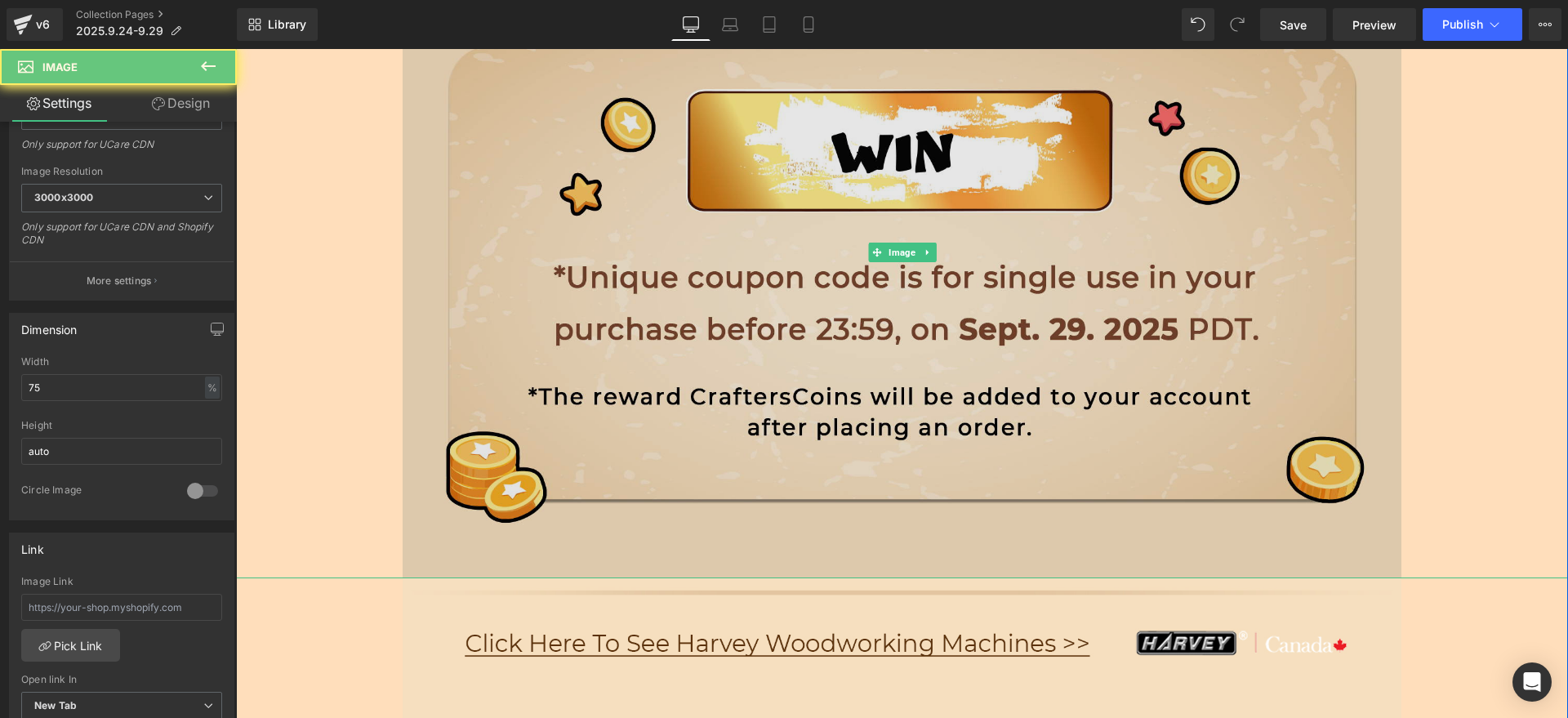
click at [517, 417] on img at bounding box center [901, 252] width 998 height 651
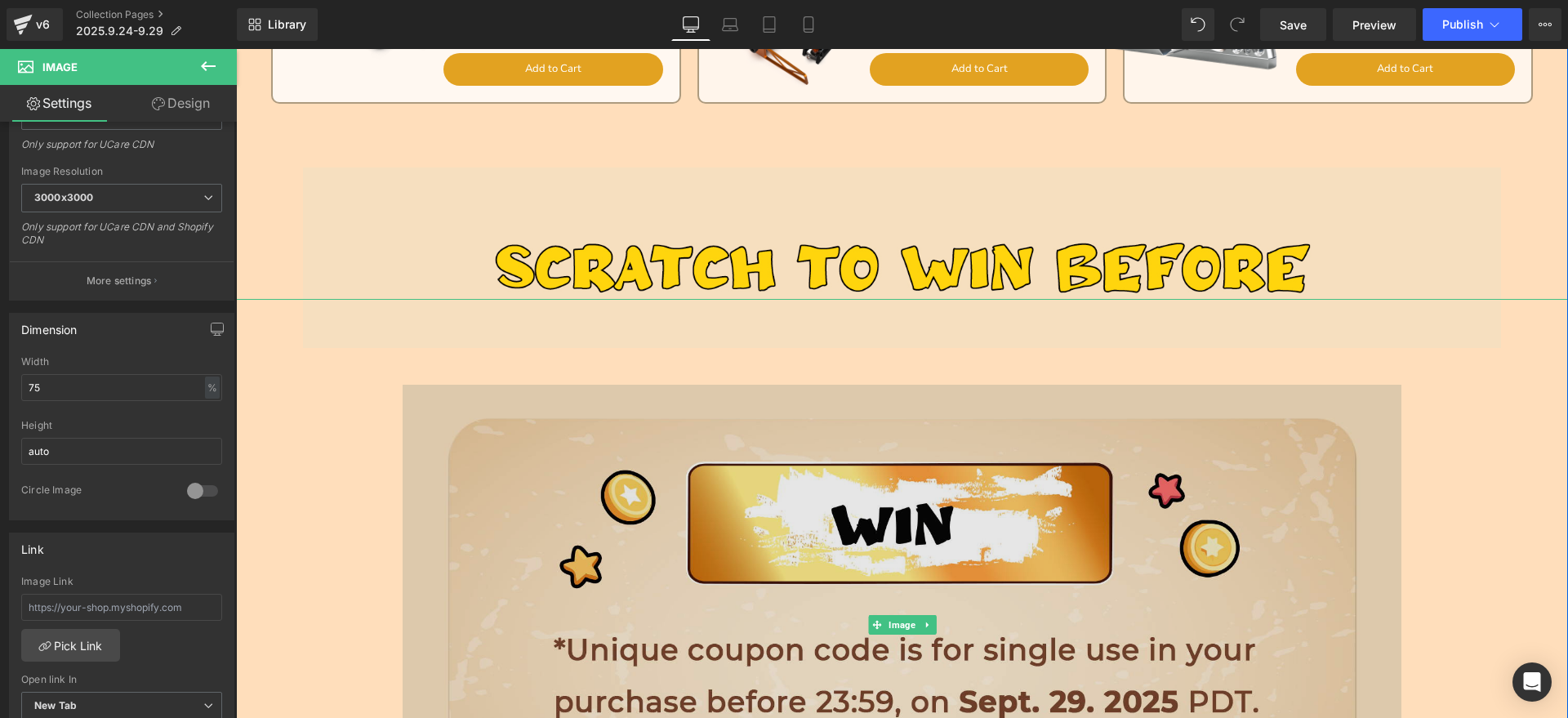
scroll to position [2042, 0]
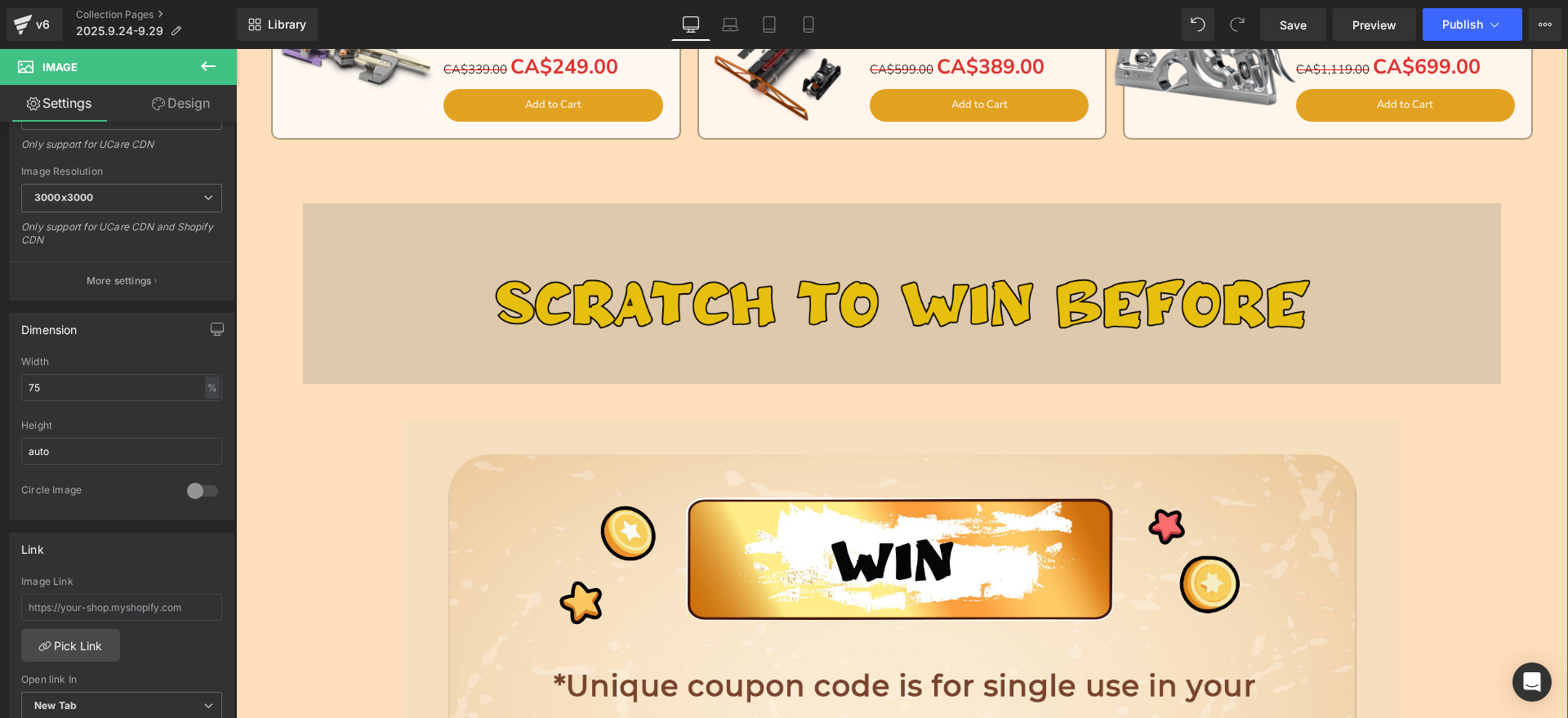
click at [805, 278] on img at bounding box center [902, 280] width 1199 height 207
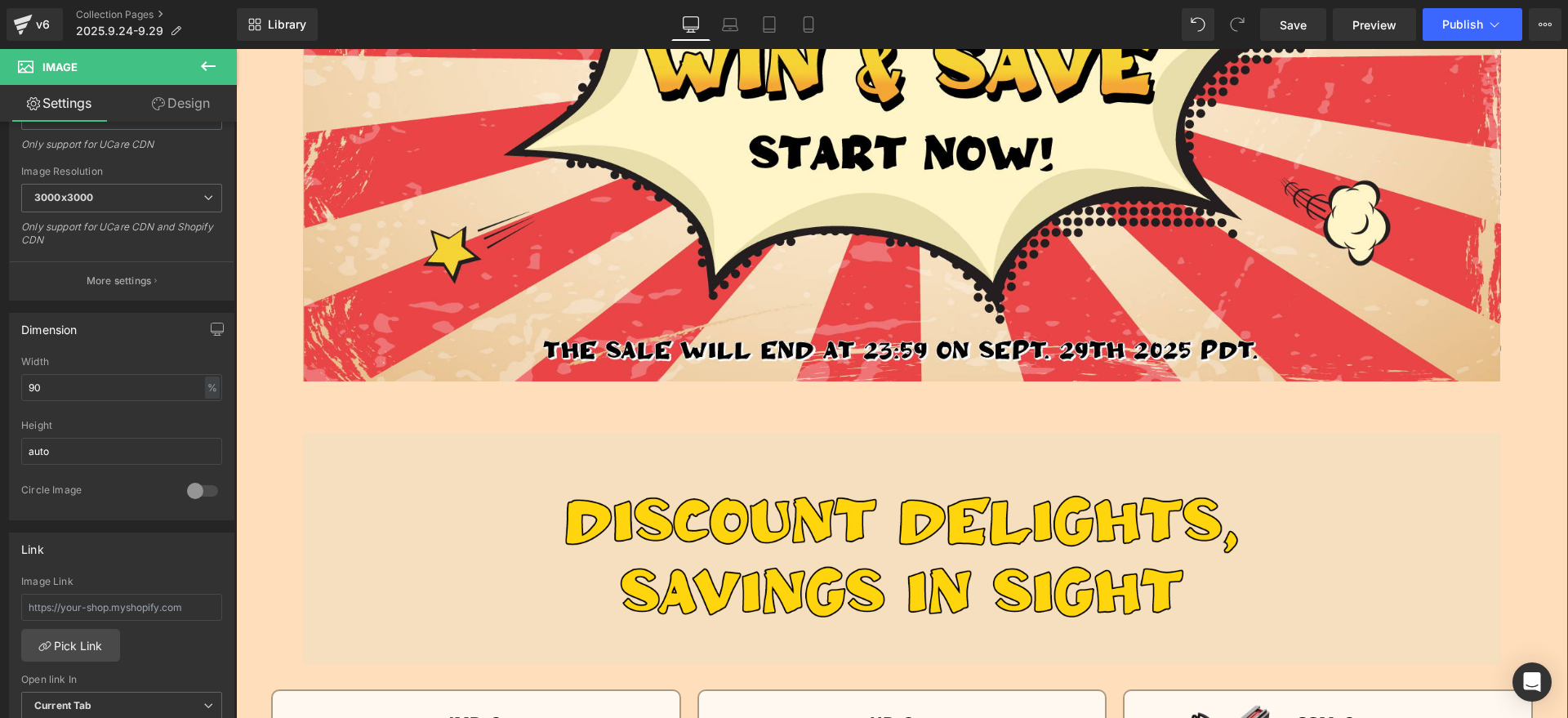
scroll to position [0, 0]
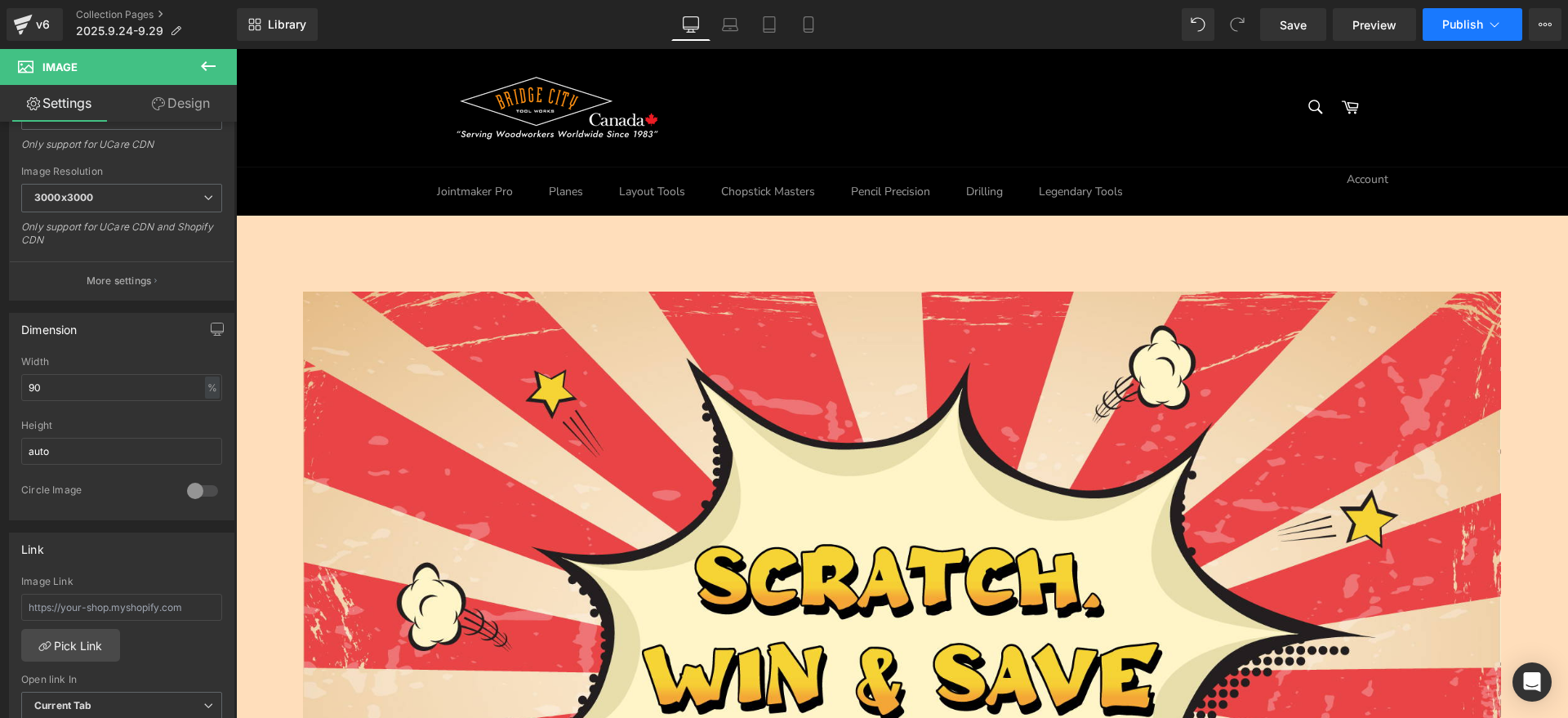
click at [1500, 14] on button "Publish" at bounding box center [1472, 25] width 100 height 32
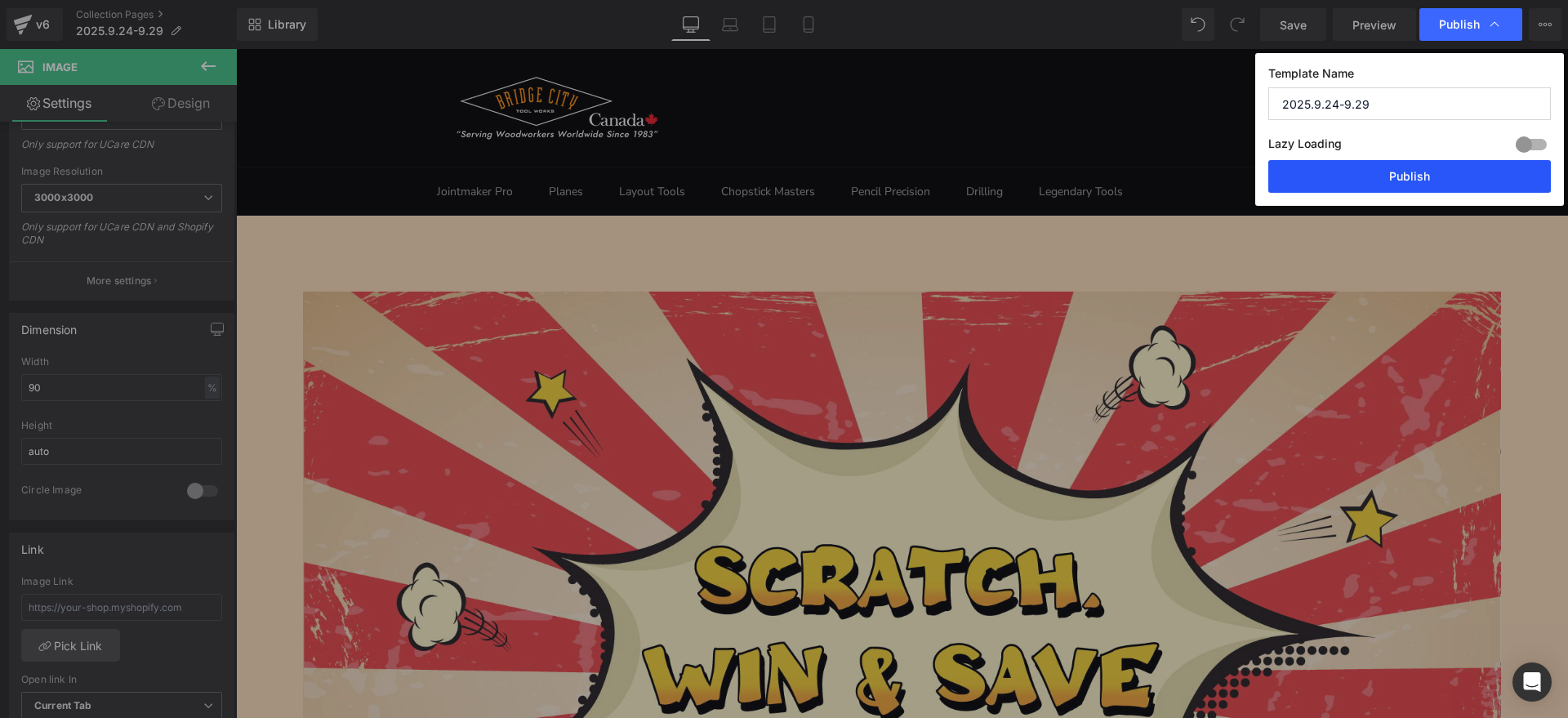
click at [1442, 171] on button "Publish" at bounding box center [1409, 176] width 282 height 32
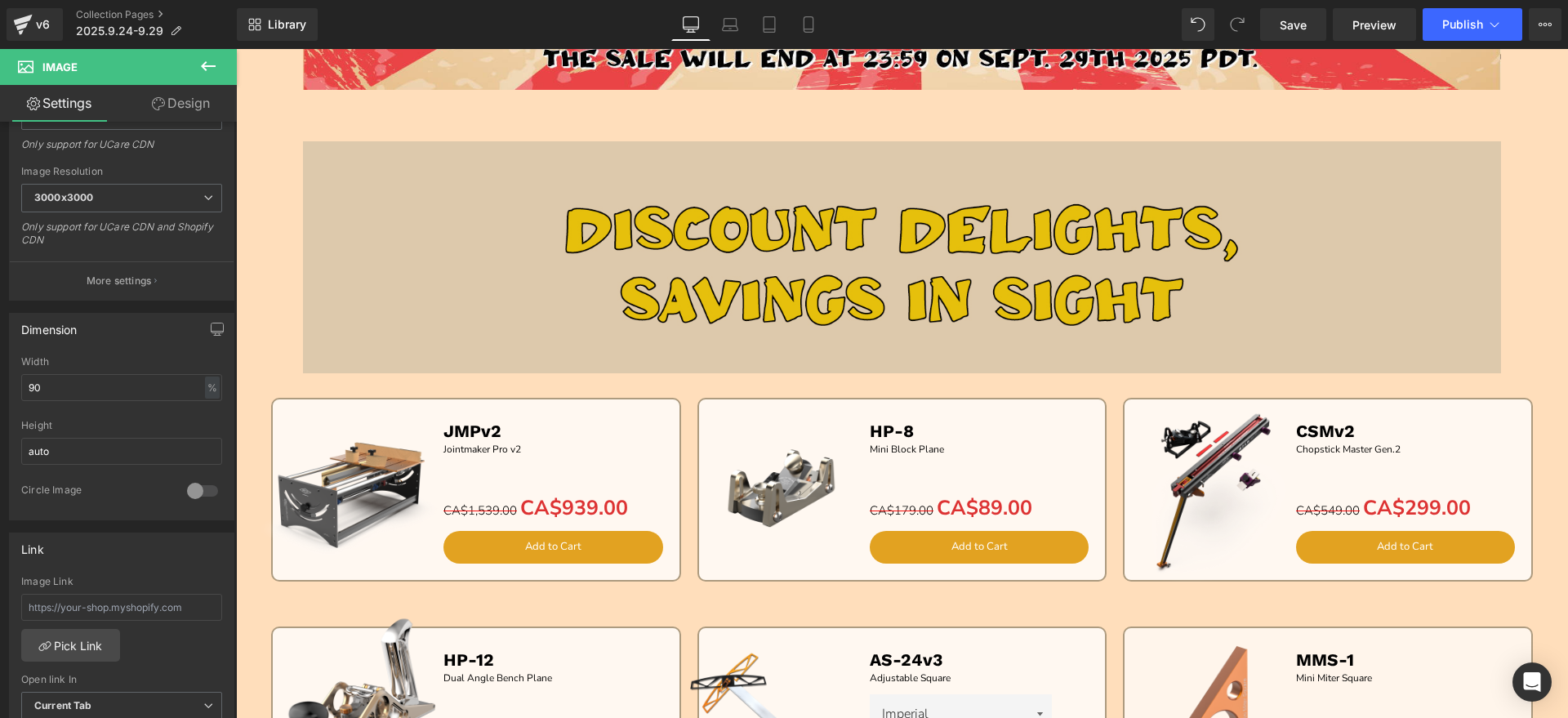
scroll to position [1123, 0]
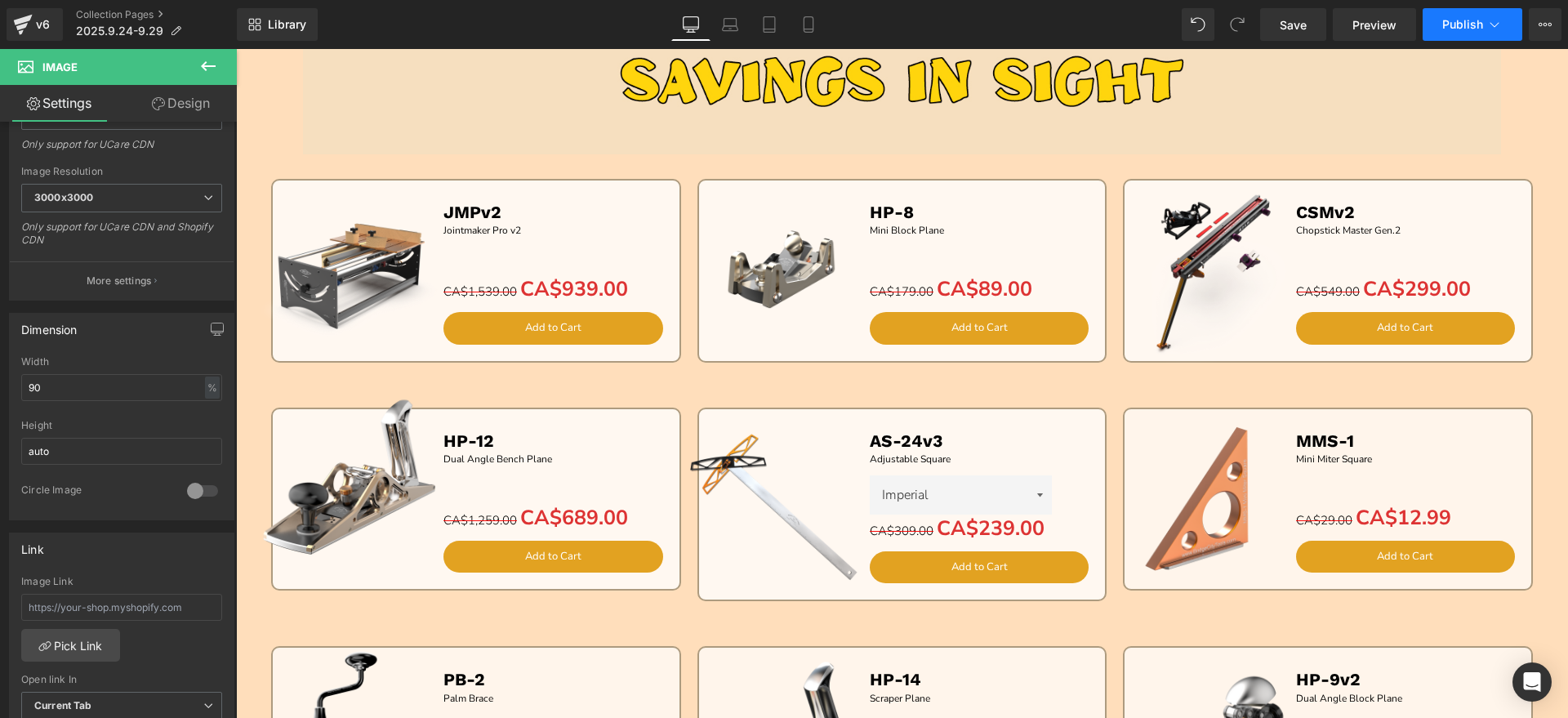
click at [1517, 25] on button "Publish" at bounding box center [1472, 25] width 100 height 32
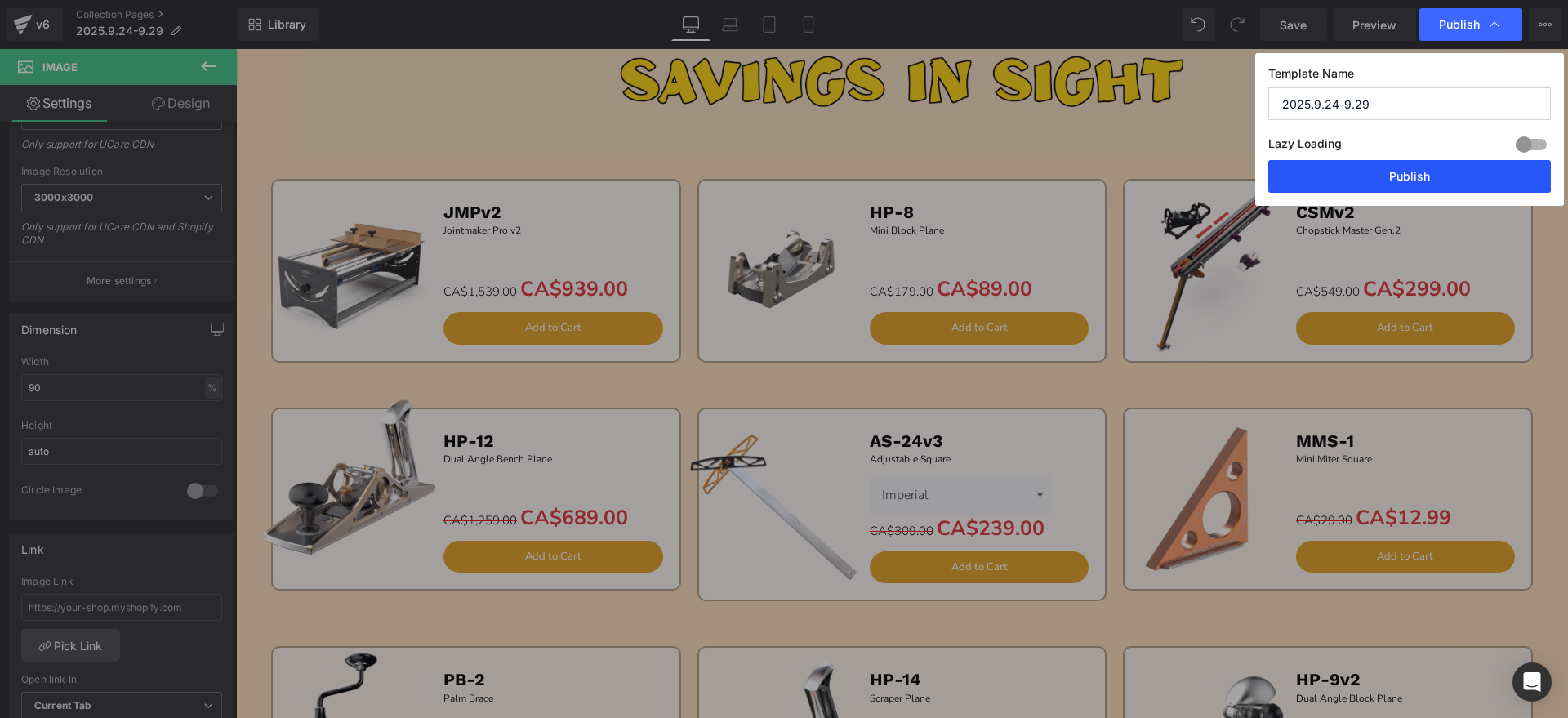
click at [1456, 175] on button "Publish" at bounding box center [1409, 176] width 282 height 32
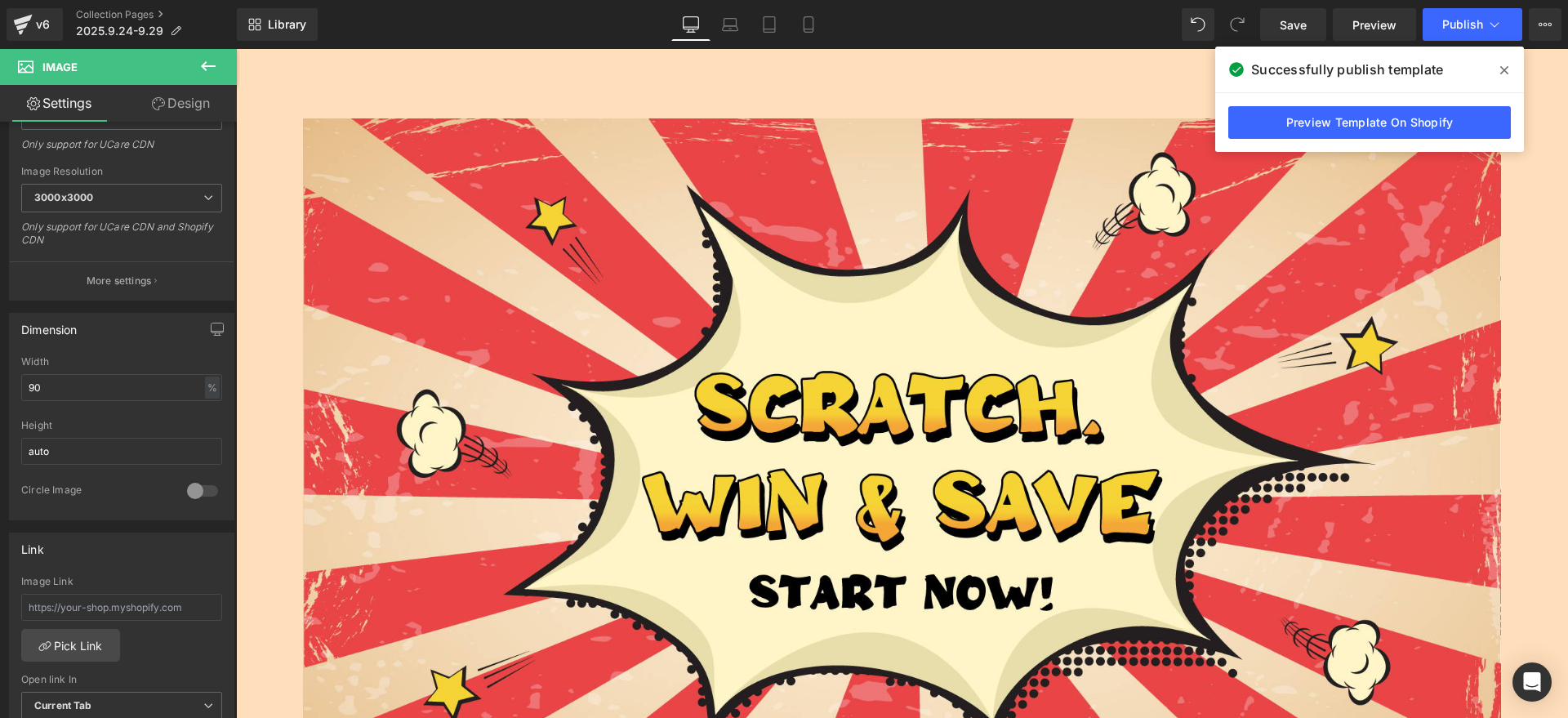
scroll to position [0, 0]
